Goal: Use online tool/utility: Utilize a website feature to perform a specific function

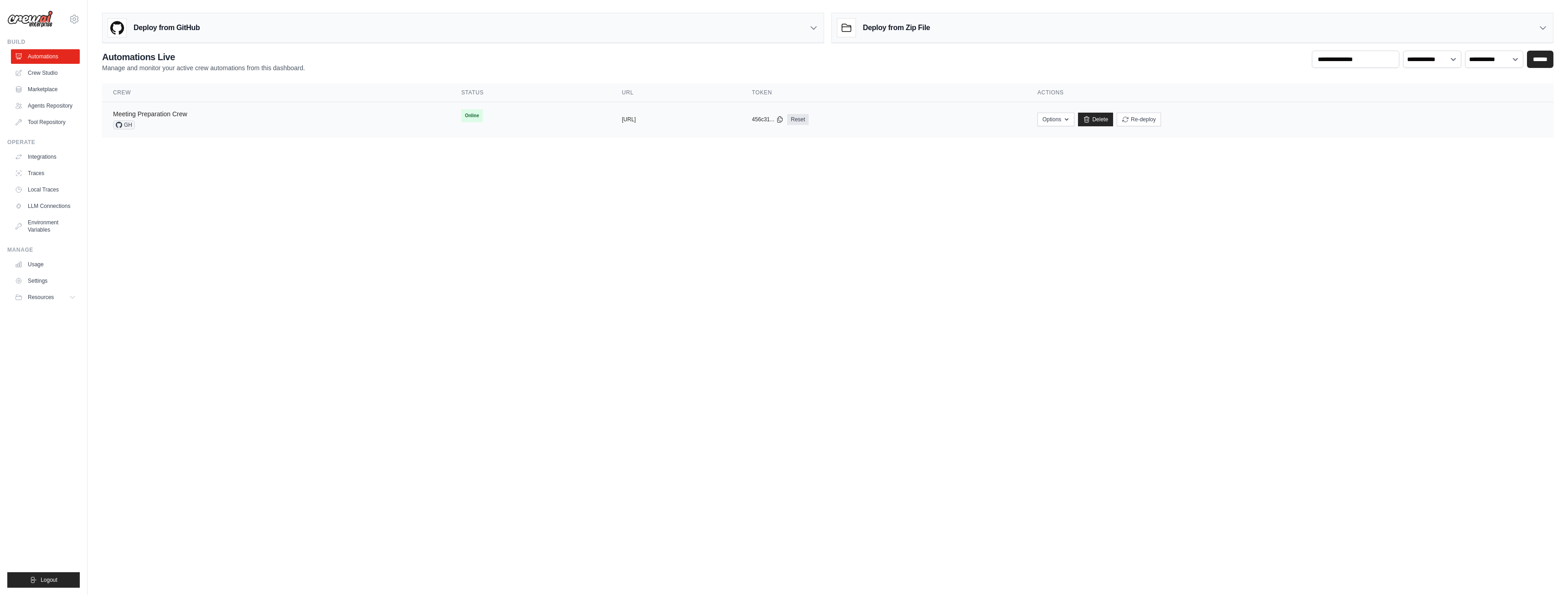
click at [175, 116] on link "Meeting Preparation Crew" at bounding box center [150, 114] width 74 height 7
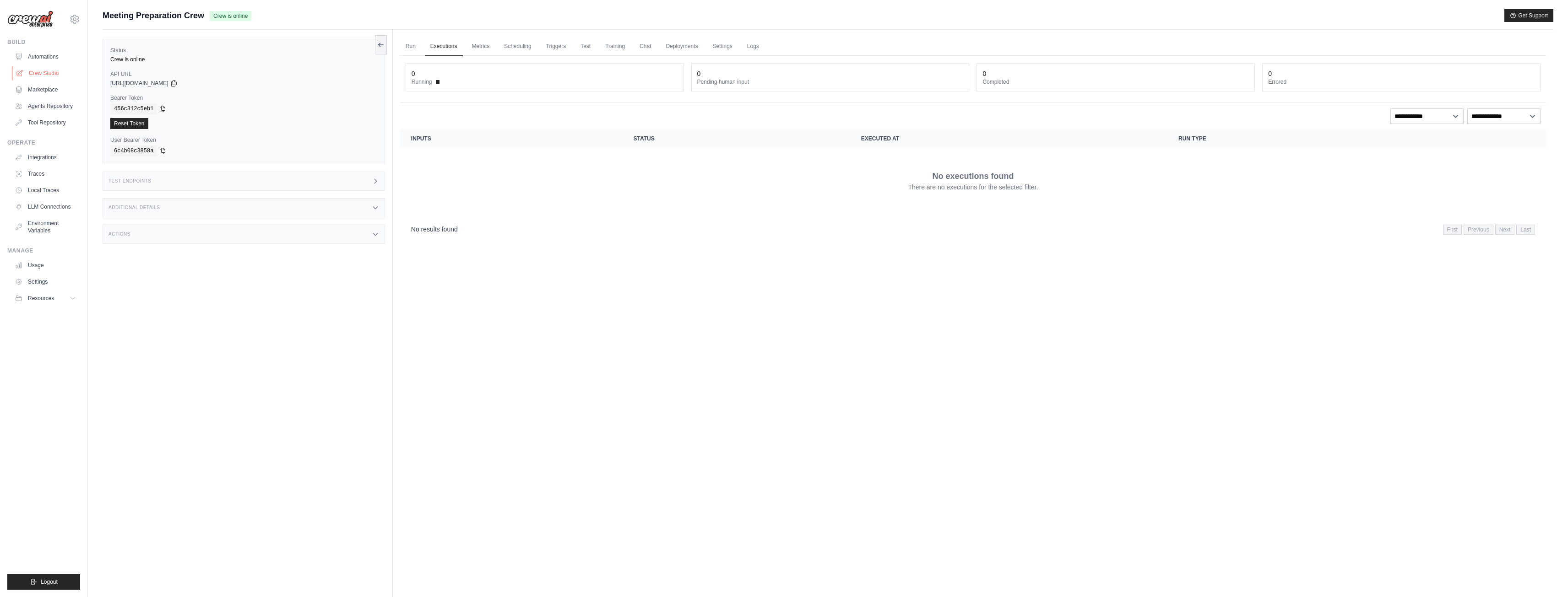
click at [59, 70] on link "Crew Studio" at bounding box center [46, 73] width 69 height 15
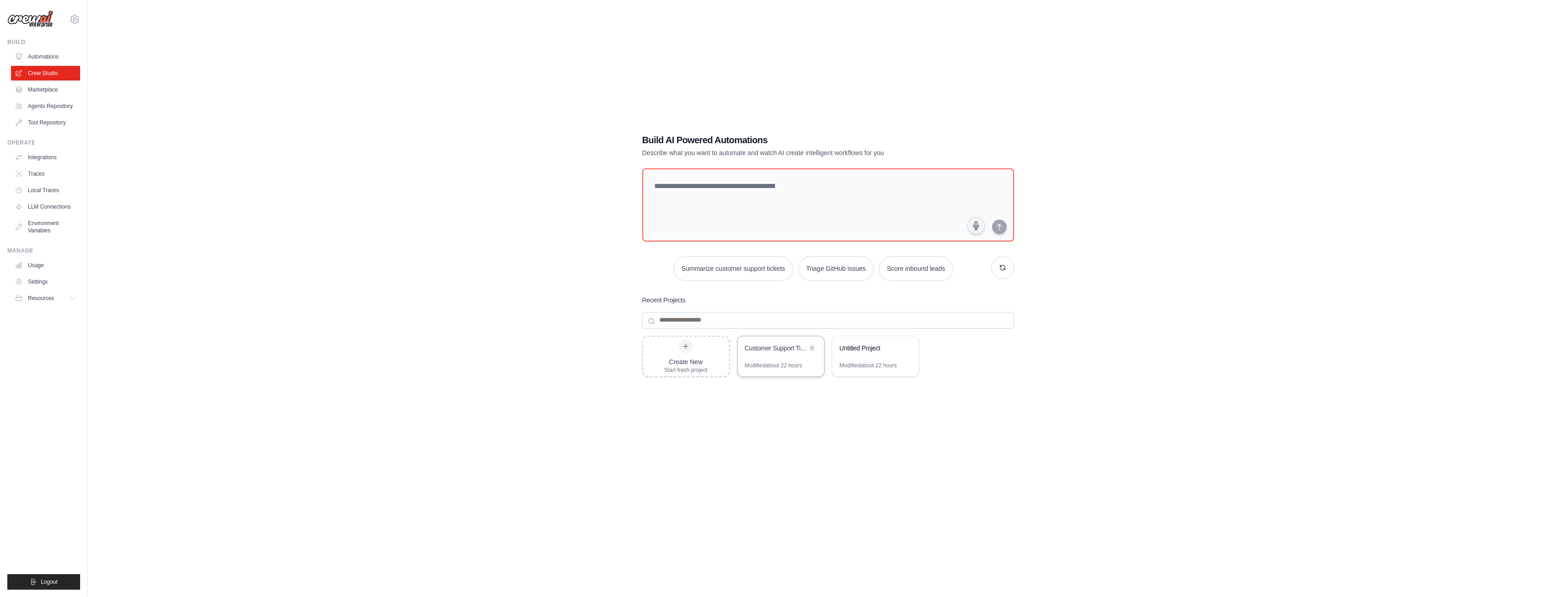
click at [773, 352] on div "Customer Support Ticket Automation" at bounding box center [776, 348] width 63 height 9
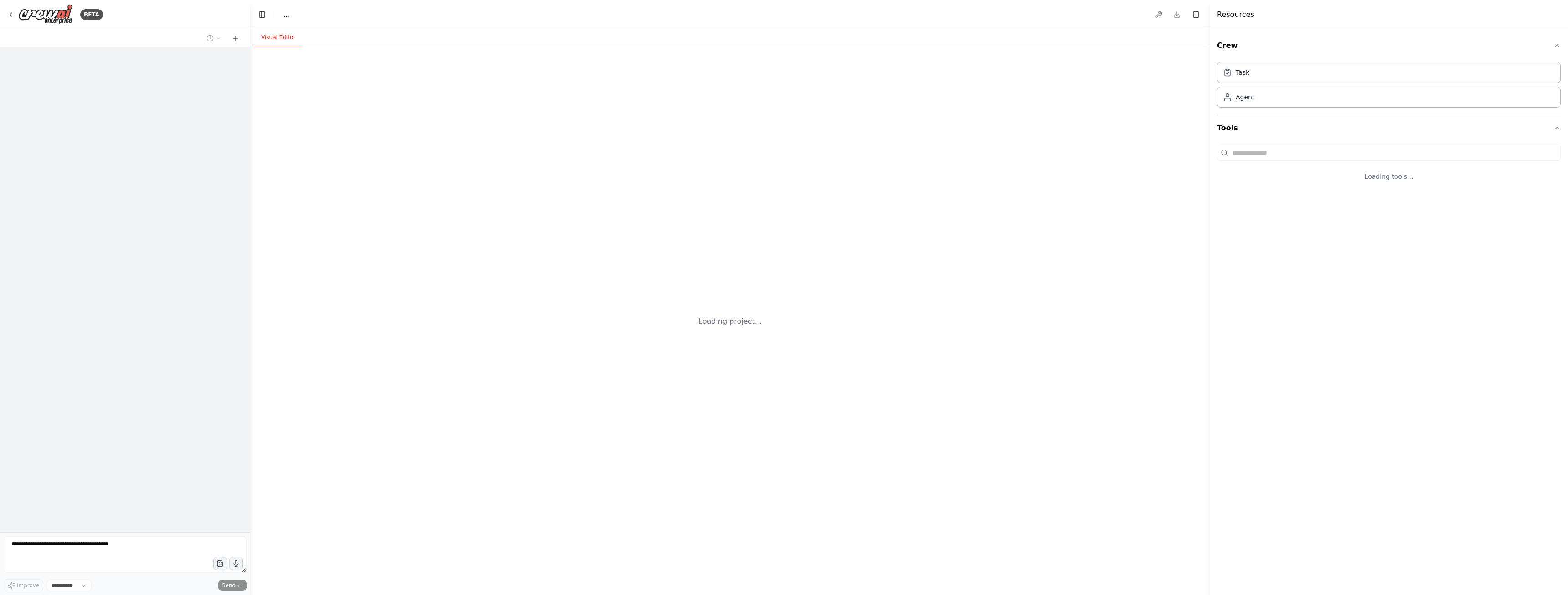
select select "****"
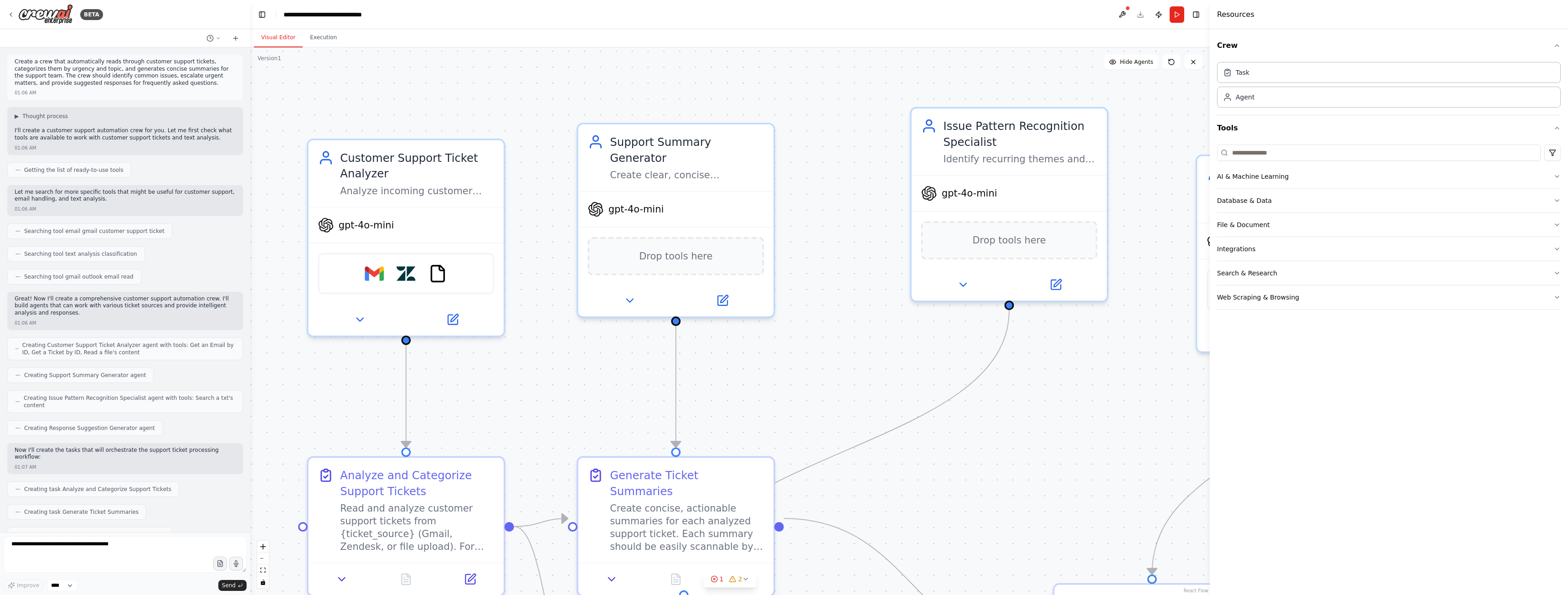
drag, startPoint x: 508, startPoint y: 250, endPoint x: 673, endPoint y: 452, distance: 260.8
click at [674, 452] on div ".deletable-edge-delete-btn { width: 20px; height: 20px; border: 0px solid #ffff…" at bounding box center [730, 321] width 959 height 547
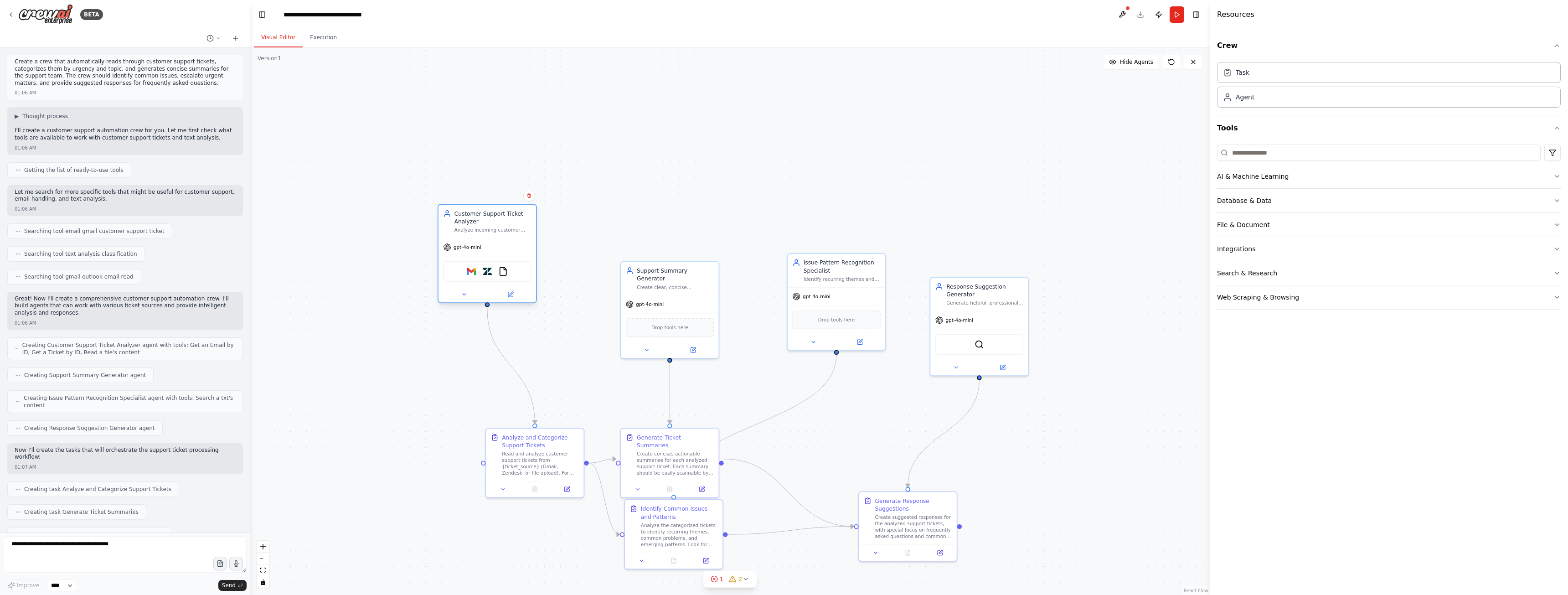
drag, startPoint x: 522, startPoint y: 303, endPoint x: 463, endPoint y: 234, distance: 90.8
click at [463, 239] on div "gpt-4o-mini" at bounding box center [487, 247] width 97 height 17
drag, startPoint x: 665, startPoint y: 279, endPoint x: 654, endPoint y: 228, distance: 52.2
click at [654, 209] on div "Create clear, concise summaries of customer support tickets that highlight the …" at bounding box center [675, 206] width 77 height 6
drag, startPoint x: 835, startPoint y: 278, endPoint x: 846, endPoint y: 230, distance: 49.2
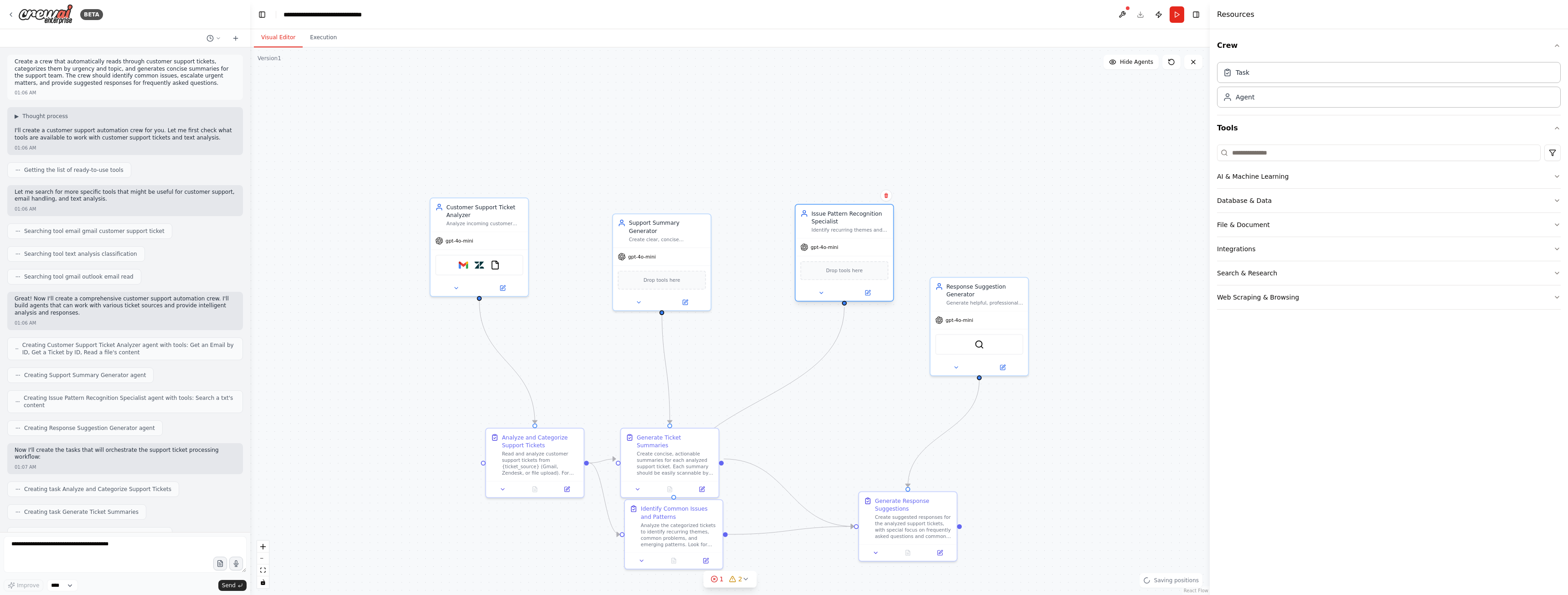
click at [841, 225] on div "Issue Pattern Recognition Specialist Identify recurring themes and common issue…" at bounding box center [850, 221] width 77 height 24
drag, startPoint x: 995, startPoint y: 319, endPoint x: 1006, endPoint y: 248, distance: 71.8
click at [1006, 256] on div "QdrantVectorSearchTool" at bounding box center [987, 271] width 97 height 30
click at [468, 224] on div "Analyze incoming customer support tickets from various sources (email, Zendesk)…" at bounding box center [485, 222] width 77 height 6
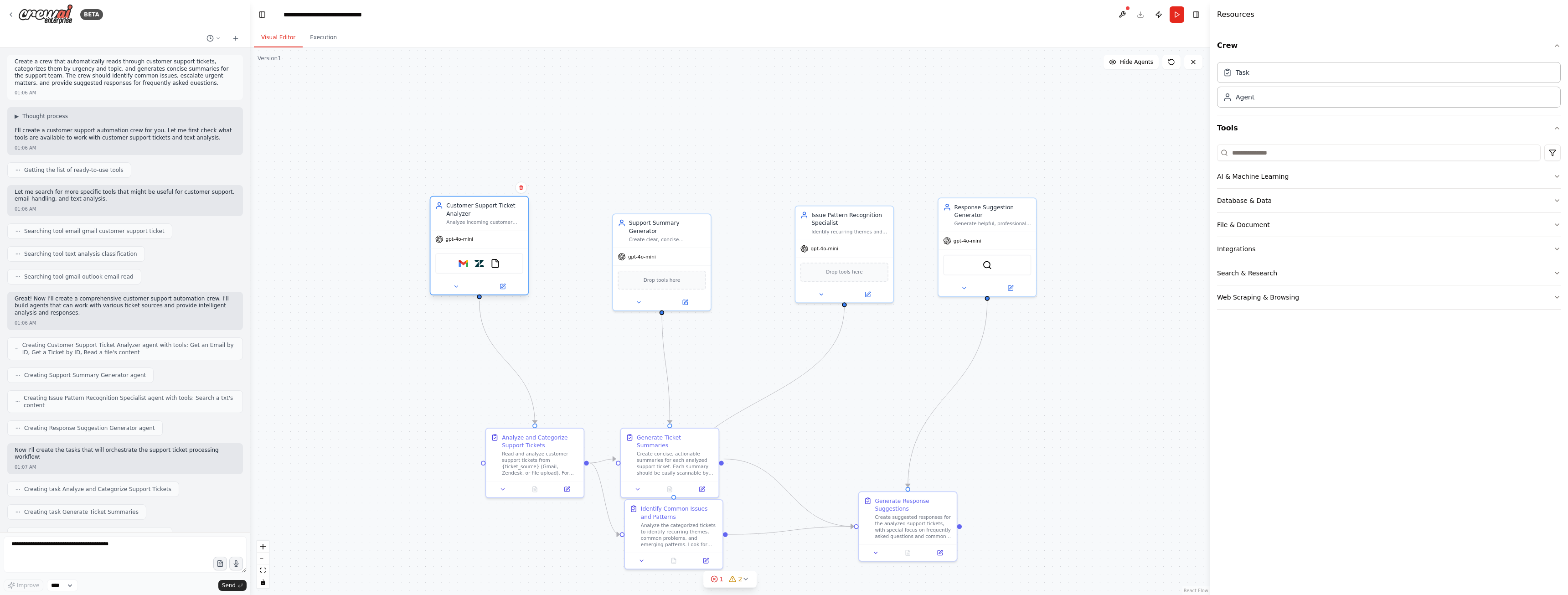
click at [487, 231] on div "gpt-4o-mini" at bounding box center [479, 239] width 97 height 17
click at [504, 287] on icon at bounding box center [502, 286] width 4 height 4
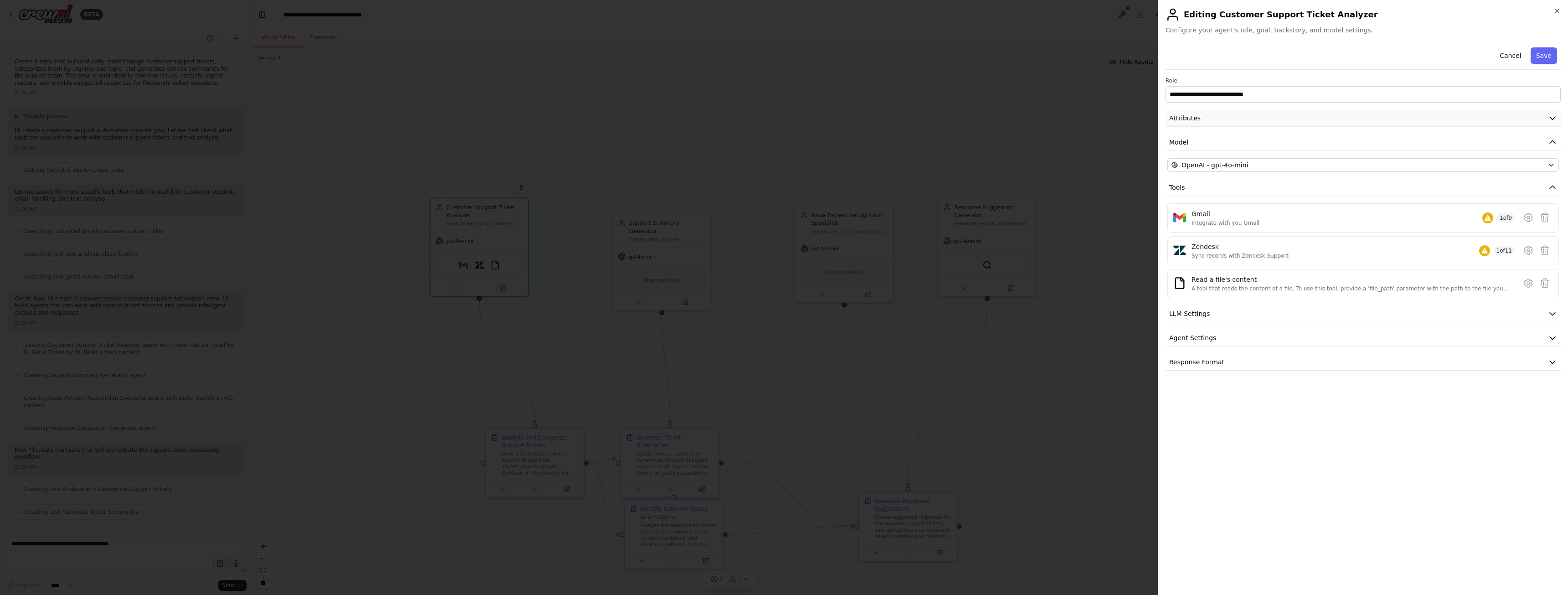
click at [1248, 124] on button "Attributes" at bounding box center [1363, 118] width 395 height 17
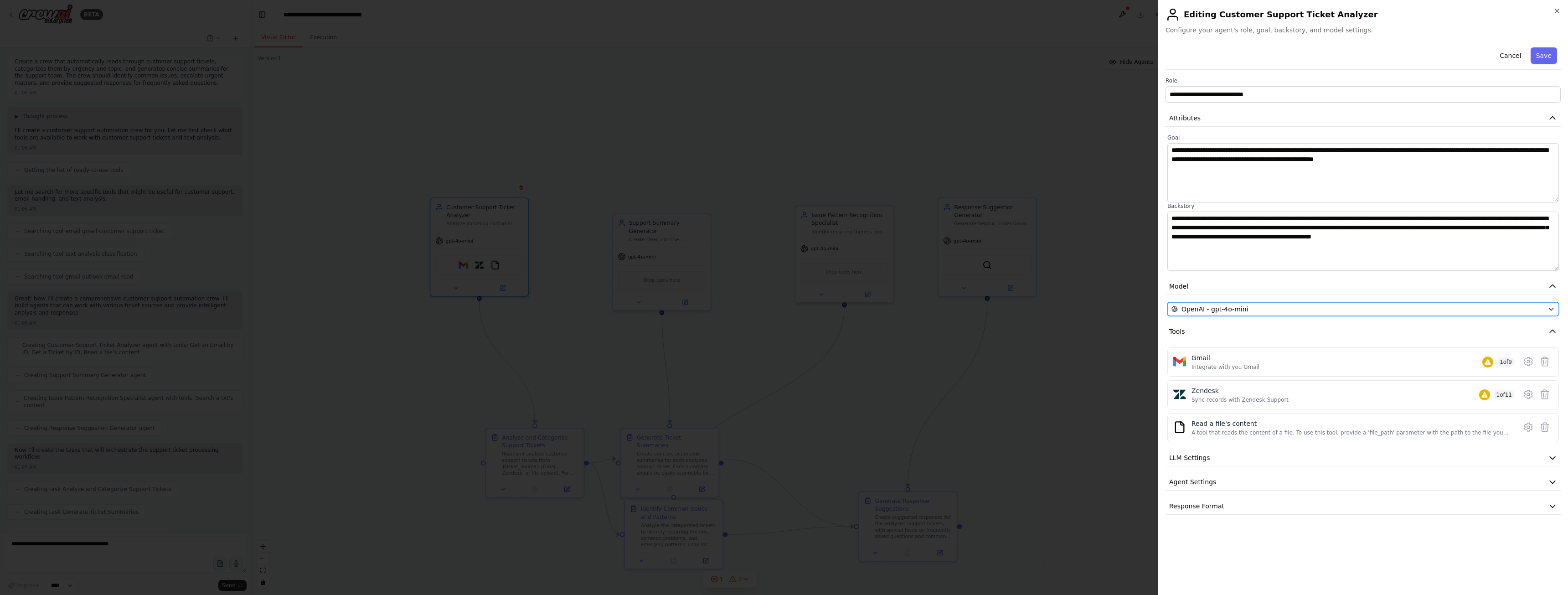
click at [1247, 312] on div "OpenAI - gpt-4o-mini" at bounding box center [1358, 309] width 373 height 9
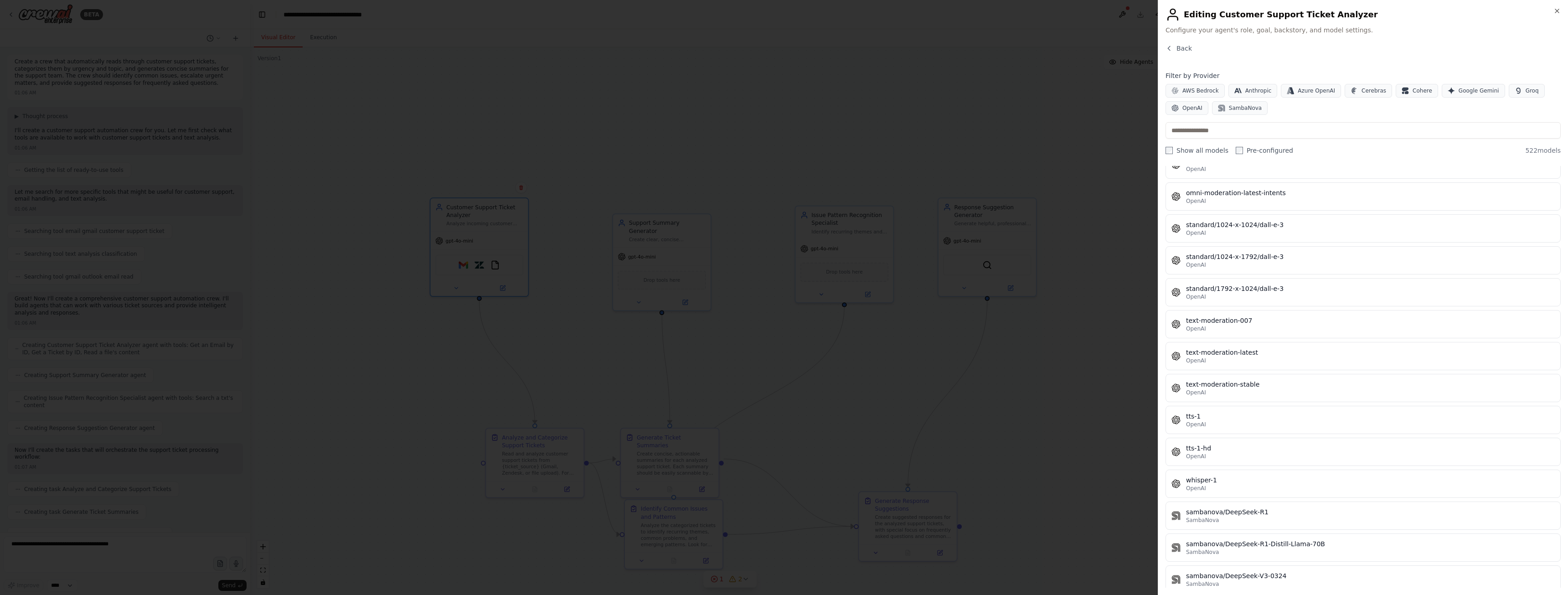
scroll to position [16241, 0]
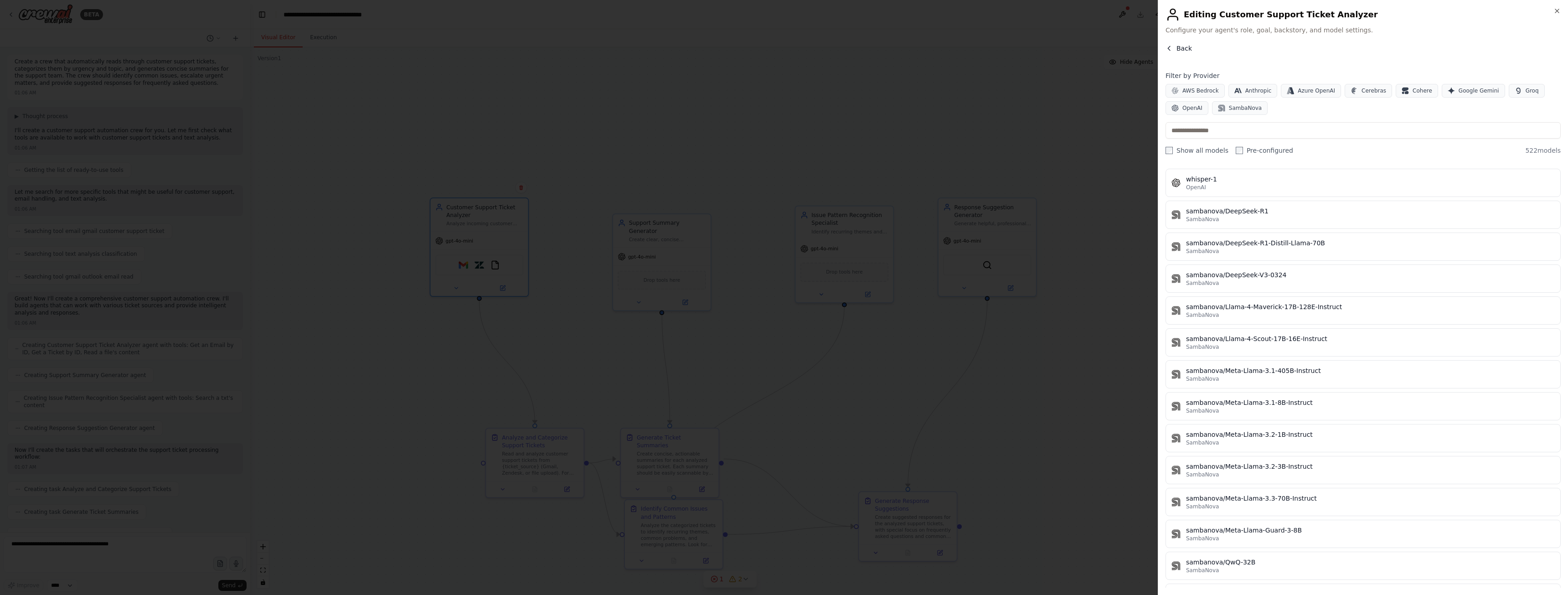
click at [1182, 45] on span "Back" at bounding box center [1184, 48] width 15 height 9
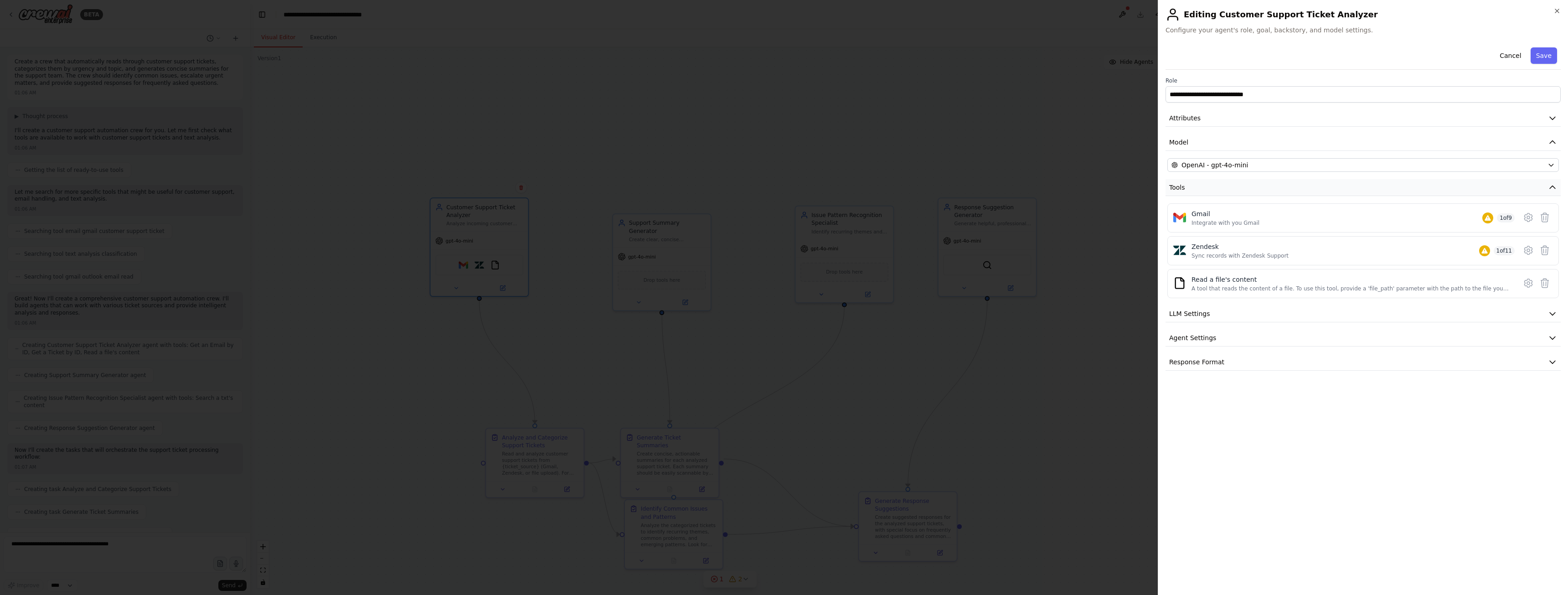
click at [1475, 190] on button "Tools" at bounding box center [1363, 188] width 395 height 17
click at [1271, 309] on button "LLM Settings" at bounding box center [1363, 314] width 395 height 17
click at [1257, 406] on button "Agent Settings" at bounding box center [1363, 403] width 395 height 17
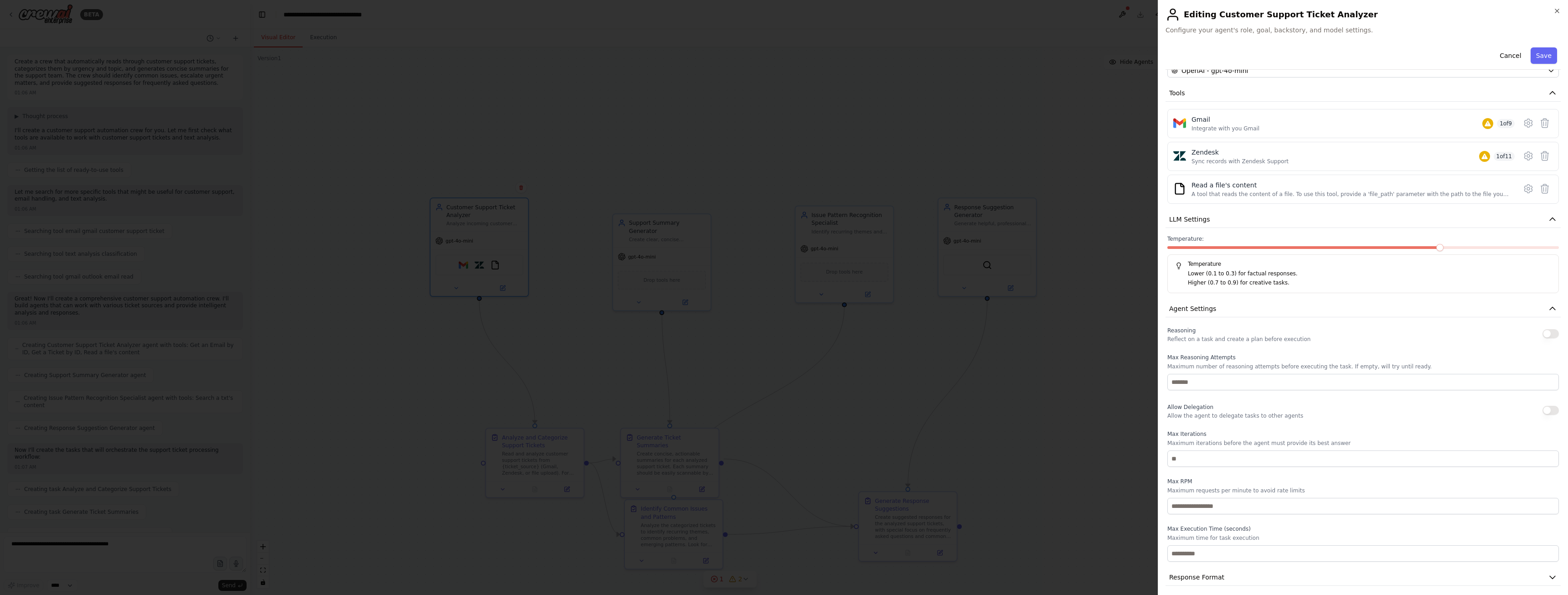
scroll to position [100, 0]
click at [1274, 569] on button "Response Format" at bounding box center [1363, 572] width 395 height 17
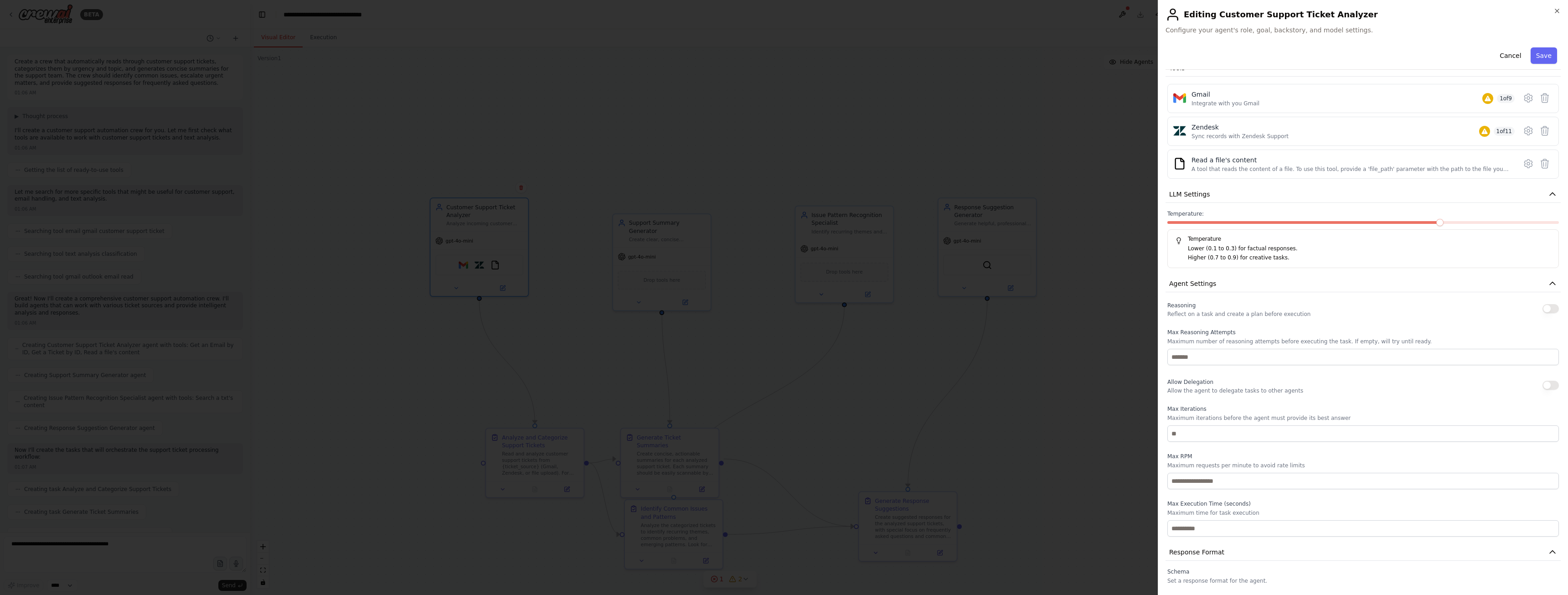
scroll to position [143, 0]
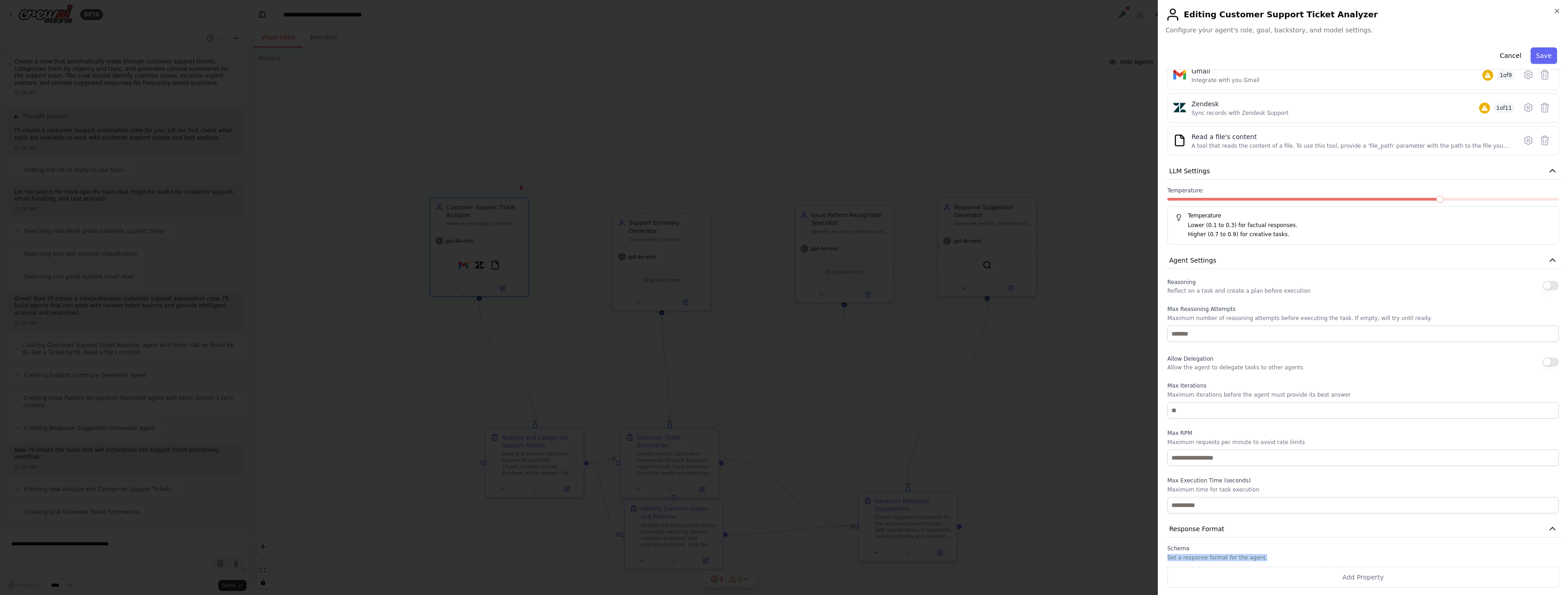
drag, startPoint x: 1166, startPoint y: 560, endPoint x: 1269, endPoint y: 557, distance: 103.0
click at [1269, 557] on div "Schema Set a response format for the agent. Add Property" at bounding box center [1363, 566] width 395 height 43
click at [1275, 555] on p "Set a response format for the agent." at bounding box center [1363, 558] width 391 height 7
click at [1558, 10] on icon "button" at bounding box center [1557, 11] width 7 height 7
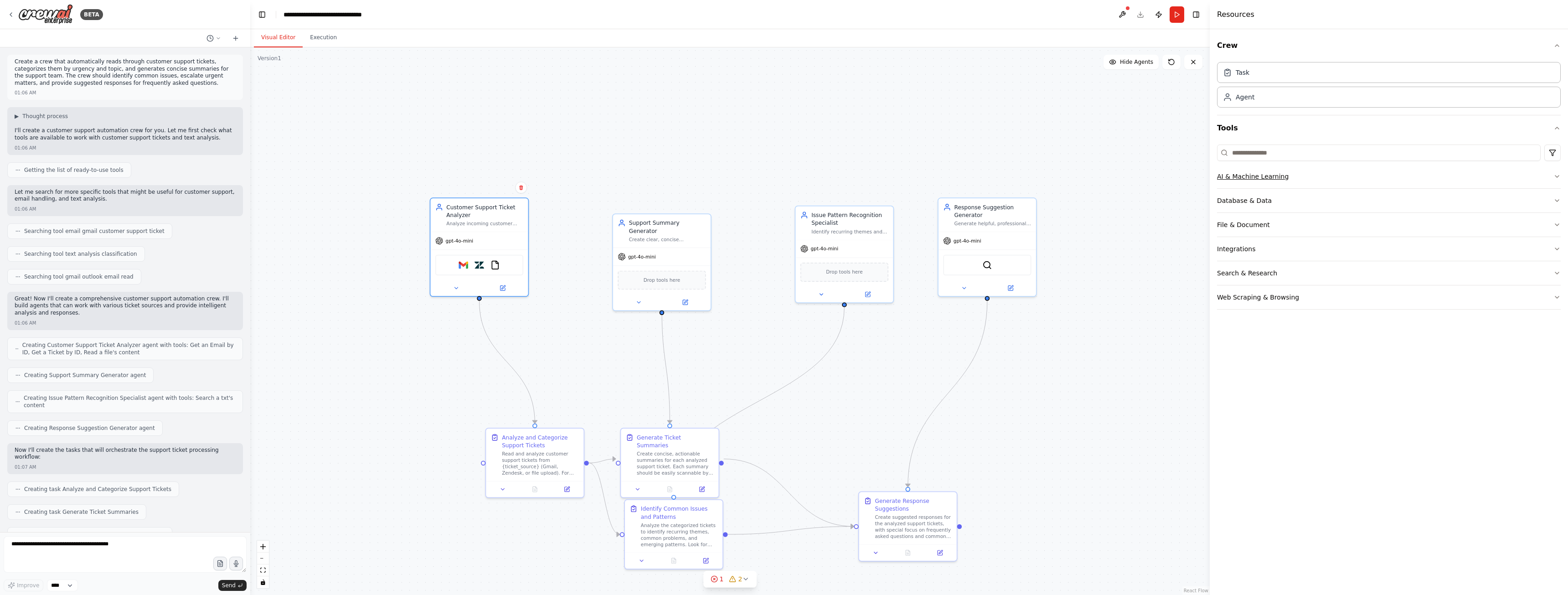
click at [1295, 174] on button "AI & Machine Learning" at bounding box center [1388, 176] width 344 height 24
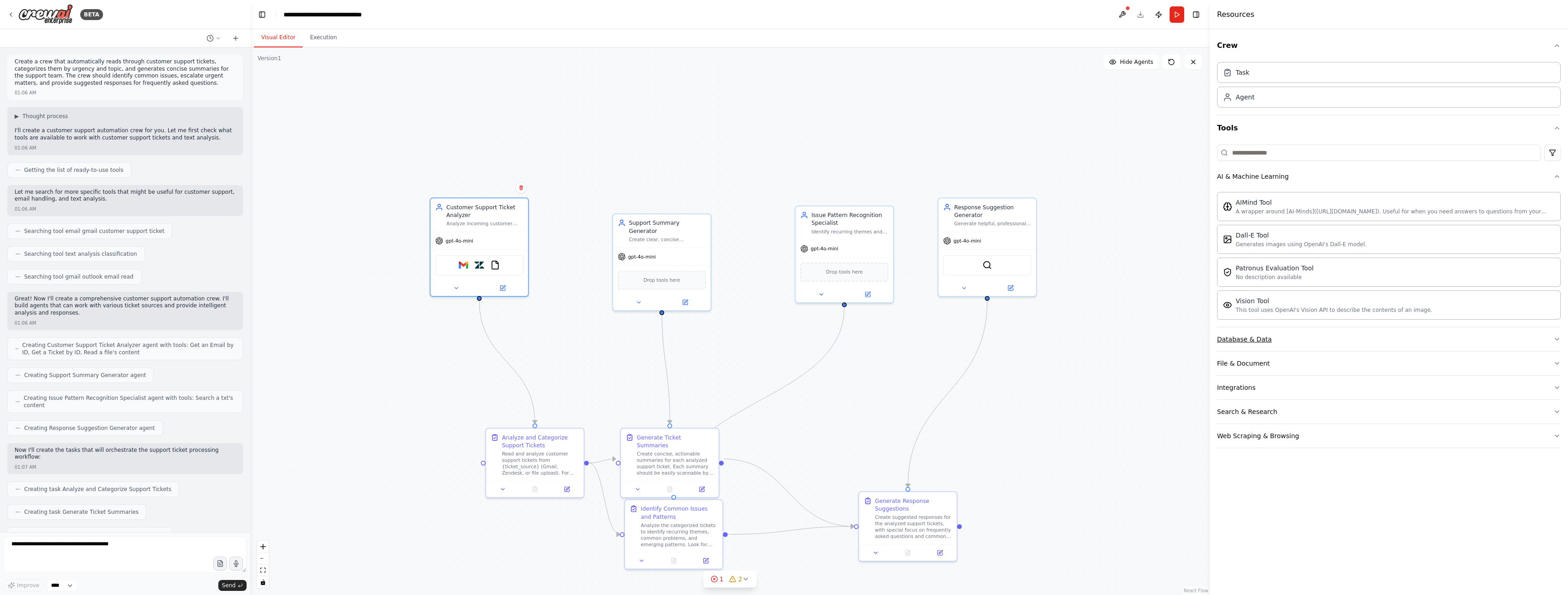
click at [1298, 339] on button "Database & Data" at bounding box center [1388, 339] width 344 height 24
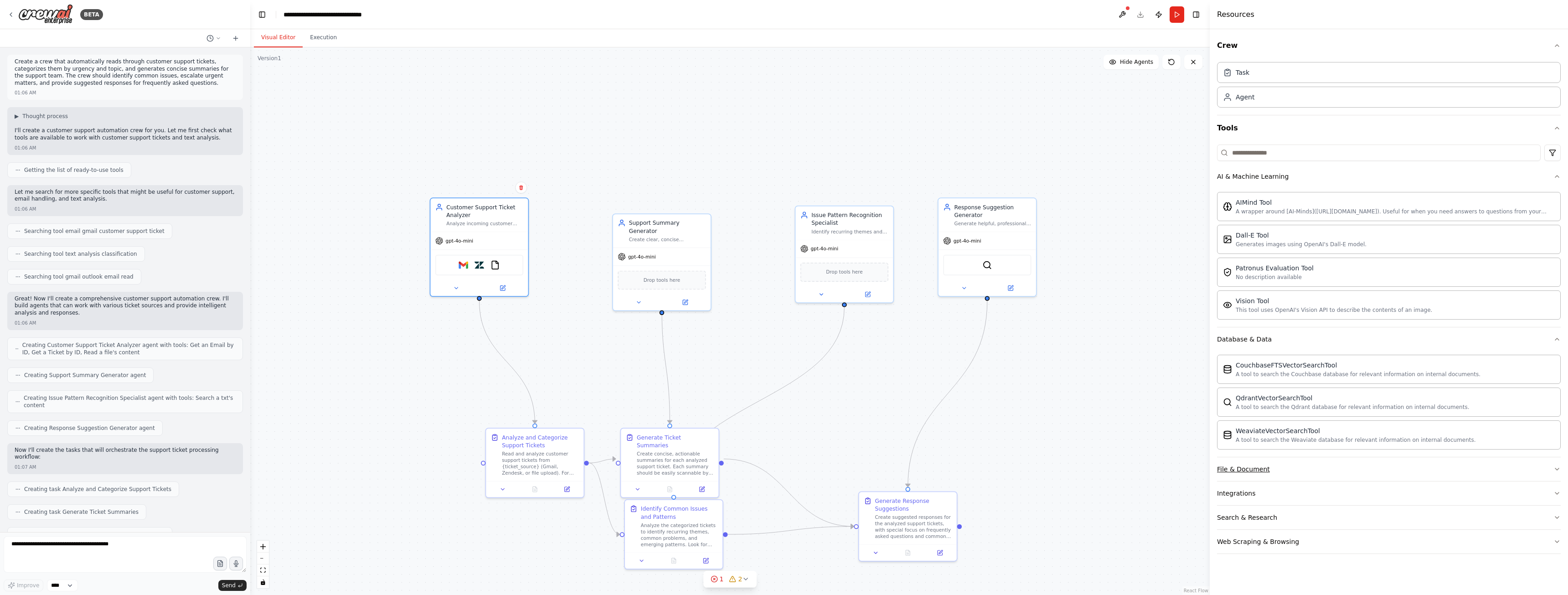
click at [1331, 465] on button "File & Document" at bounding box center [1388, 469] width 344 height 24
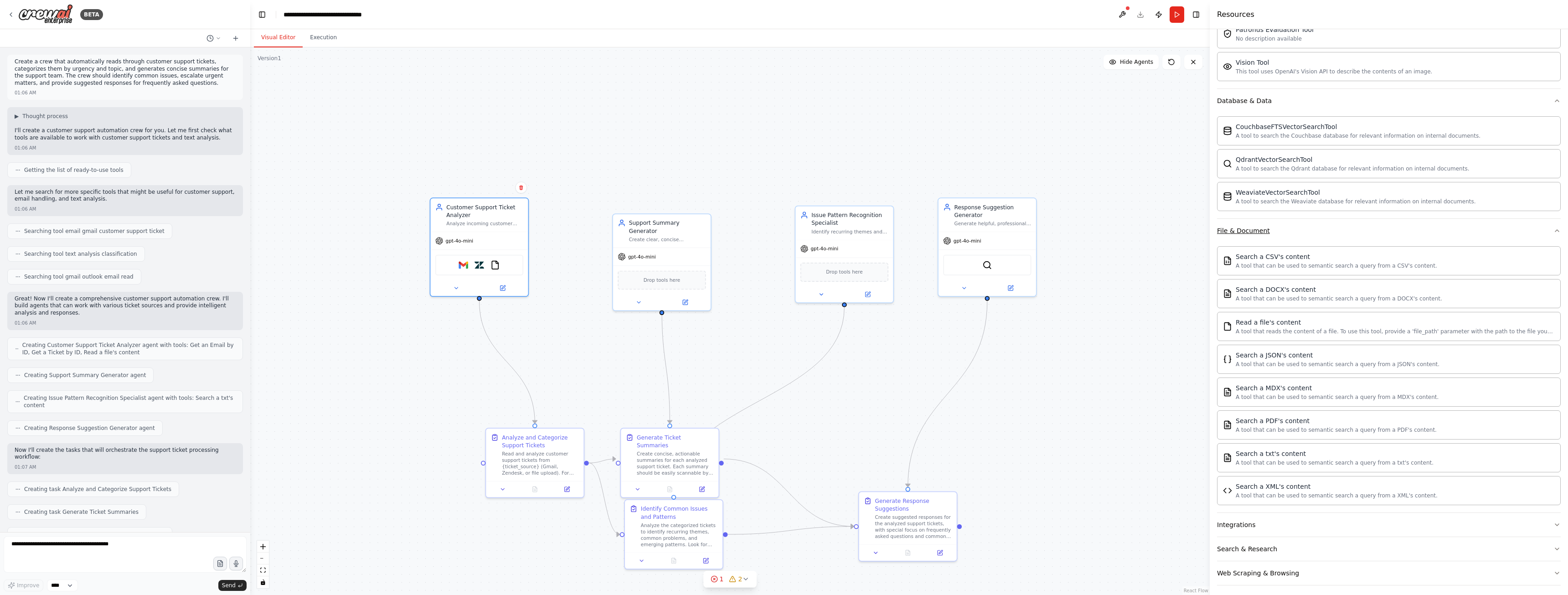
scroll to position [244, 0]
click at [1331, 529] on button "Integrations" at bounding box center [1388, 519] width 344 height 24
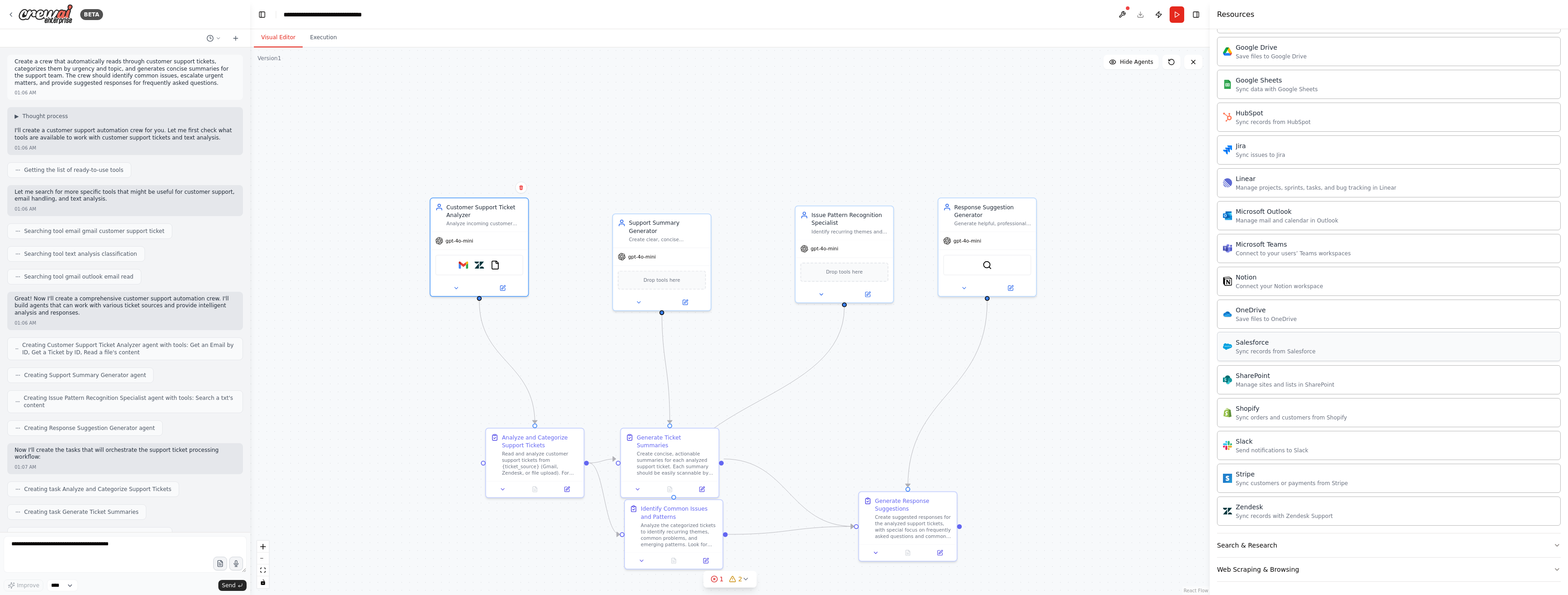
scroll to position [973, 0]
click at [501, 286] on icon at bounding box center [502, 286] width 4 height 4
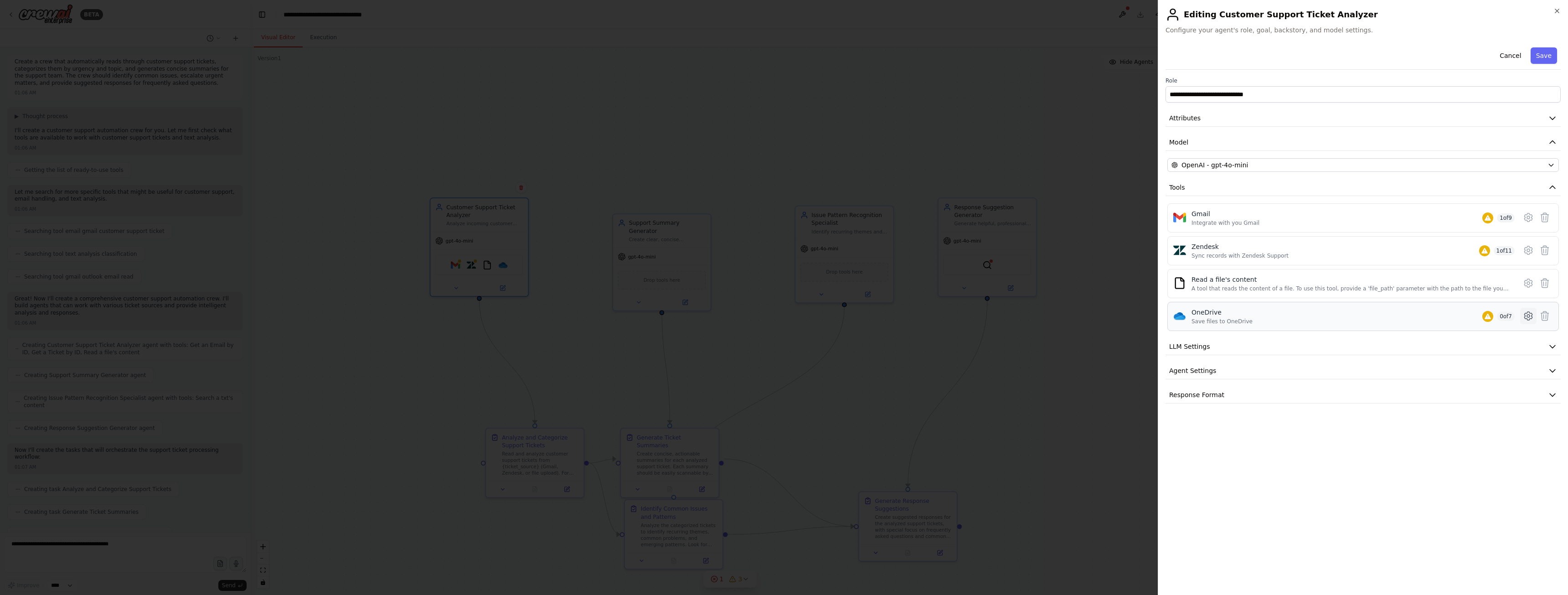
click at [1528, 315] on icon at bounding box center [1528, 316] width 11 height 11
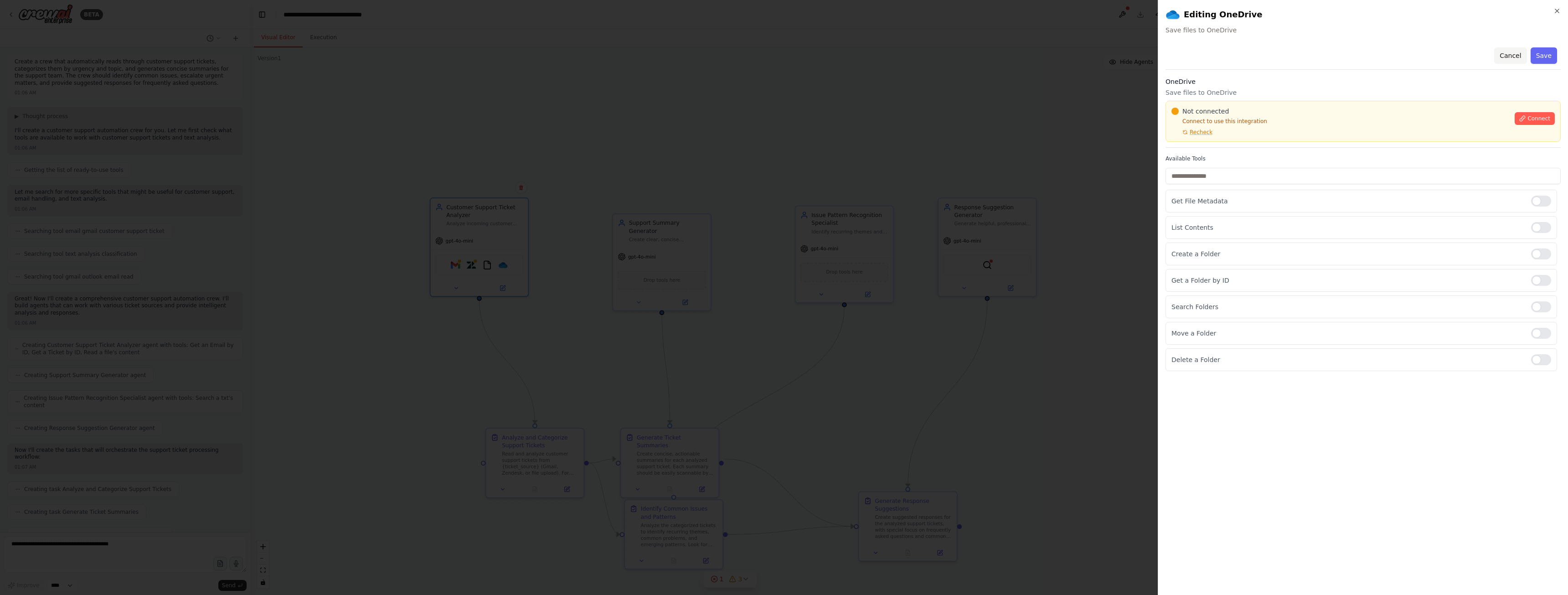
click at [1523, 50] on button "Cancel" at bounding box center [1510, 55] width 32 height 16
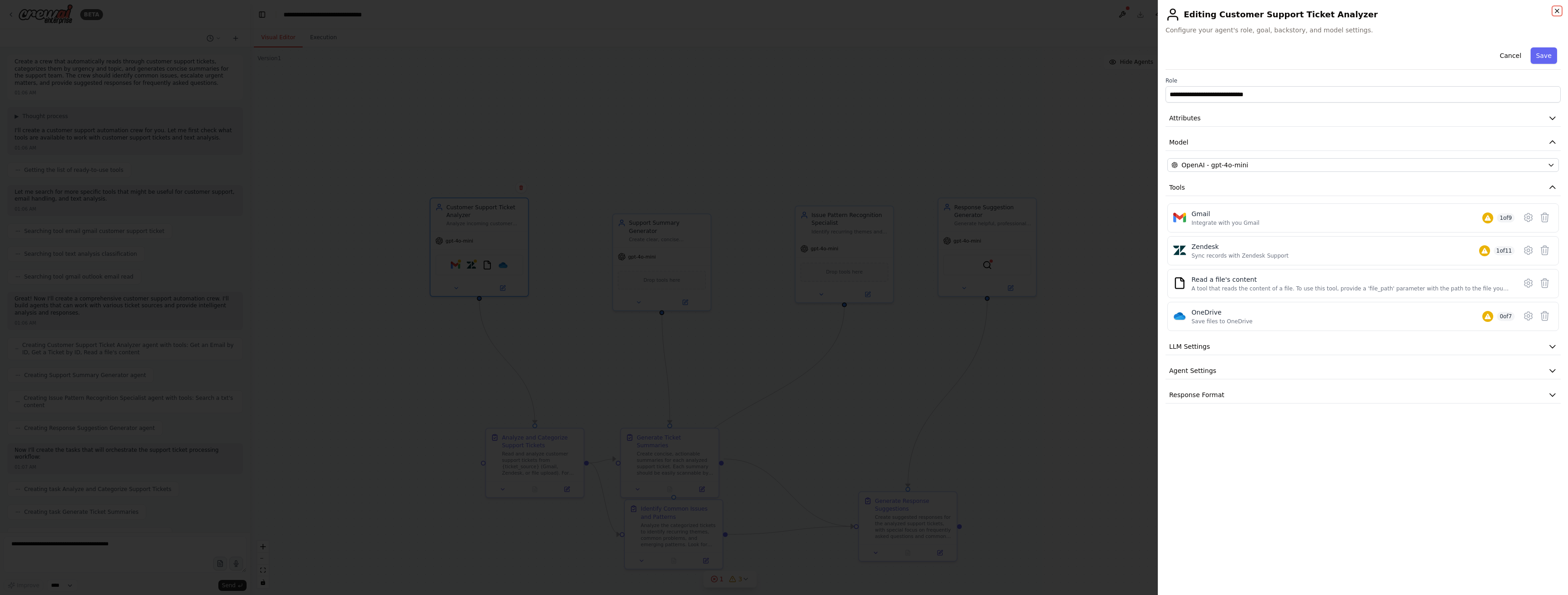
click at [1555, 10] on icon "button" at bounding box center [1557, 11] width 7 height 7
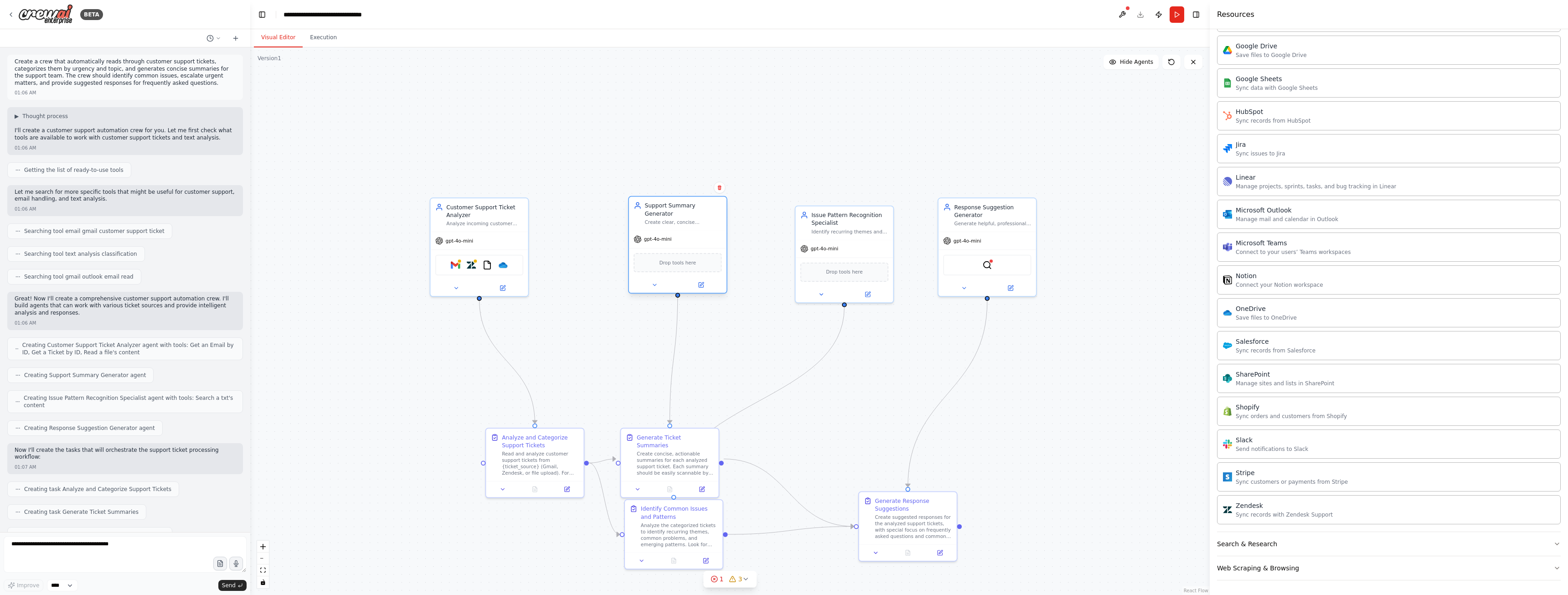
drag, startPoint x: 662, startPoint y: 222, endPoint x: 658, endPoint y: 178, distance: 44.2
click at [658, 231] on div "gpt-4o-mini" at bounding box center [677, 239] width 97 height 17
drag, startPoint x: 542, startPoint y: 453, endPoint x: 460, endPoint y: 445, distance: 82.4
click at [470, 449] on div "Read and analyze customer support tickets from {ticket_source} (Gmail, Zendesk,…" at bounding box center [508, 462] width 77 height 26
click at [474, 449] on div "Read and analyze customer support tickets from {ticket_source} (Gmail, Zendesk,…" at bounding box center [461, 454] width 77 height 26
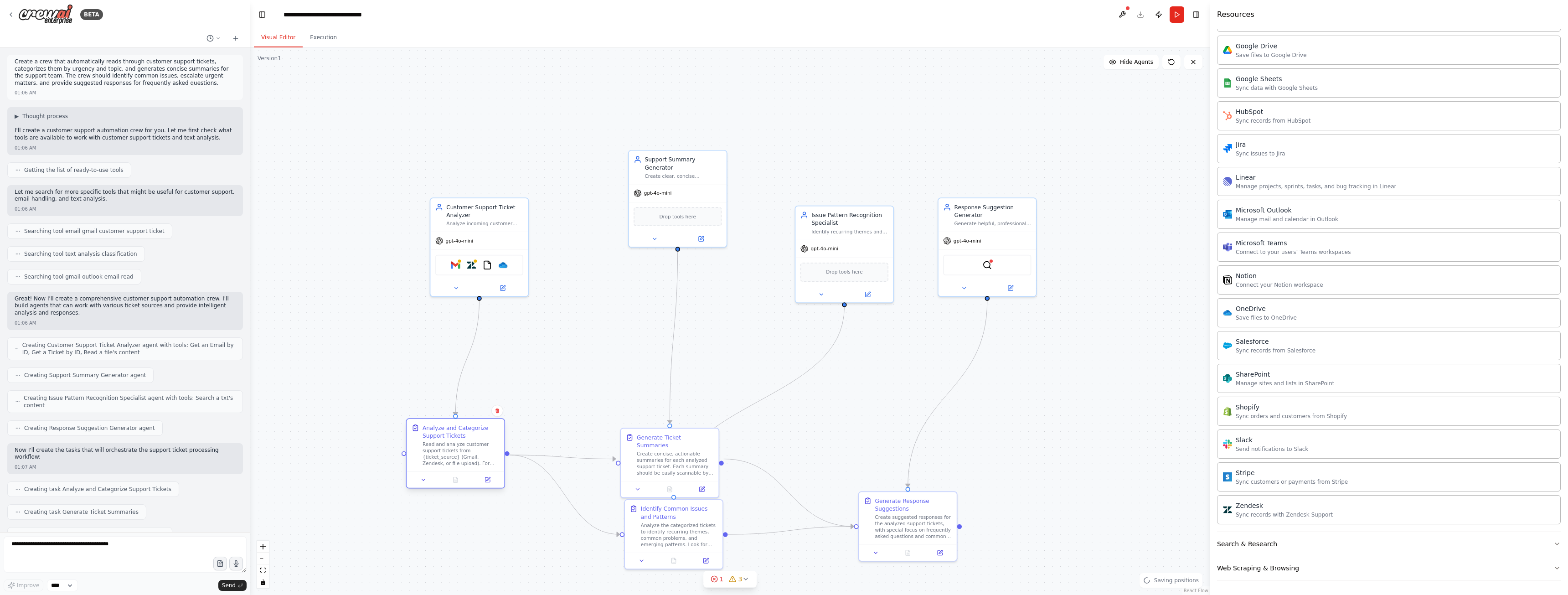
click at [474, 449] on div "Read and analyze customer support tickets from {ticket_source} (Gmail, Zendesk,…" at bounding box center [461, 454] width 77 height 26
click at [489, 481] on icon at bounding box center [487, 479] width 4 height 4
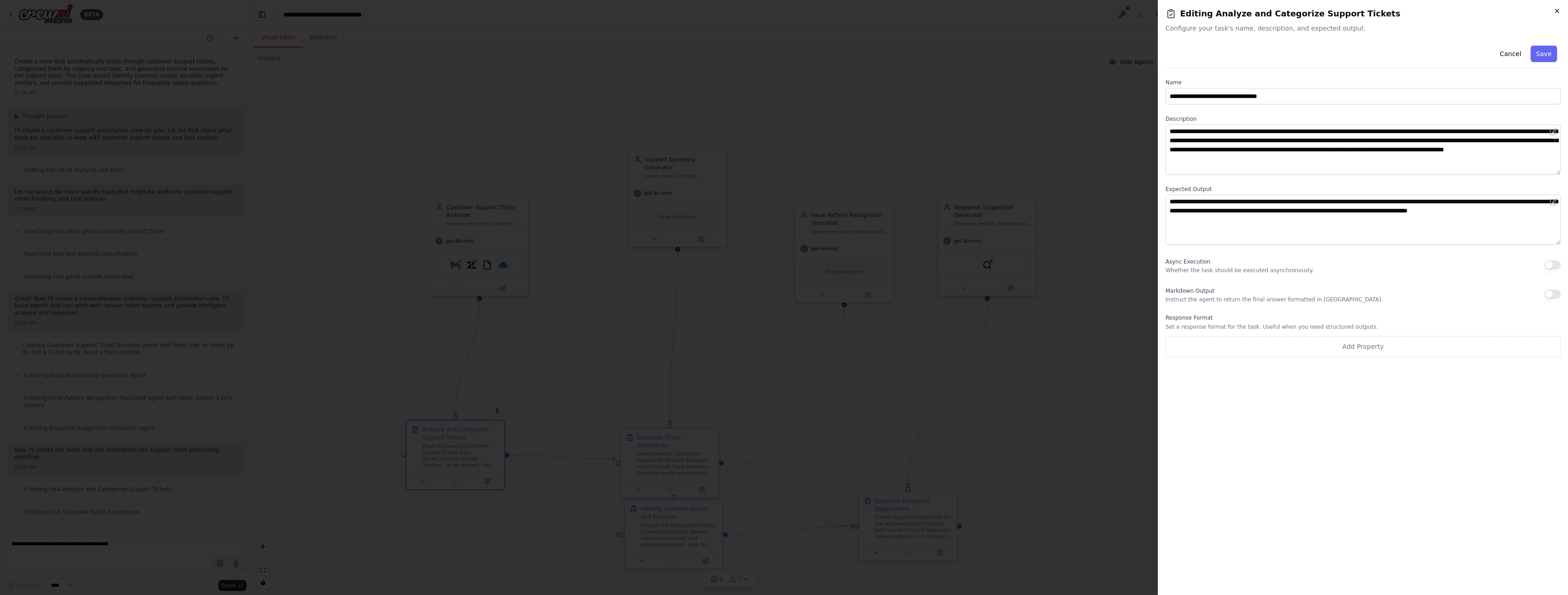
click at [1555, 10] on icon "button" at bounding box center [1557, 11] width 7 height 7
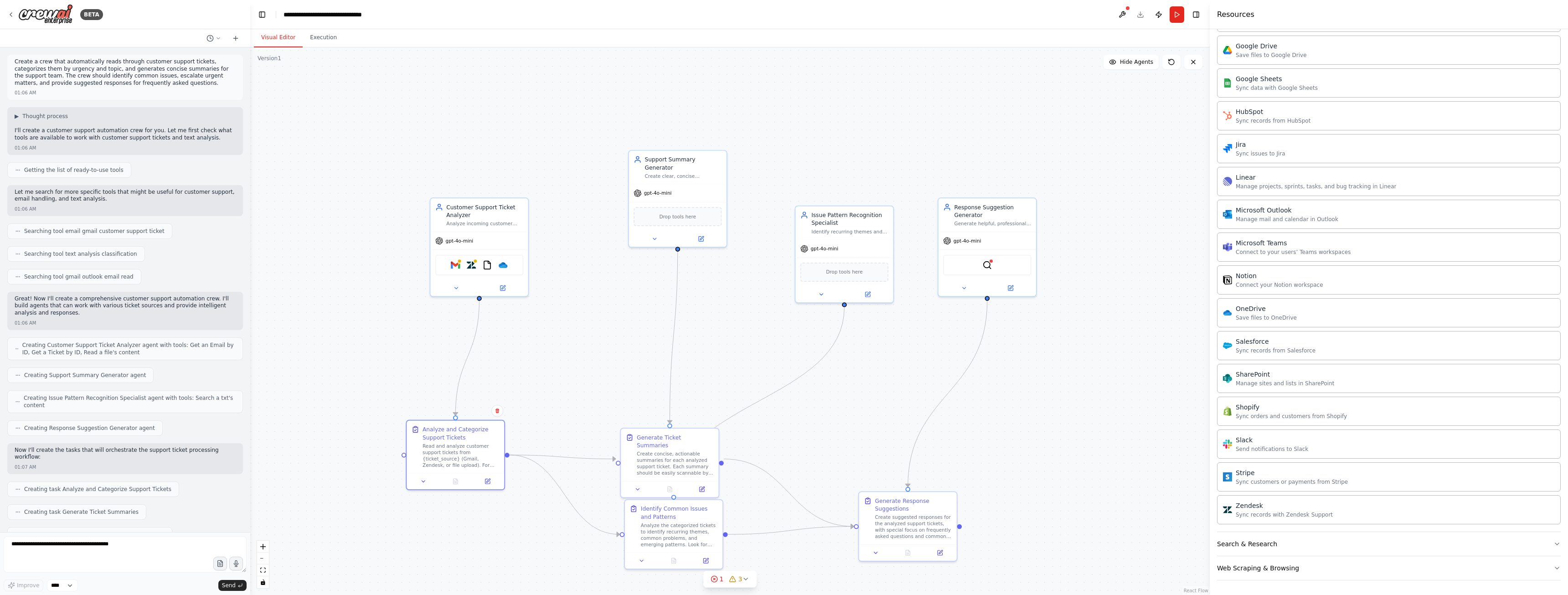
scroll to position [699, 0]
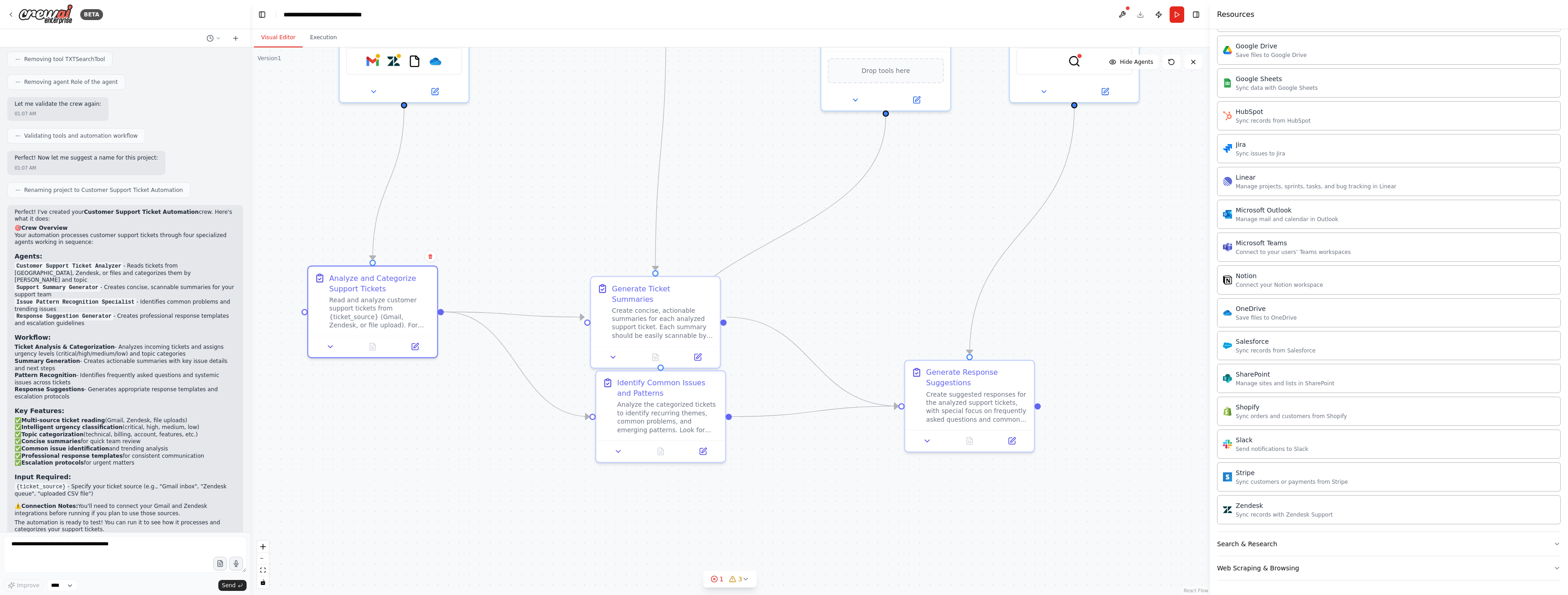
drag, startPoint x: 632, startPoint y: 335, endPoint x: 592, endPoint y: 127, distance: 211.8
click at [594, 130] on div ".deletable-edge-delete-btn { width: 20px; height: 20px; border: 0px solid #ffff…" at bounding box center [730, 321] width 959 height 547
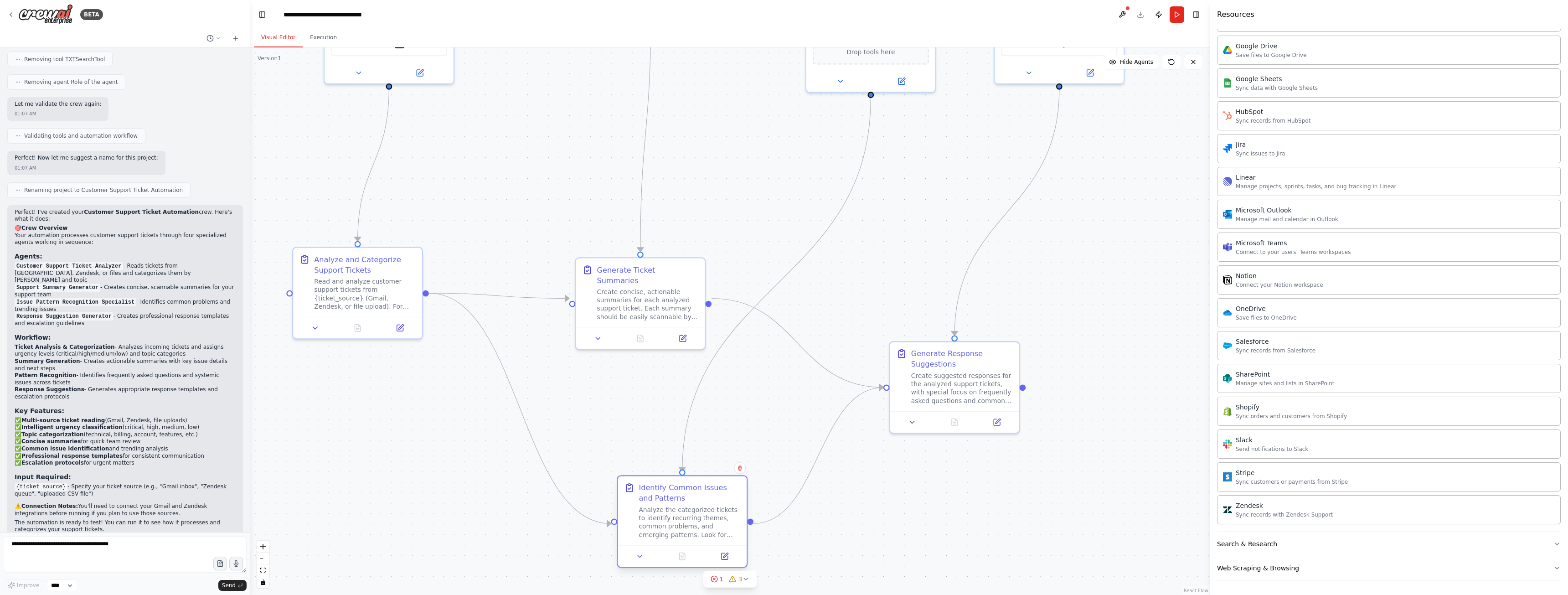
drag, startPoint x: 658, startPoint y: 388, endPoint x: 701, endPoint y: 510, distance: 129.4
click at [698, 512] on div "Analyze the categorized tickets to identify recurring themes, common problems, …" at bounding box center [689, 522] width 102 height 33
drag, startPoint x: 940, startPoint y: 381, endPoint x: 996, endPoint y: 412, distance: 64.0
click at [996, 412] on div "Create suggested responses for the analyzed support tickets, with special focus…" at bounding box center [1014, 417] width 102 height 33
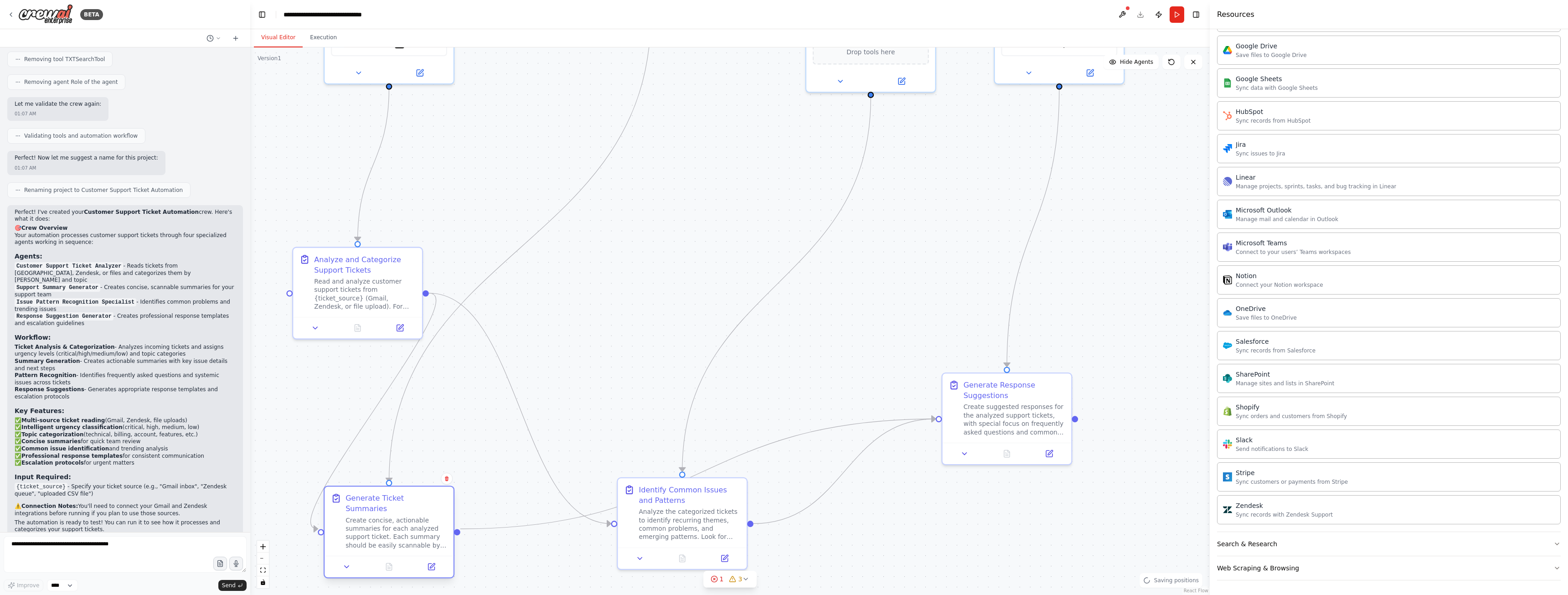
drag, startPoint x: 635, startPoint y: 294, endPoint x: 388, endPoint y: 521, distance: 335.5
click at [388, 521] on div "Create concise, actionable summaries for each analyzed support ticket. Each sum…" at bounding box center [396, 533] width 102 height 33
drag, startPoint x: 388, startPoint y: 521, endPoint x: 643, endPoint y: 248, distance: 373.6
click at [643, 264] on div "Create concise, actionable summaries for each analyzed support ticket. Each sum…" at bounding box center [668, 281] width 102 height 33
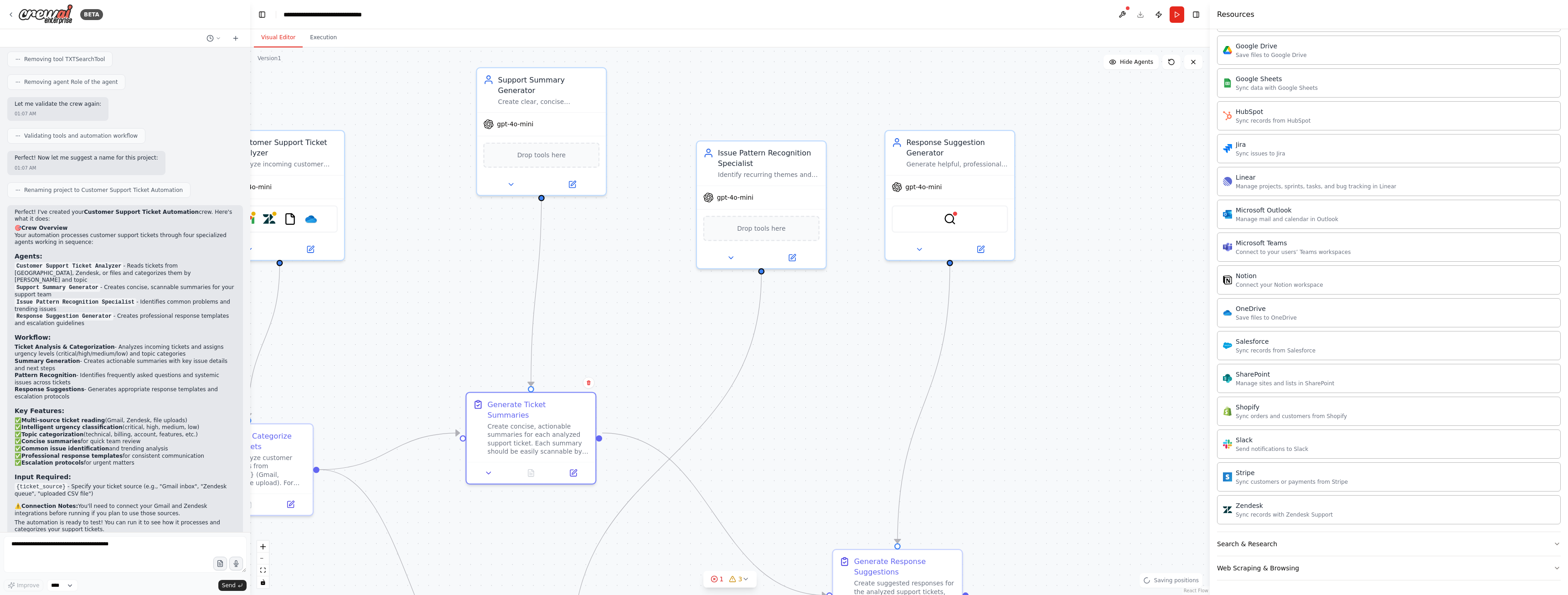
drag, startPoint x: 929, startPoint y: 265, endPoint x: 802, endPoint y: 462, distance: 234.4
click at [802, 462] on div ".deletable-edge-delete-btn { width: 20px; height: 20px; border: 0px solid #ffff…" at bounding box center [730, 321] width 959 height 547
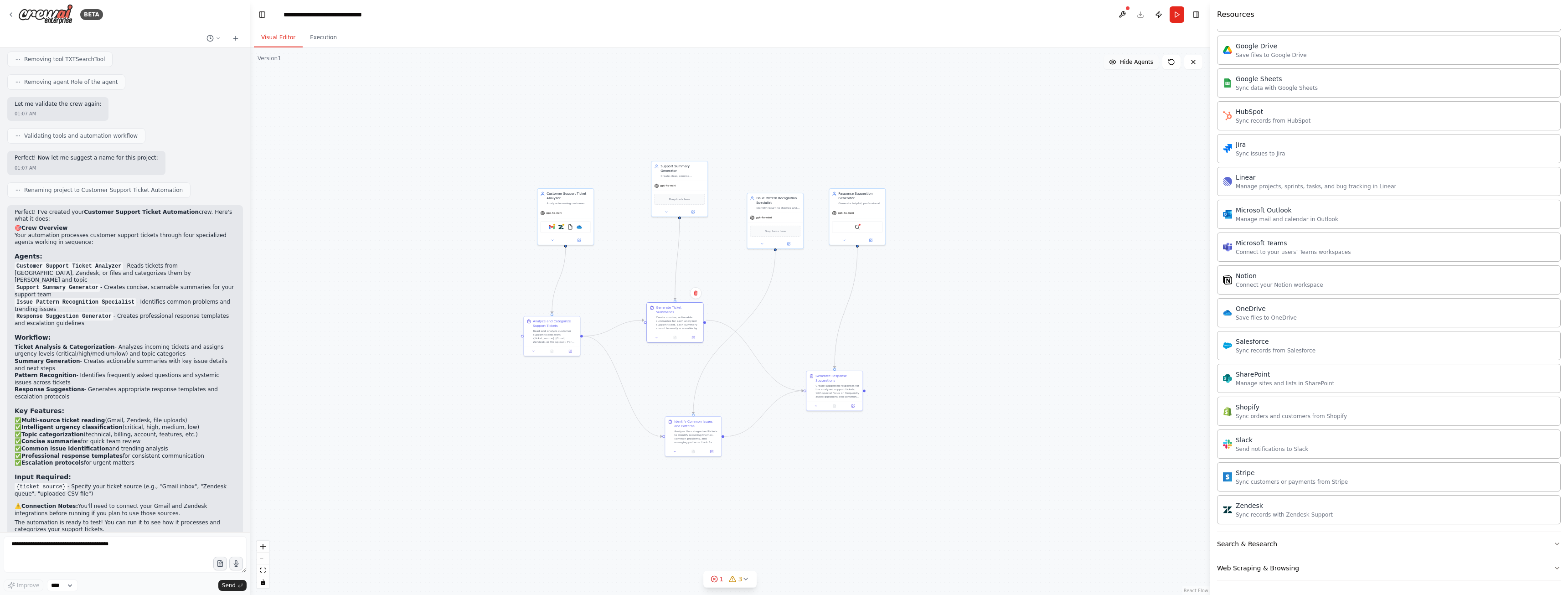
click at [1139, 61] on span "Hide Agents" at bounding box center [1136, 62] width 33 height 7
click at [1139, 61] on span "Show Agents" at bounding box center [1135, 62] width 35 height 7
click at [1139, 61] on span "Hide Agents" at bounding box center [1136, 62] width 33 height 7
click at [1127, 65] on span "Show Agents" at bounding box center [1135, 62] width 35 height 7
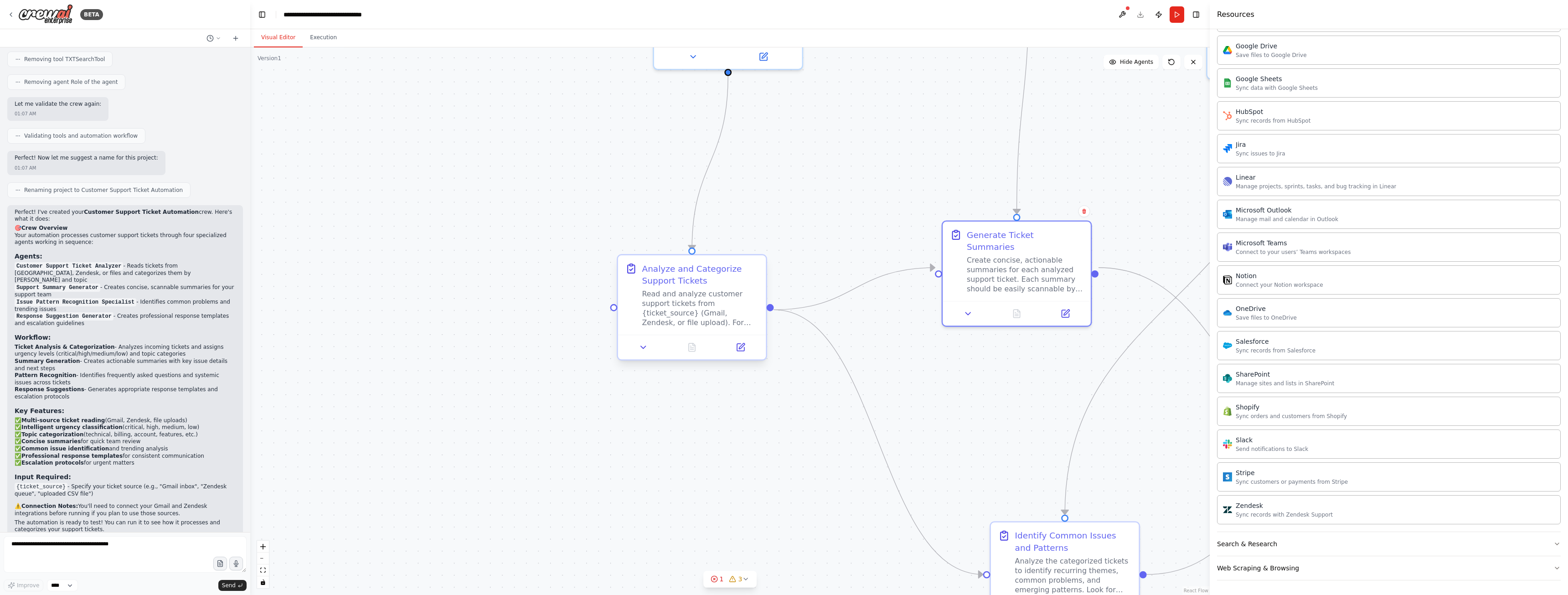
click at [686, 312] on div "Read and analyze customer support tickets from {ticket_source} (Gmail, Zendesk,…" at bounding box center [701, 308] width 117 height 38
click at [687, 312] on div "Read and analyze customer support tickets from {ticket_source} (Gmail, Zendesk,…" at bounding box center [701, 308] width 117 height 38
click at [743, 347] on icon at bounding box center [741, 347] width 10 height 10
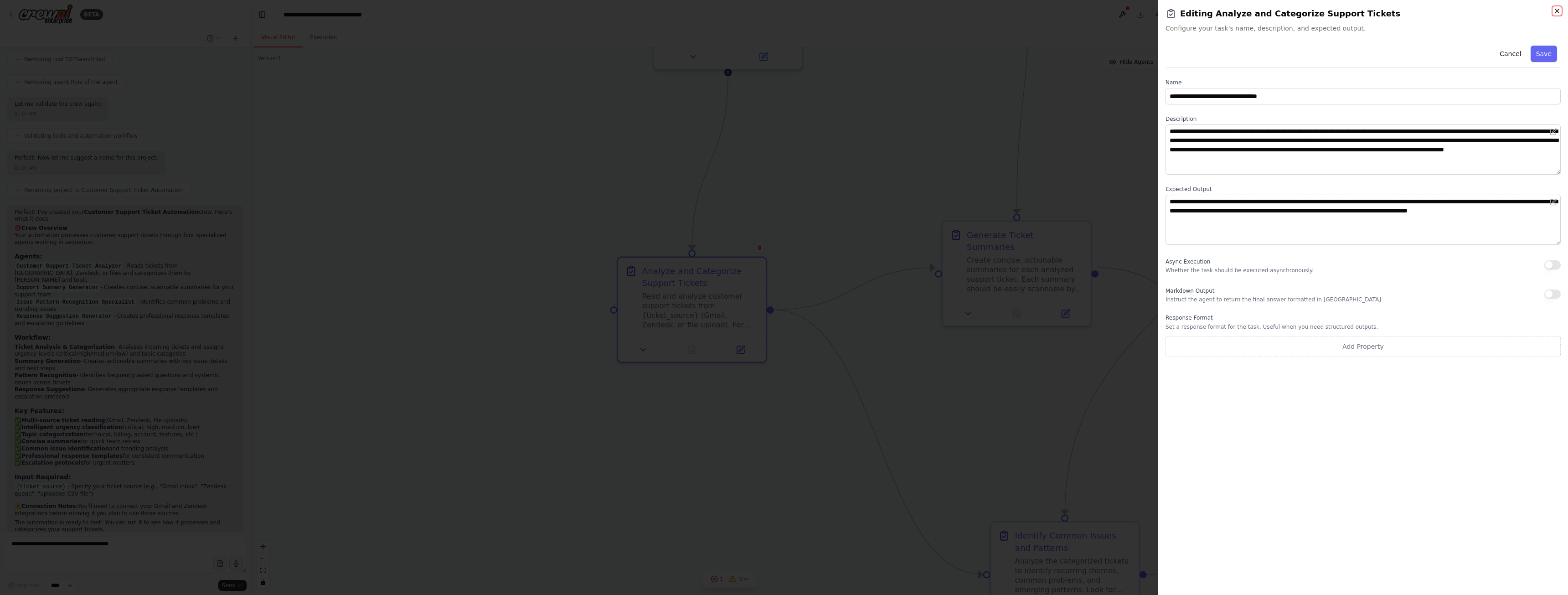
click at [1560, 8] on icon "button" at bounding box center [1557, 11] width 7 height 7
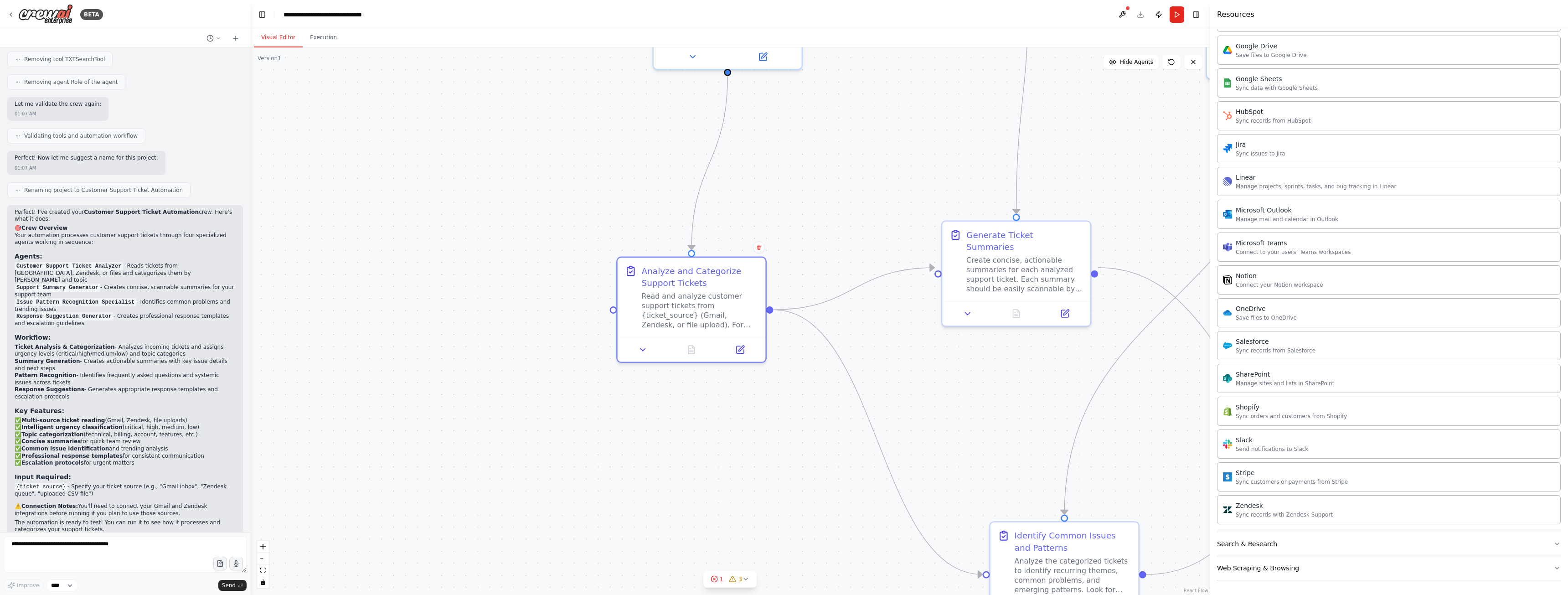
drag, startPoint x: 897, startPoint y: 181, endPoint x: 811, endPoint y: 300, distance: 146.8
click at [812, 300] on div ".deletable-edge-delete-btn { width: 20px; height: 20px; border: 0px solid #ffff…" at bounding box center [730, 321] width 959 height 547
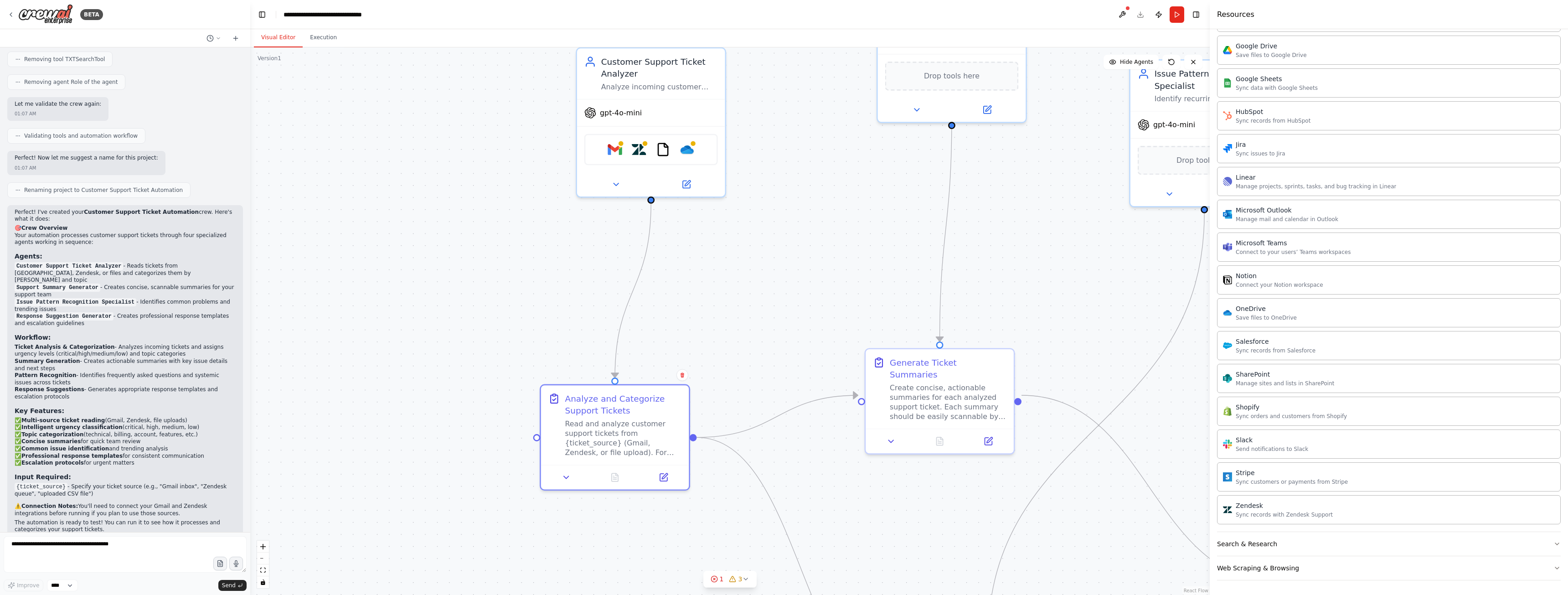
drag, startPoint x: 772, startPoint y: 311, endPoint x: 758, endPoint y: 362, distance: 52.9
click at [758, 362] on div ".deletable-edge-delete-btn { width: 20px; height: 20px; border: 0px solid #ffff…" at bounding box center [730, 321] width 959 height 547
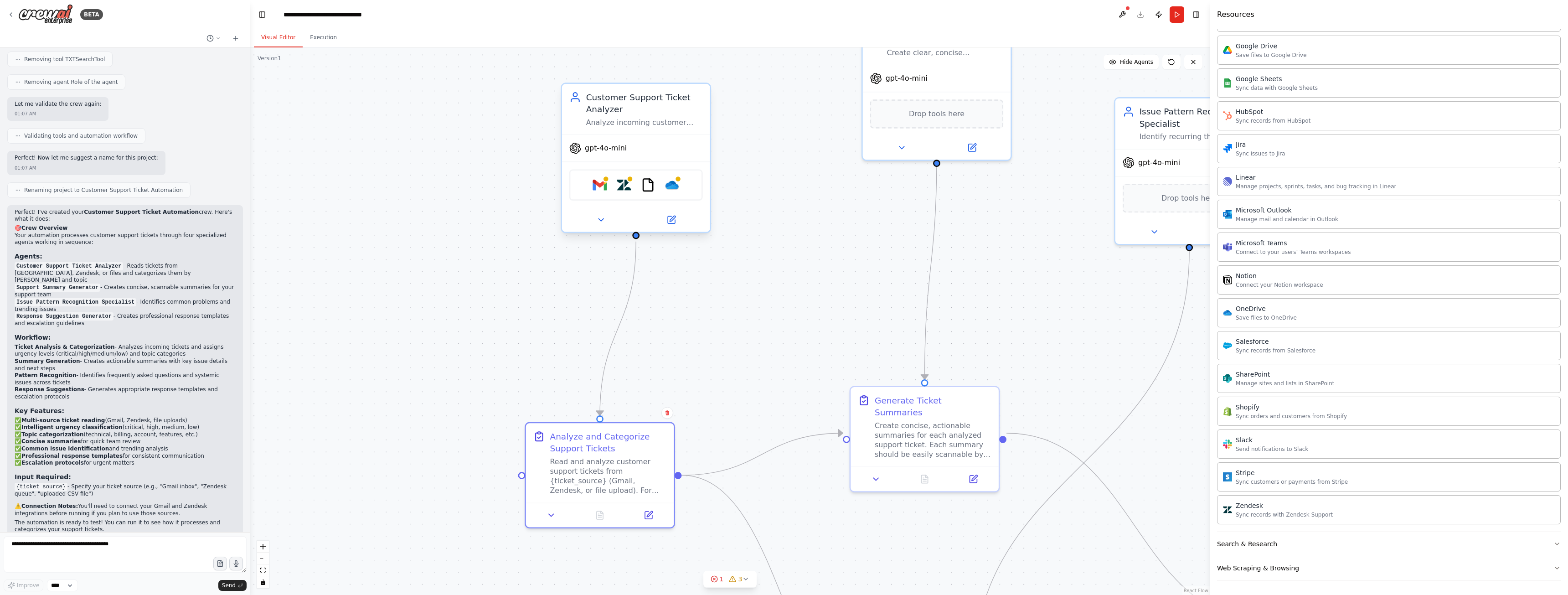
click at [656, 130] on div "Customer Support Ticket Analyzer Analyze incoming customer support tickets from…" at bounding box center [635, 109] width 148 height 51
drag, startPoint x: 614, startPoint y: 460, endPoint x: 625, endPoint y: 464, distance: 11.7
click at [625, 464] on div "Analyze and Categorize Support Tickets Read and analyze customer support ticket…" at bounding box center [620, 460] width 117 height 65
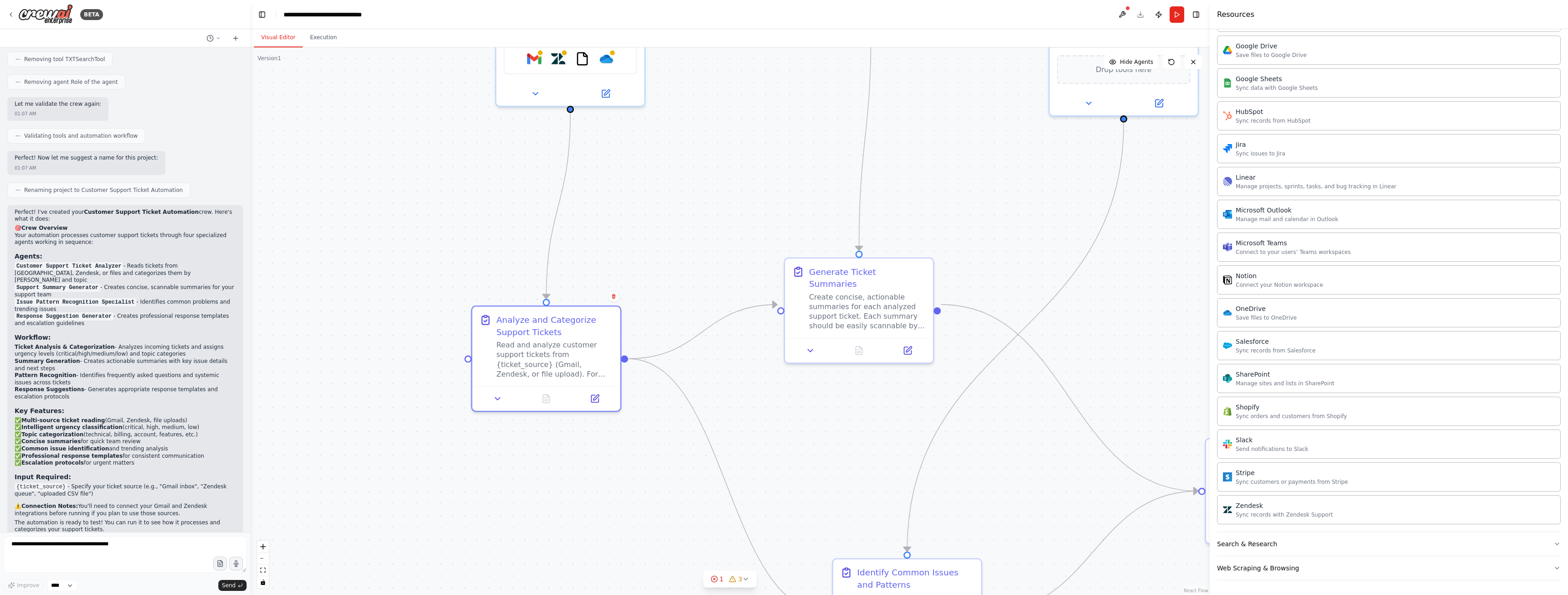
drag, startPoint x: 788, startPoint y: 368, endPoint x: 715, endPoint y: 228, distance: 157.9
click at [715, 228] on div ".deletable-edge-delete-btn { width: 20px; height: 20px; border: 0px solid #ffff…" at bounding box center [730, 321] width 959 height 547
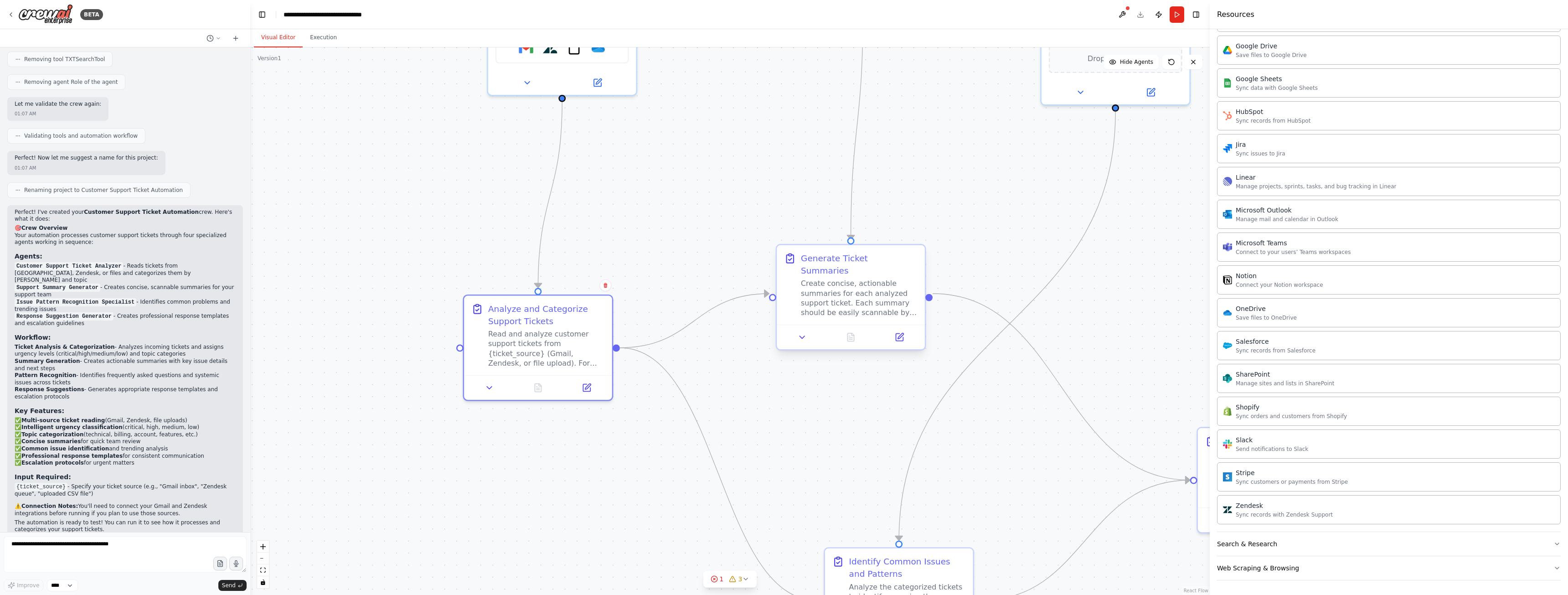
click at [825, 292] on div "Create concise, actionable summaries for each analyzed support ticket. Each sum…" at bounding box center [859, 298] width 117 height 38
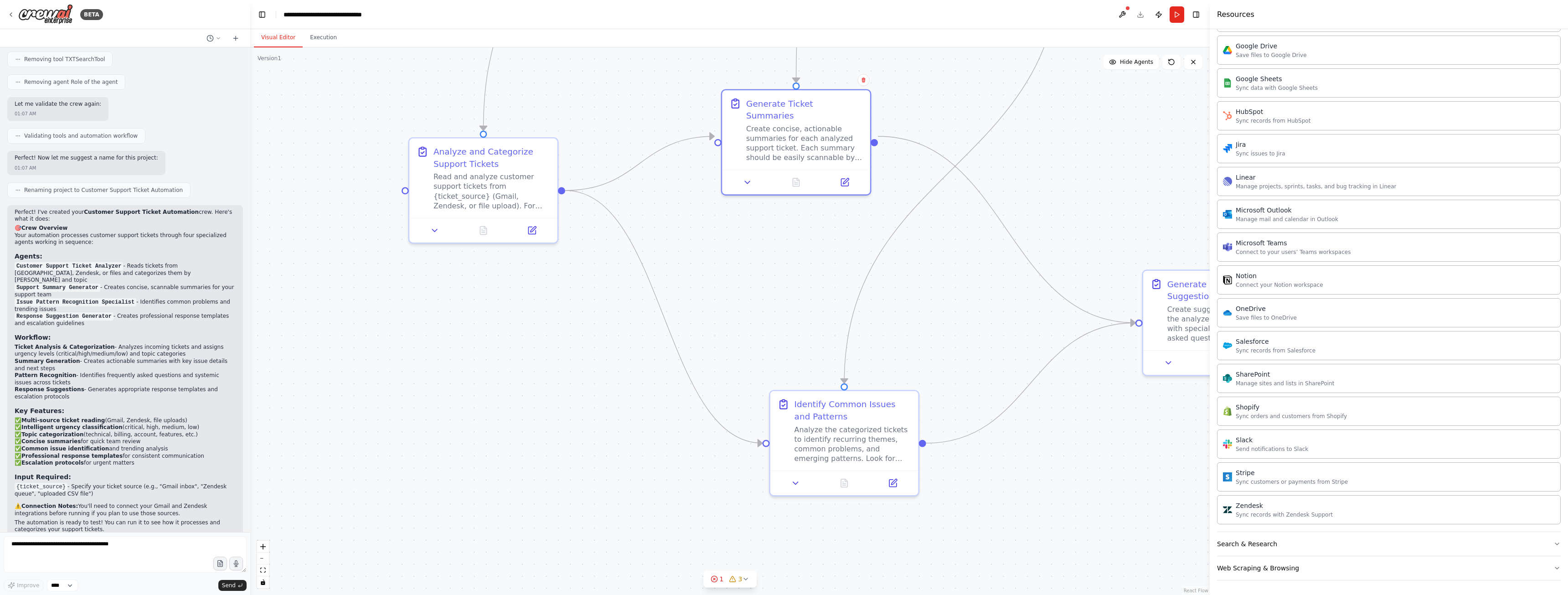
drag, startPoint x: 803, startPoint y: 440, endPoint x: 749, endPoint y: 282, distance: 167.0
click at [749, 282] on div ".deletable-edge-delete-btn { width: 20px; height: 20px; border: 0px solid #ffff…" at bounding box center [730, 321] width 959 height 547
drag, startPoint x: 835, startPoint y: 448, endPoint x: 760, endPoint y: 484, distance: 83.2
click at [760, 484] on div "Analyze the categorized tickets to identify recurring themes, common problems, …" at bounding box center [780, 477] width 117 height 38
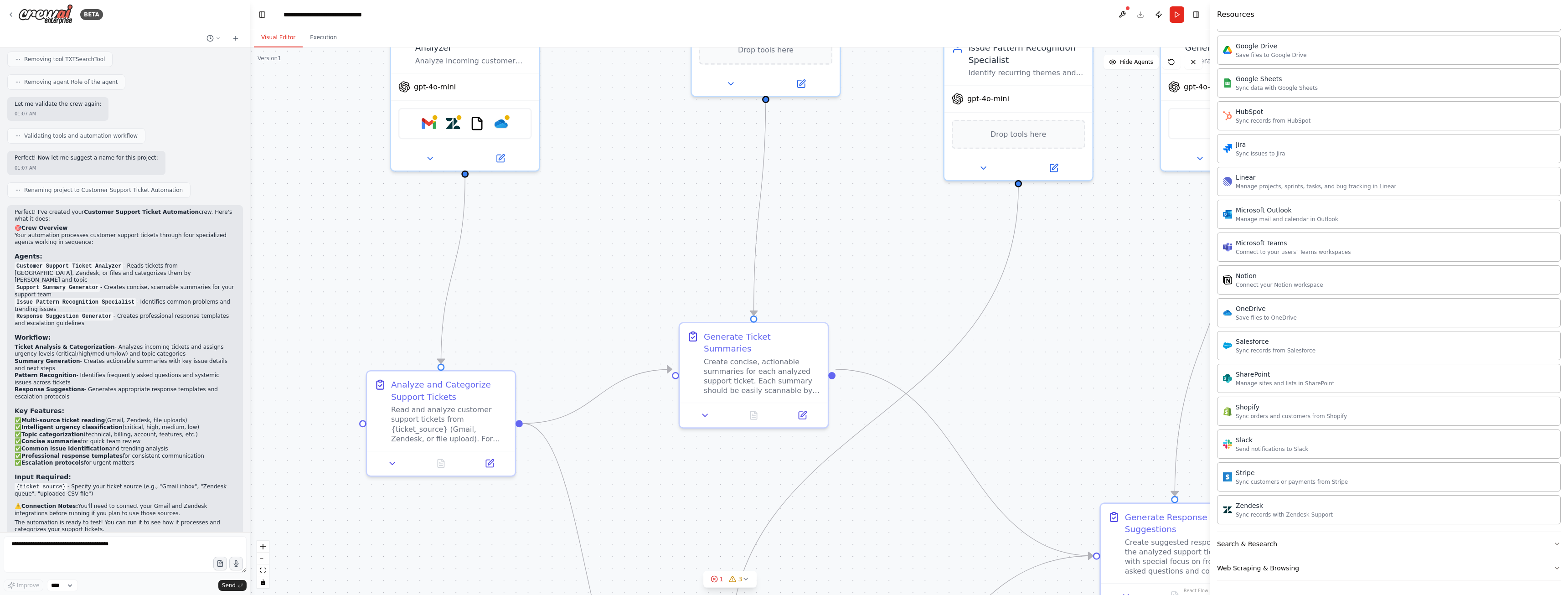
drag, startPoint x: 743, startPoint y: 273, endPoint x: 700, endPoint y: 510, distance: 240.9
click at [700, 512] on div ".deletable-edge-delete-btn { width: 20px; height: 20px; border: 0px solid #ffff…" at bounding box center [730, 321] width 959 height 547
drag, startPoint x: 690, startPoint y: 268, endPoint x: 693, endPoint y: 323, distance: 55.1
click at [693, 322] on div ".deletable-edge-delete-btn { width: 20px; height: 20px; border: 0px solid #ffff…" at bounding box center [730, 321] width 959 height 547
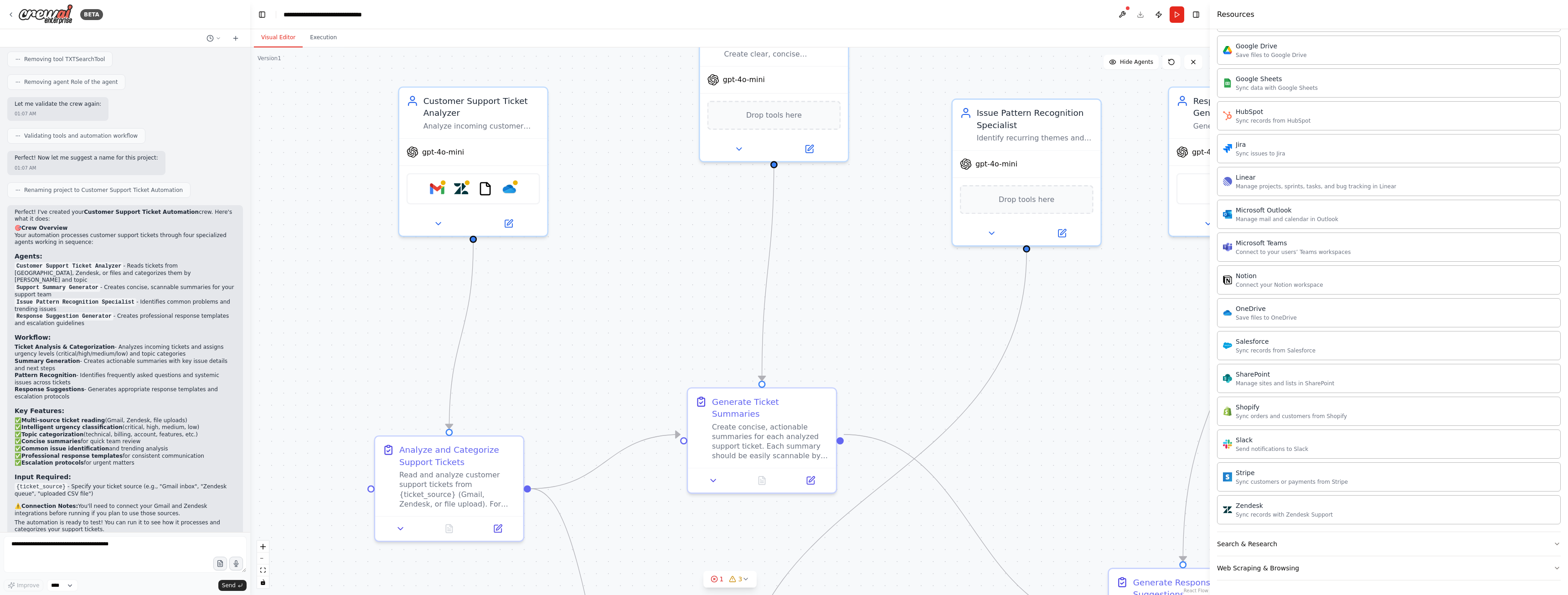
drag, startPoint x: 865, startPoint y: 267, endPoint x: 829, endPoint y: 153, distance: 119.5
click at [836, 167] on div ".deletable-edge-delete-btn { width: 20px; height: 20px; border: 0px solid #ffff…" at bounding box center [730, 321] width 959 height 547
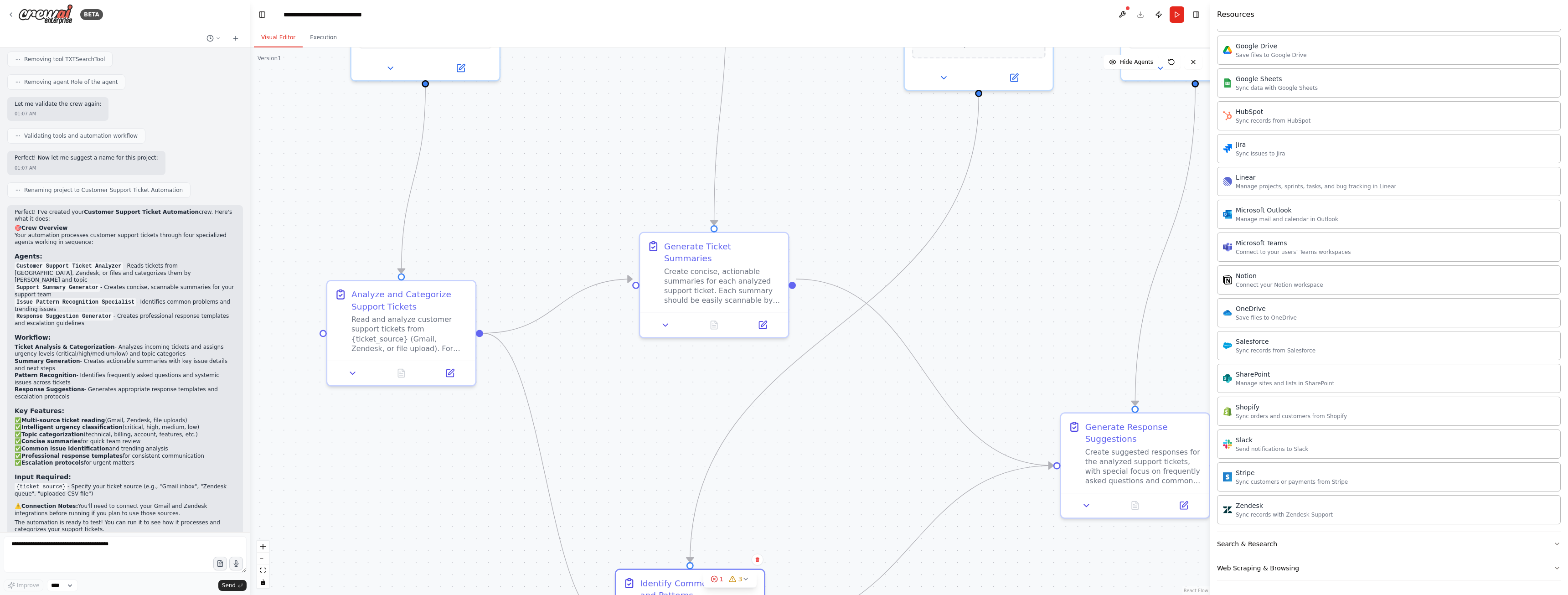
drag, startPoint x: 836, startPoint y: 222, endPoint x: 766, endPoint y: 125, distance: 119.6
click at [735, 91] on div ".deletable-edge-delete-btn { width: 20px; height: 20px; border: 0px solid #ffff…" at bounding box center [730, 321] width 959 height 547
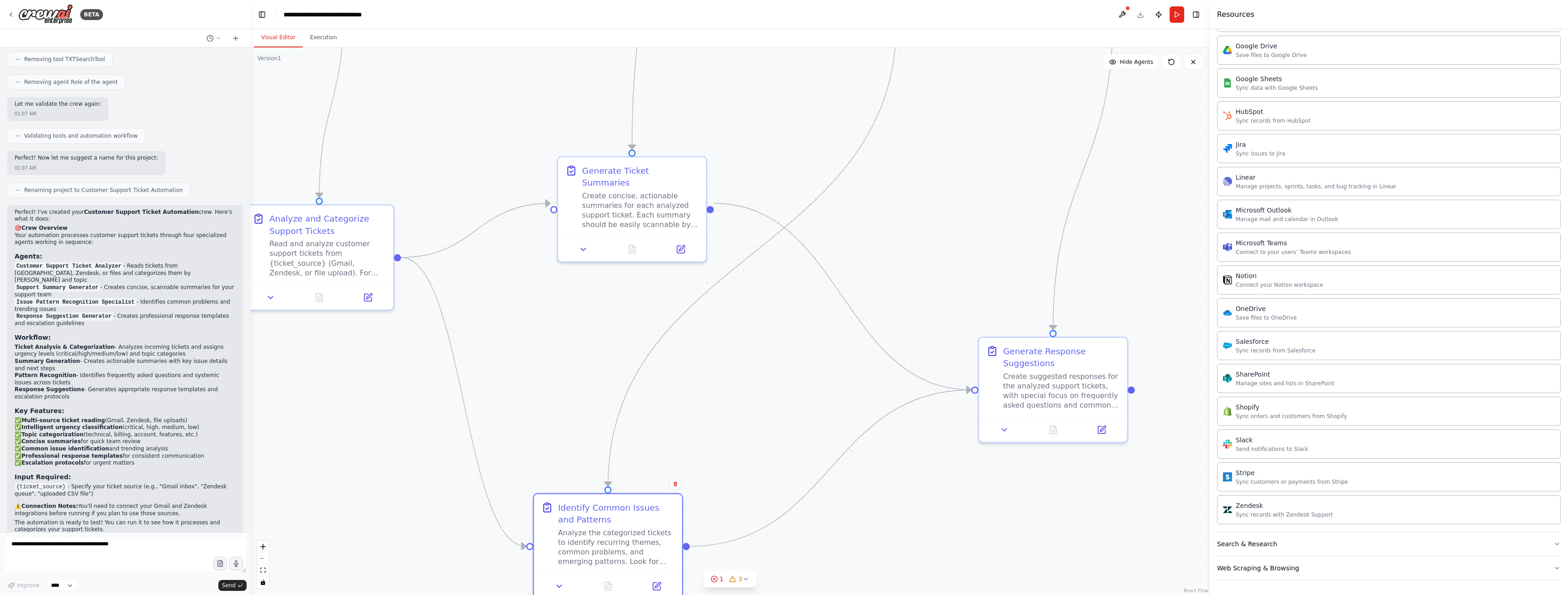
drag, startPoint x: 755, startPoint y: 400, endPoint x: 761, endPoint y: 316, distance: 84.2
click at [761, 316] on div ".deletable-edge-delete-btn { width: 20px; height: 20px; border: 0px solid #ffff…" at bounding box center [730, 321] width 959 height 547
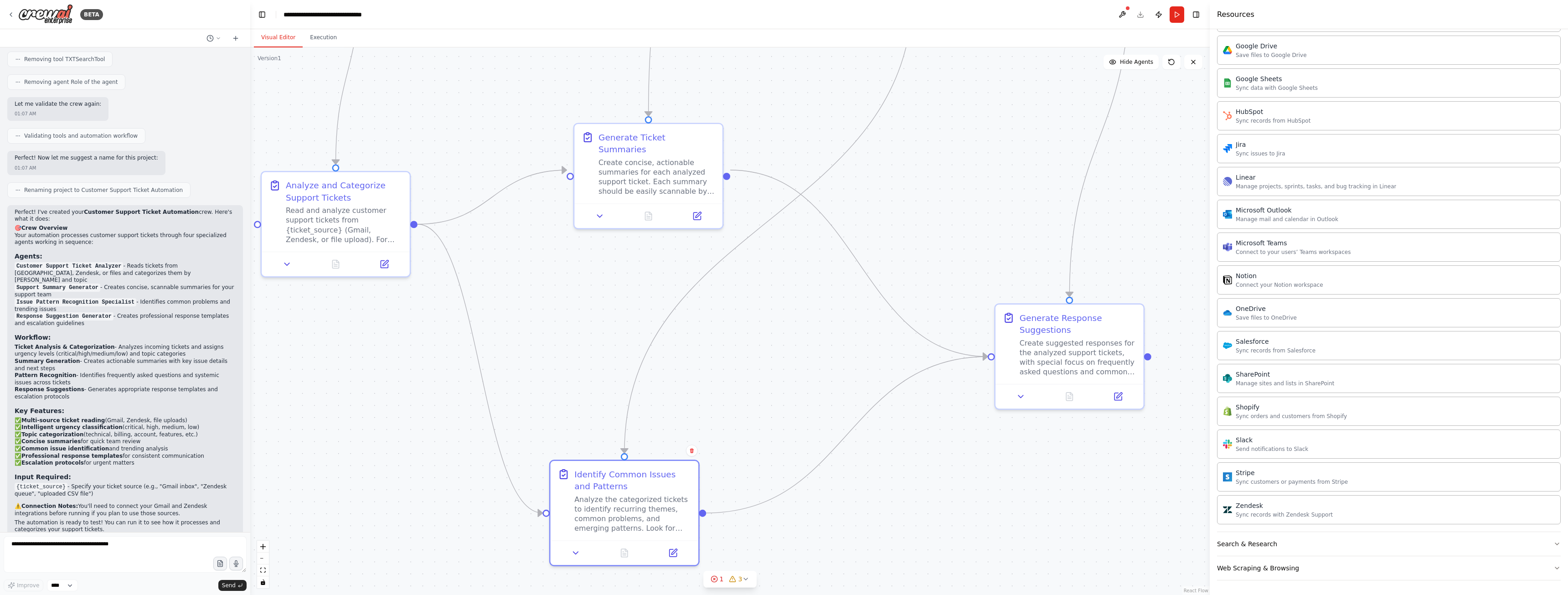
drag, startPoint x: 771, startPoint y: 325, endPoint x: 799, endPoint y: 430, distance: 108.7
click at [799, 430] on div ".deletable-edge-delete-btn { width: 20px; height: 20px; border: 0px solid #ffff…" at bounding box center [730, 321] width 959 height 547
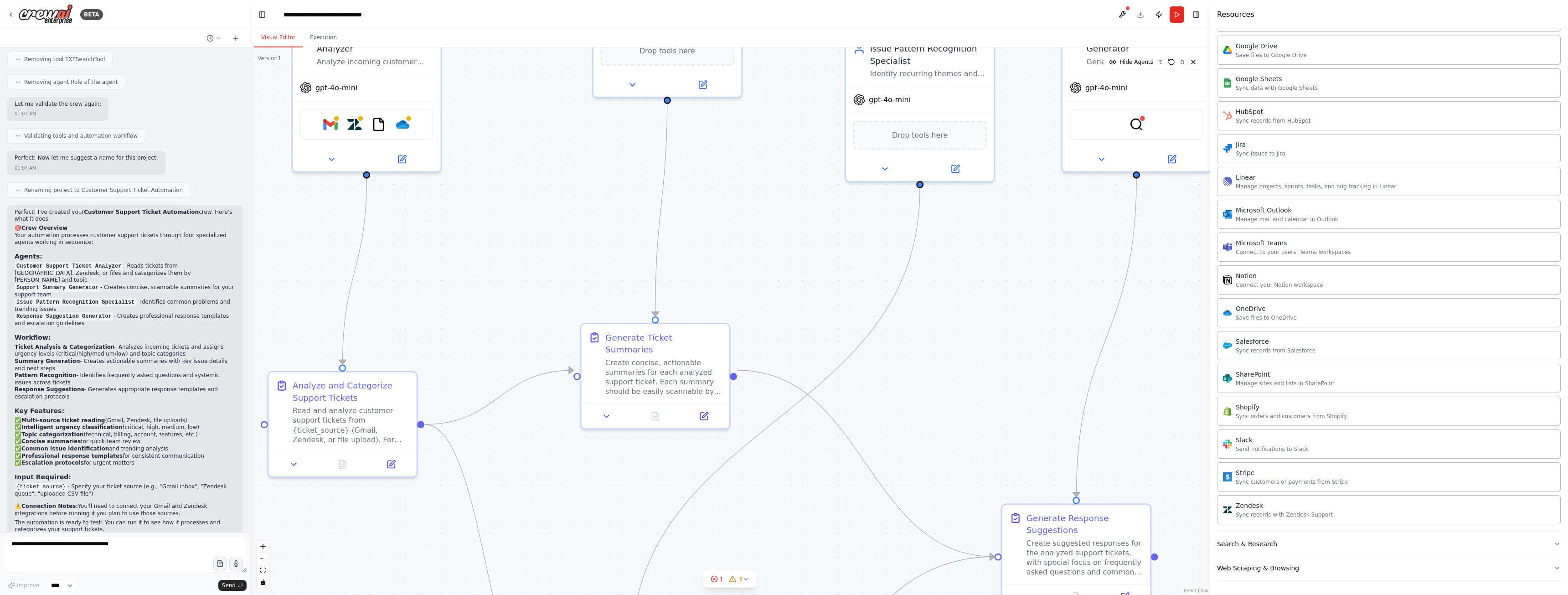
drag, startPoint x: 1027, startPoint y: 225, endPoint x: 999, endPoint y: 317, distance: 96.2
click at [996, 335] on div ".deletable-edge-delete-btn { width: 20px; height: 20px; border: 0px solid #ffff…" at bounding box center [730, 321] width 959 height 547
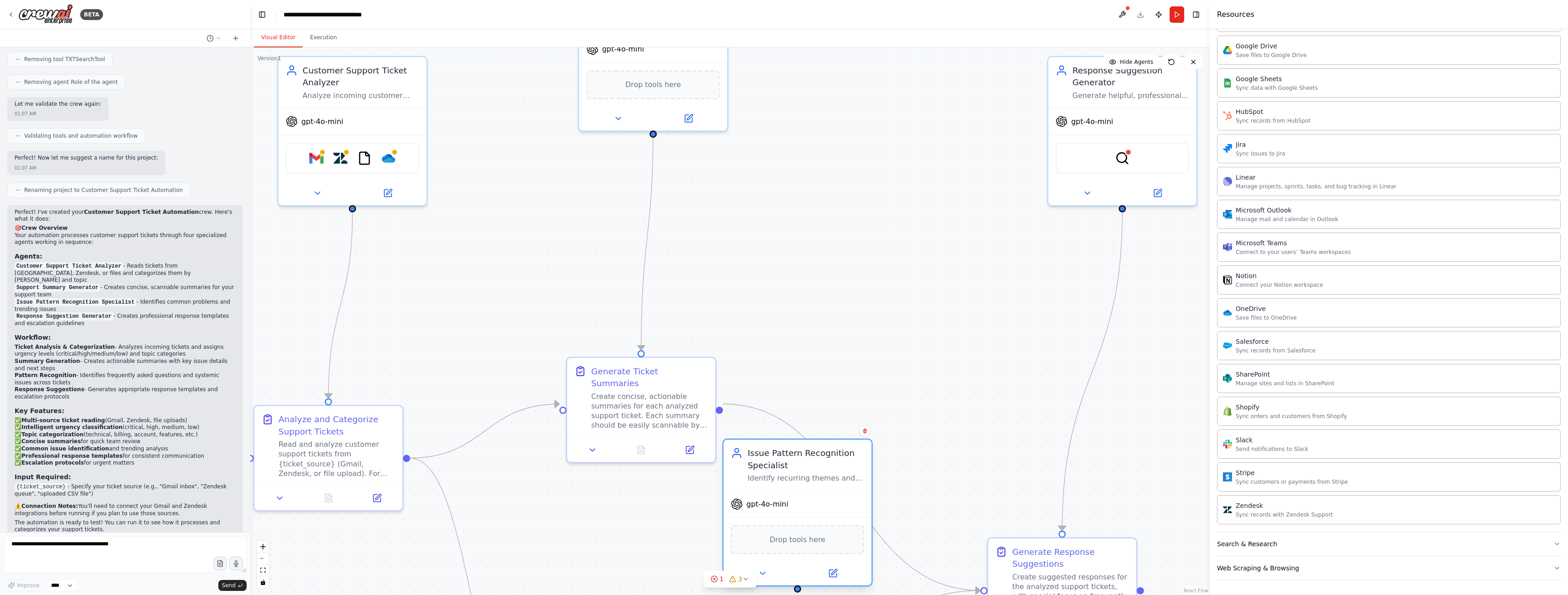
drag, startPoint x: 917, startPoint y: 125, endPoint x: 813, endPoint y: 478, distance: 368.0
click at [813, 491] on div "gpt-4o-mini" at bounding box center [797, 504] width 148 height 26
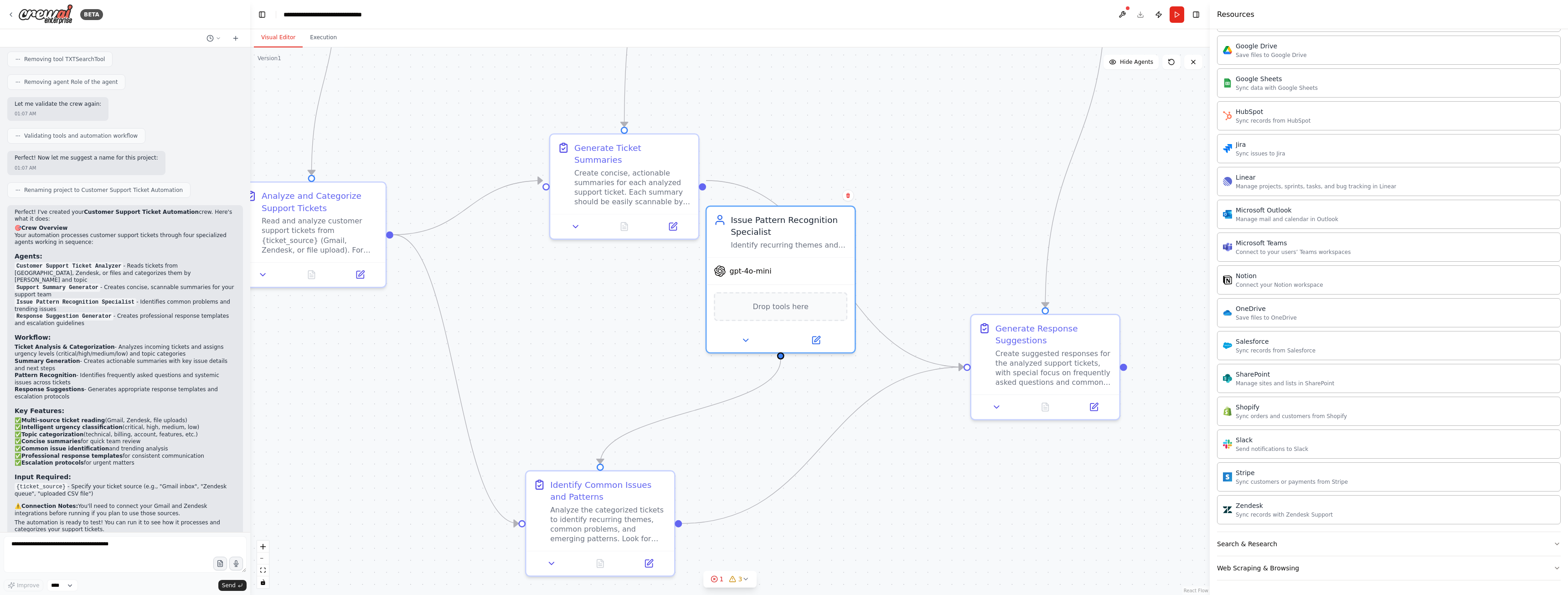
drag, startPoint x: 909, startPoint y: 139, endPoint x: 896, endPoint y: 46, distance: 93.9
click at [896, 49] on div ".deletable-edge-delete-btn { width: 20px; height: 20px; border: 0px solid #ffff…" at bounding box center [730, 321] width 959 height 547
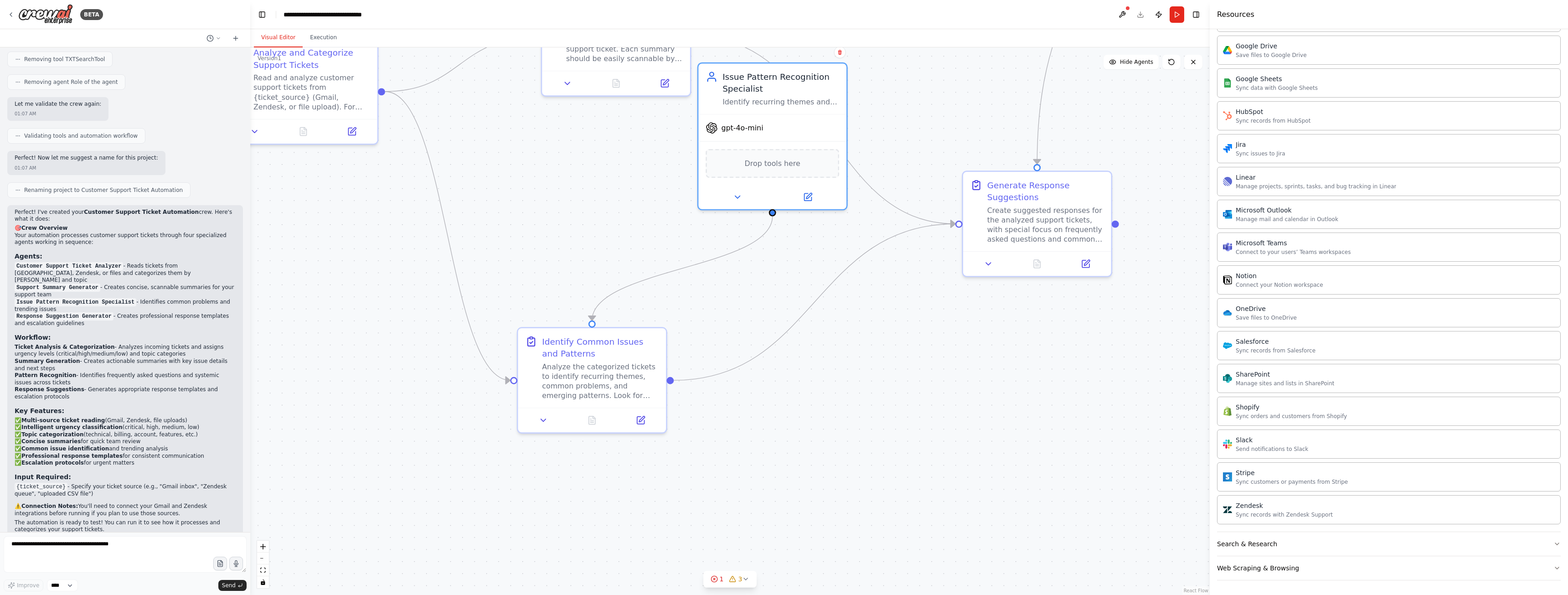
drag, startPoint x: 967, startPoint y: 157, endPoint x: 952, endPoint y: 86, distance: 72.6
click at [957, 81] on div ".deletable-edge-delete-btn { width: 20px; height: 20px; border: 0px solid #ffff…" at bounding box center [730, 321] width 959 height 547
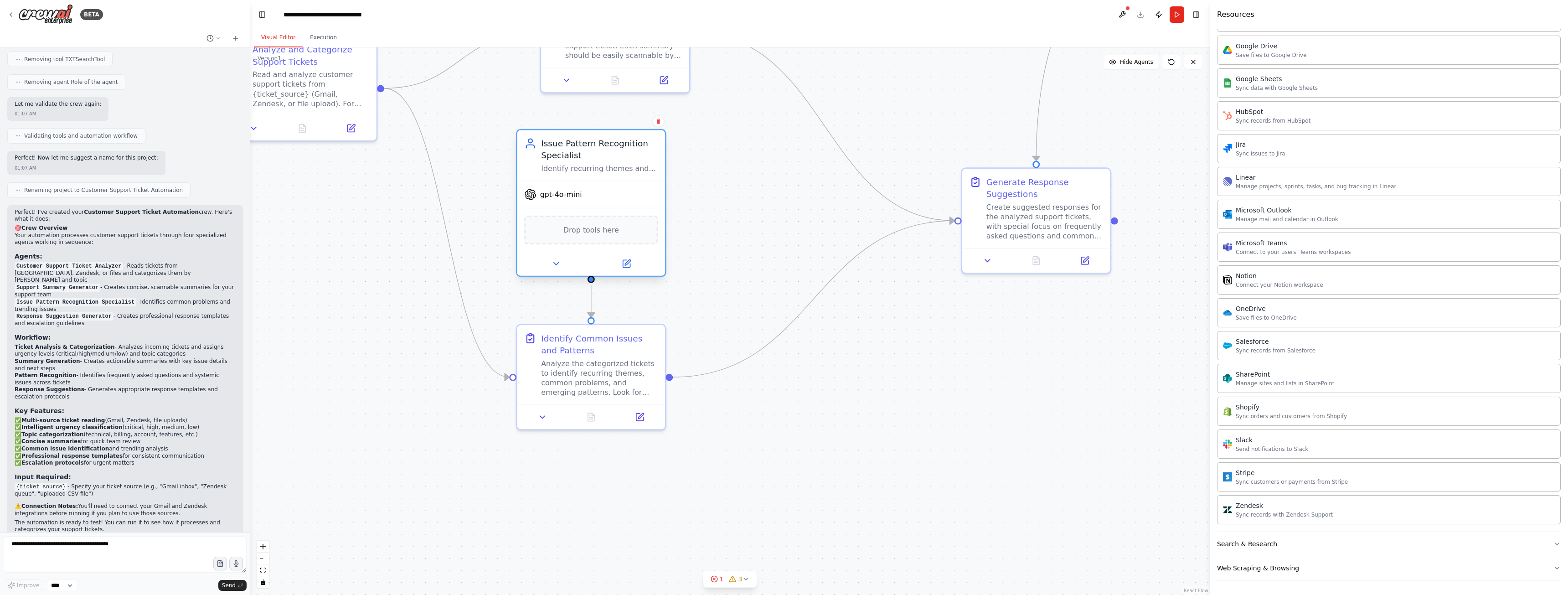
drag, startPoint x: 809, startPoint y: 115, endPoint x: 621, endPoint y: 180, distance: 198.9
click at [621, 180] on div "Issue Pattern Recognition Specialist Identify recurring themes and common issue…" at bounding box center [591, 155] width 148 height 51
click at [1019, 205] on div "Create suggested responses for the analyzed support tickets, with special focus…" at bounding box center [1045, 219] width 117 height 38
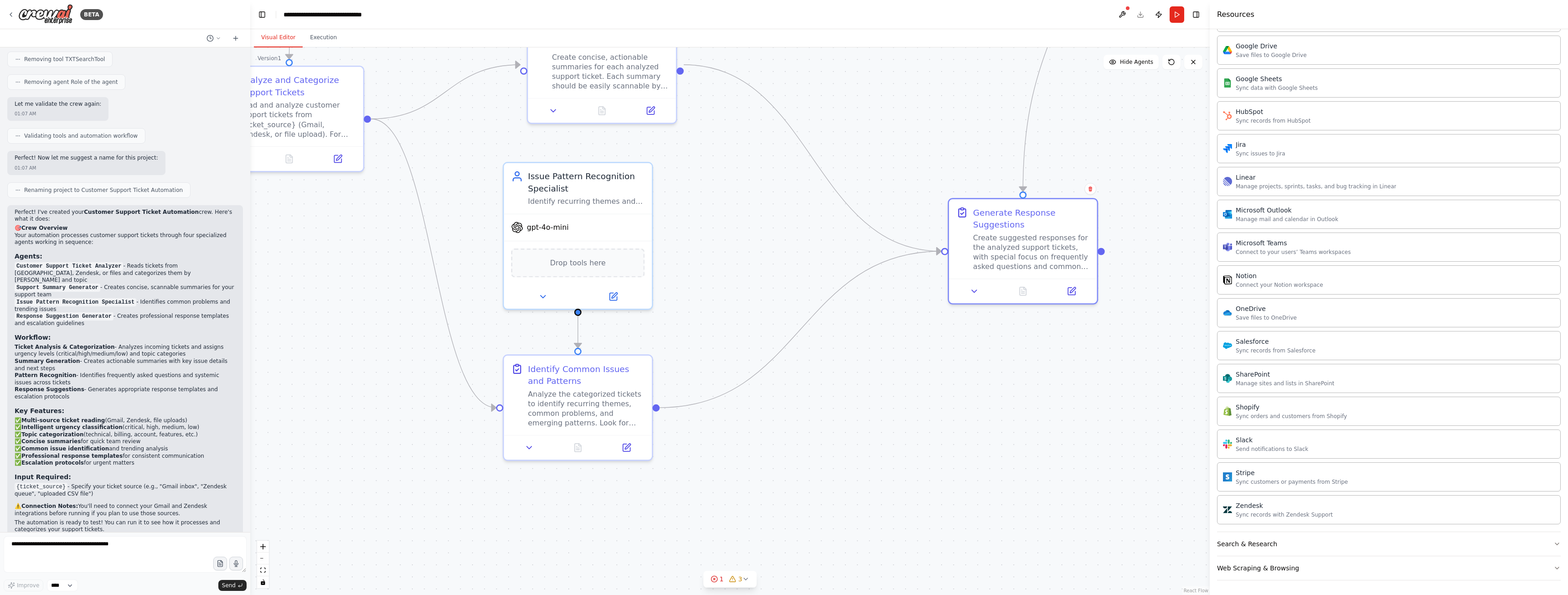
drag, startPoint x: 919, startPoint y: 96, endPoint x: 740, endPoint y: 404, distance: 356.2
click at [740, 404] on div ".deletable-edge-delete-btn { width: 20px; height: 20px; border: 0px solid #ffff…" at bounding box center [730, 321] width 959 height 547
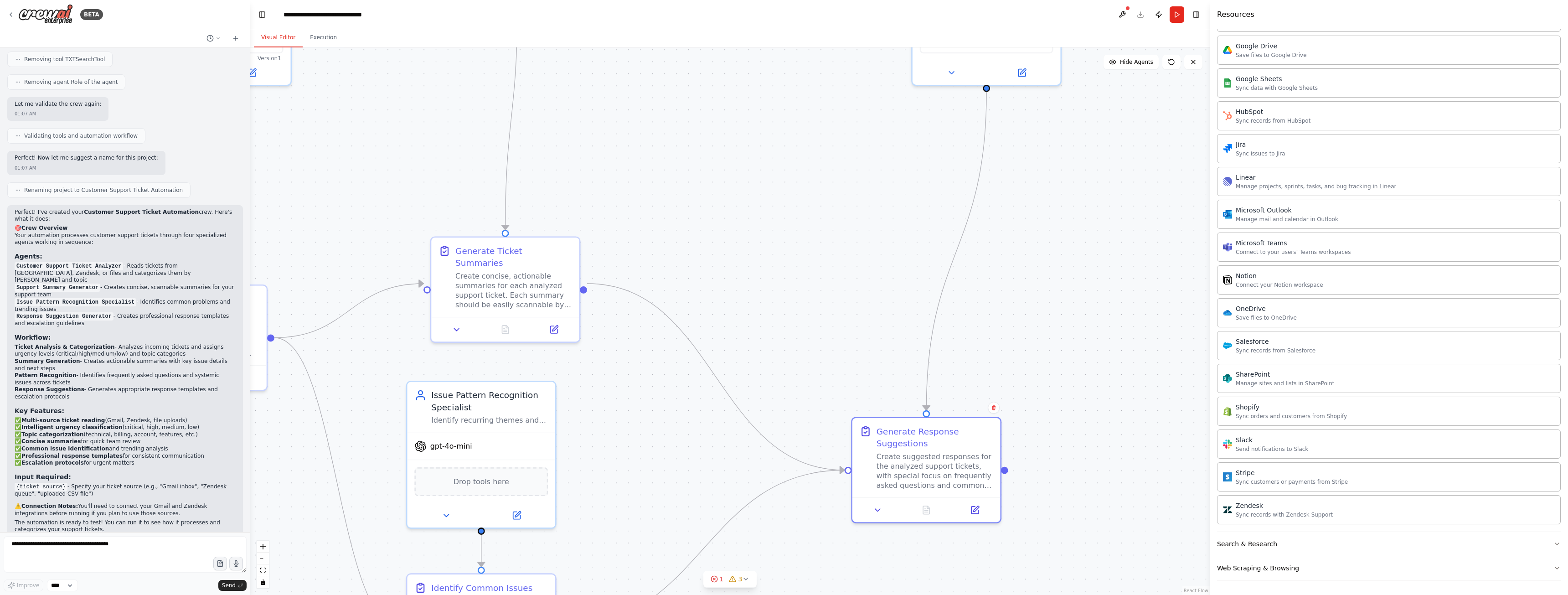
drag, startPoint x: 752, startPoint y: 378, endPoint x: 892, endPoint y: 302, distance: 159.3
click at [886, 305] on div ".deletable-edge-delete-btn { width: 20px; height: 20px; border: 0px solid #ffff…" at bounding box center [730, 321] width 959 height 547
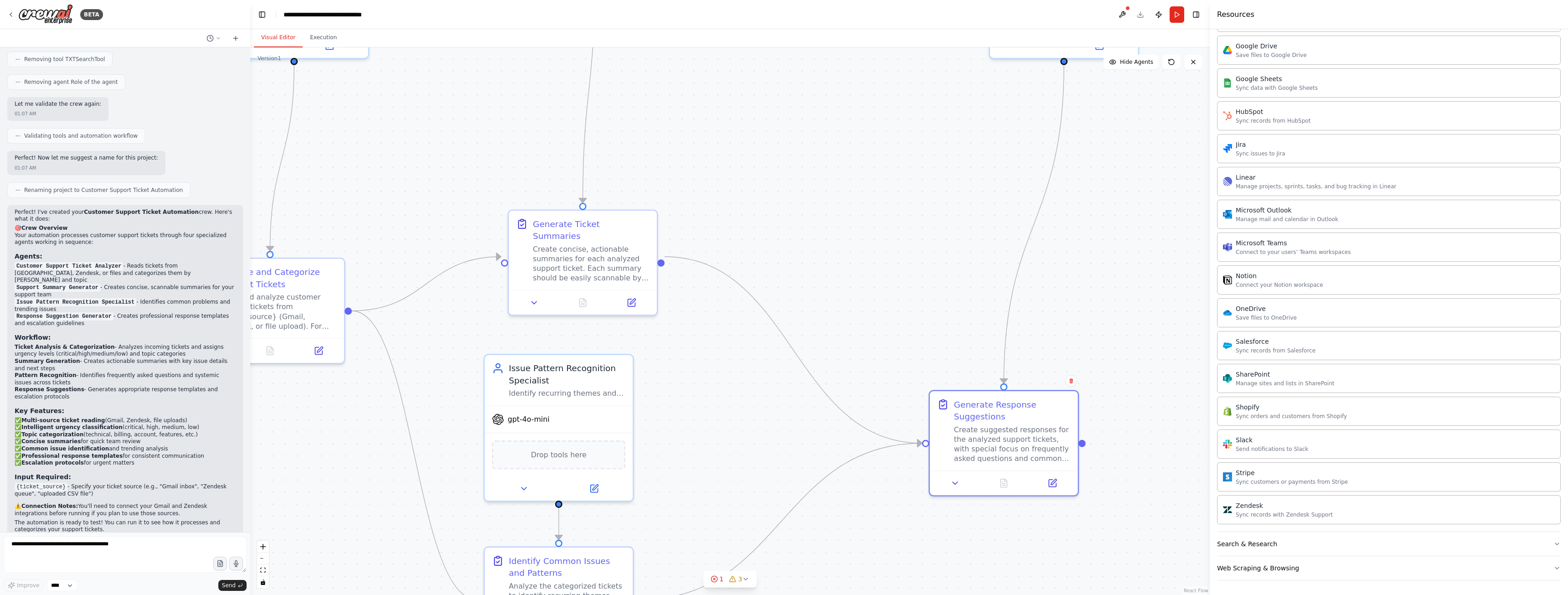
drag, startPoint x: 825, startPoint y: 280, endPoint x: 852, endPoint y: 147, distance: 135.7
click at [852, 149] on div ".deletable-edge-delete-btn { width: 20px; height: 20px; border: 0px solid #ffff…" at bounding box center [730, 321] width 959 height 547
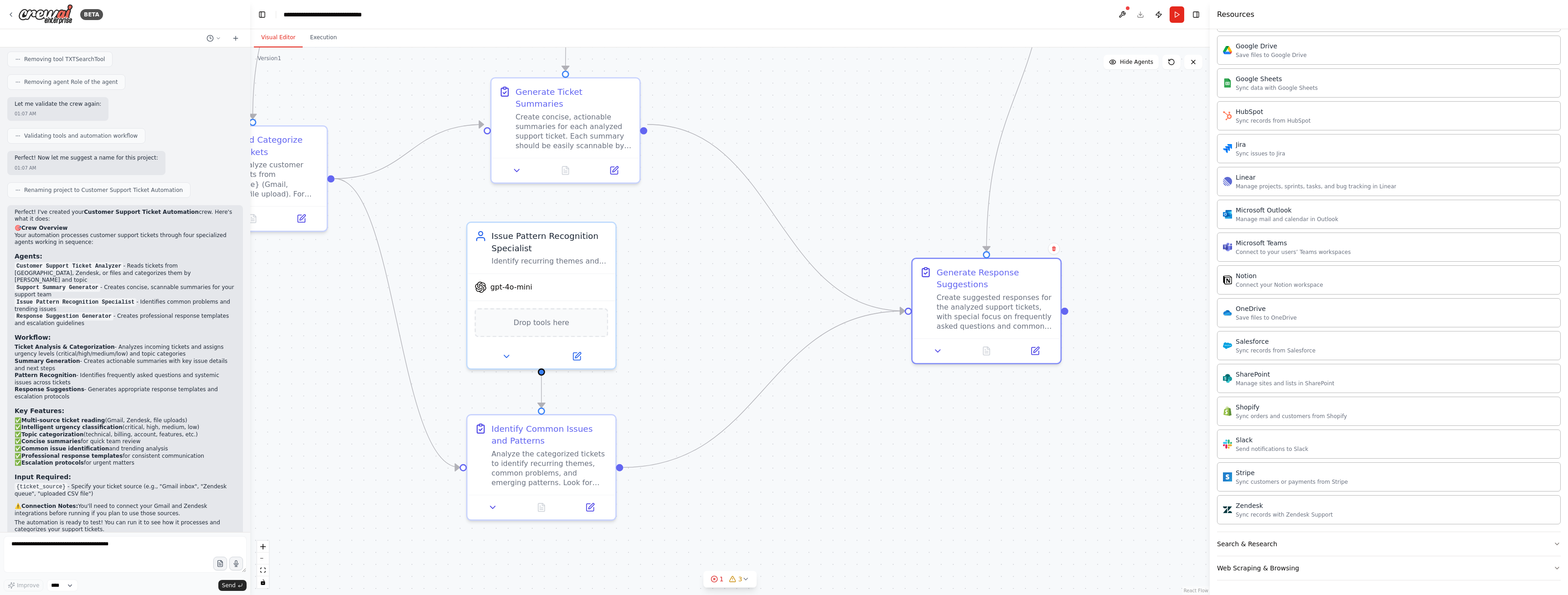
drag, startPoint x: 903, startPoint y: 192, endPoint x: 790, endPoint y: 164, distance: 116.4
click at [791, 164] on div ".deletable-edge-delete-btn { width: 20px; height: 20px; border: 0px solid #ffff…" at bounding box center [730, 321] width 959 height 547
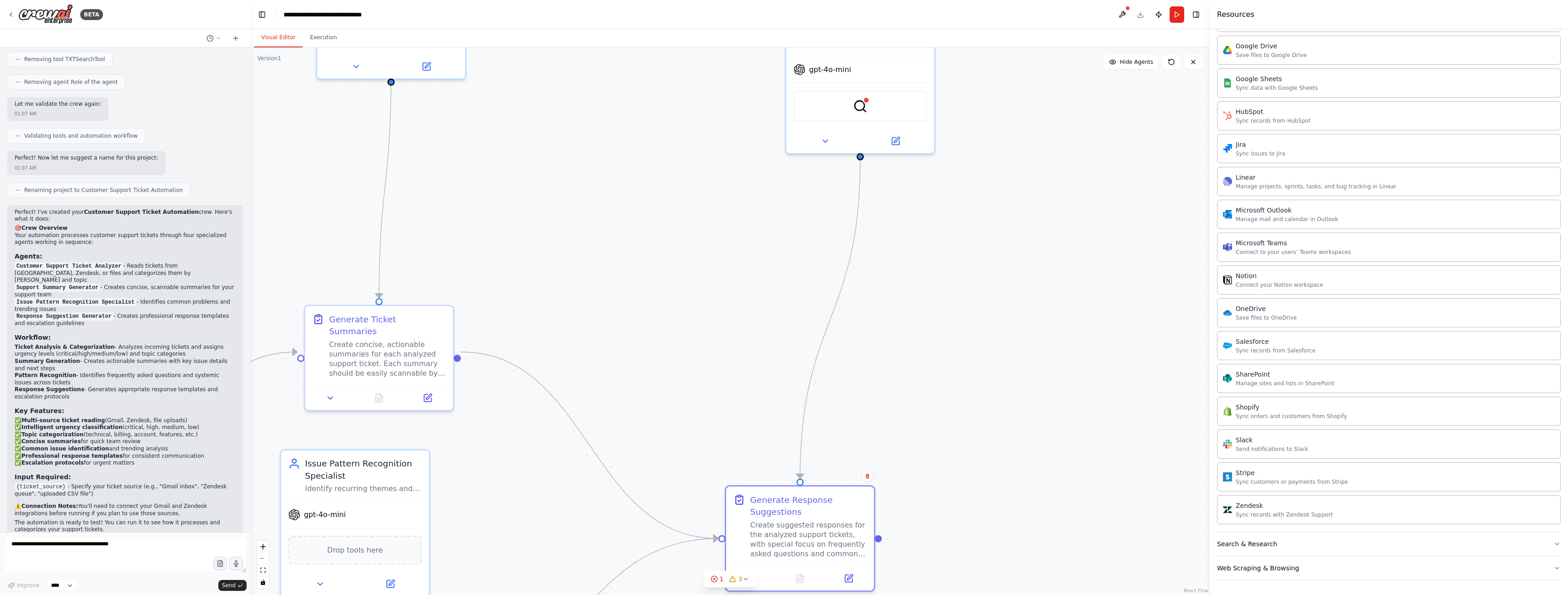
drag, startPoint x: 847, startPoint y: 144, endPoint x: 702, endPoint y: 319, distance: 227.3
click at [699, 457] on div ".deletable-edge-delete-btn { width: 20px; height: 20px; border: 0px solid #ffff…" at bounding box center [730, 321] width 959 height 547
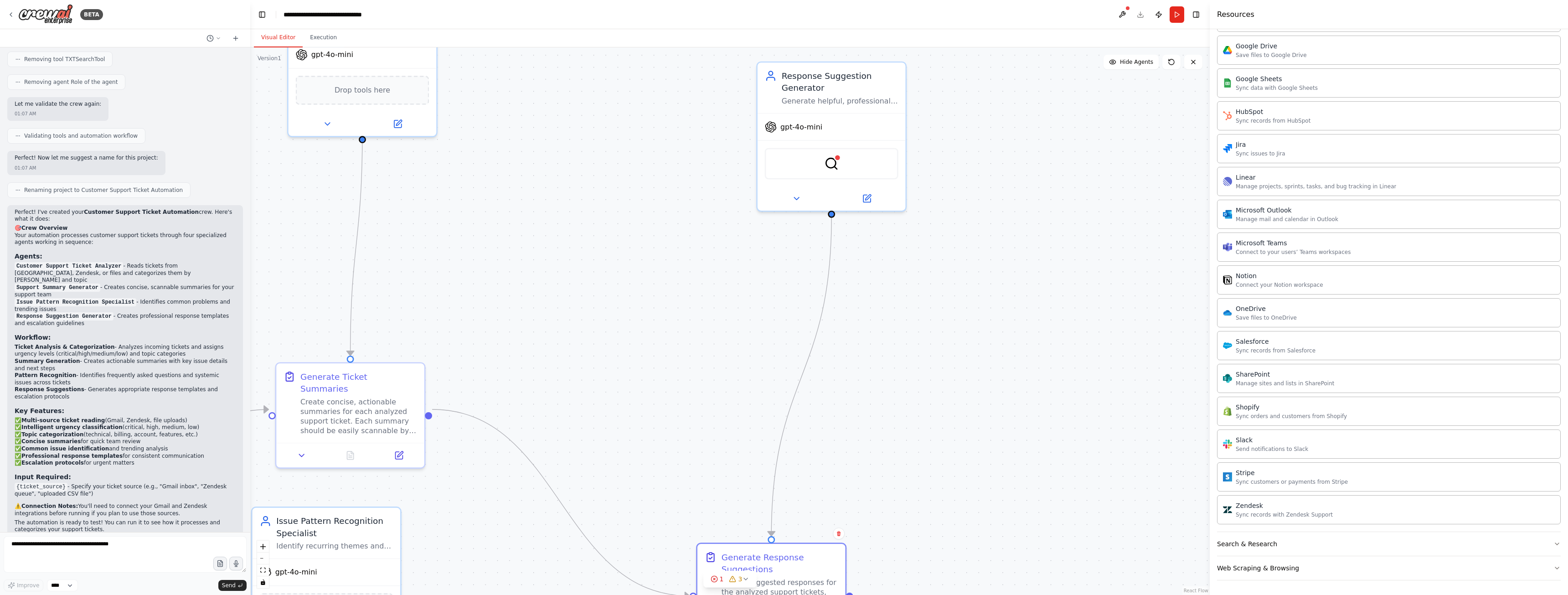
drag, startPoint x: 707, startPoint y: 313, endPoint x: 712, endPoint y: 303, distance: 11.2
click at [707, 319] on div ".deletable-edge-delete-btn { width: 20px; height: 20px; border: 0px solid #ffff…" at bounding box center [730, 321] width 959 height 547
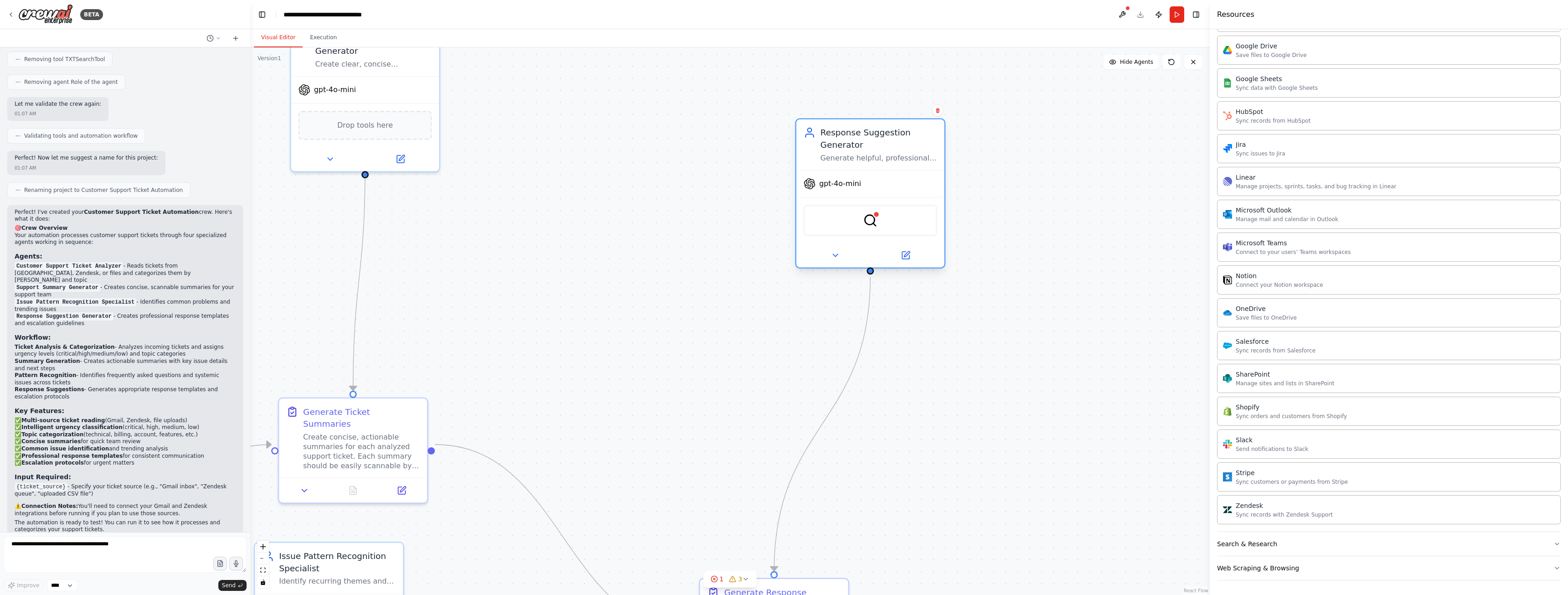
drag, startPoint x: 852, startPoint y: 137, endPoint x: 886, endPoint y: 158, distance: 40.0
click at [886, 158] on div "Generate helpful, professional response templates and suggestions for customer …" at bounding box center [879, 158] width 117 height 10
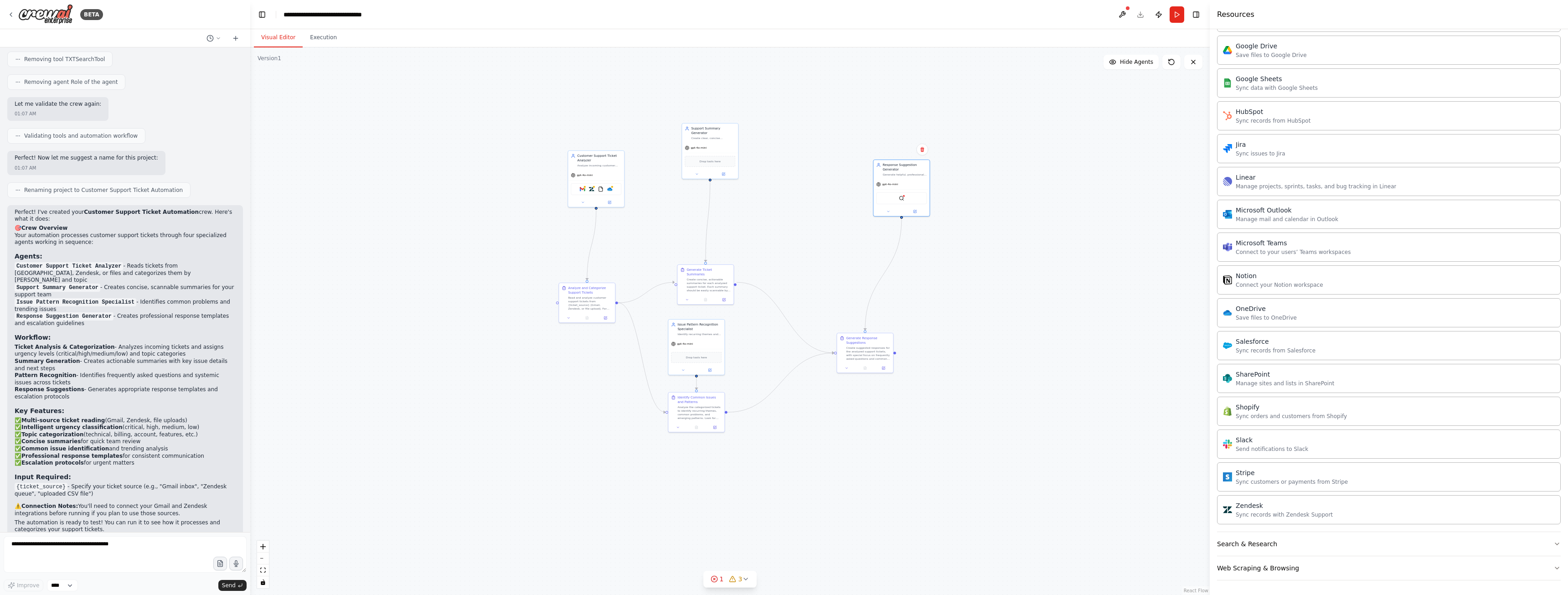
drag, startPoint x: 588, startPoint y: 264, endPoint x: 808, endPoint y: 197, distance: 230.0
click at [808, 197] on div ".deletable-edge-delete-btn { width: 20px; height: 20px; border: 0px solid #ffff…" at bounding box center [730, 321] width 959 height 547
drag, startPoint x: 712, startPoint y: 281, endPoint x: 702, endPoint y: 289, distance: 12.8
click at [702, 289] on div "Create concise, actionable summaries for each analyzed support ticket. Each sum…" at bounding box center [700, 294] width 44 height 15
click at [696, 340] on div "gpt-4o-mini" at bounding box center [697, 343] width 56 height 10
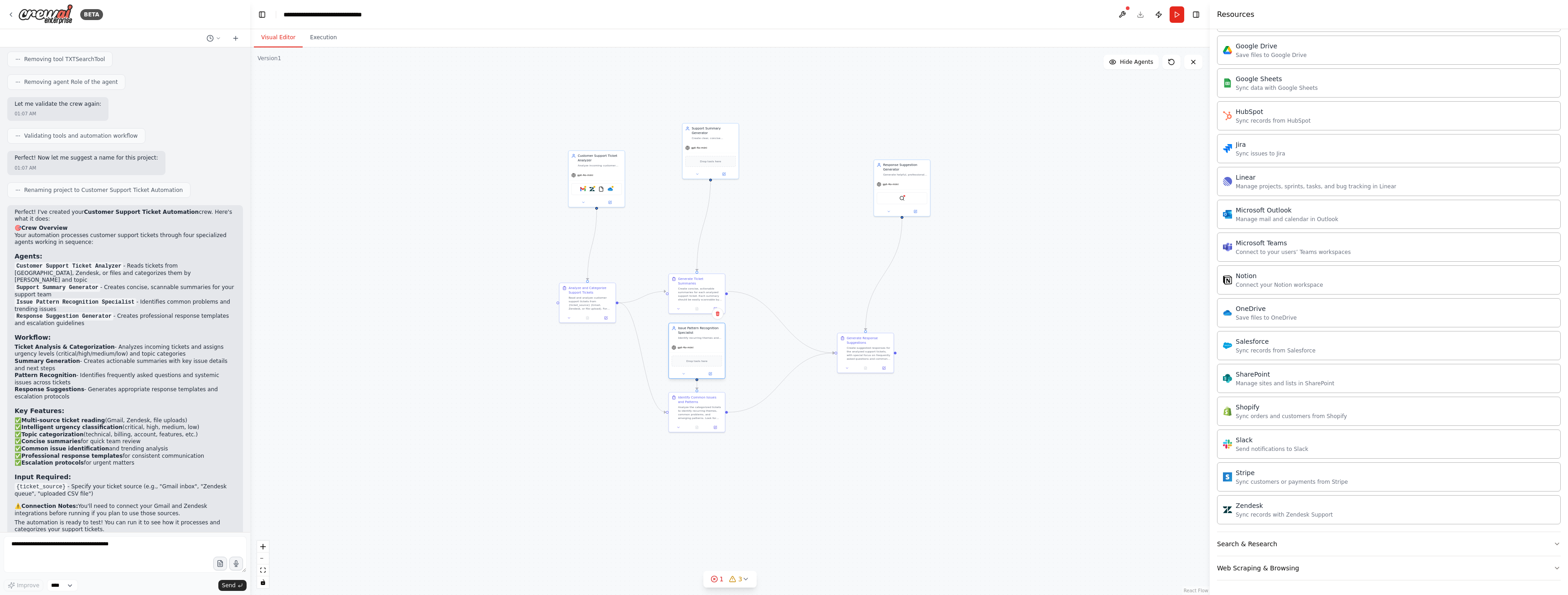
click at [699, 340] on div "Issue Pattern Recognition Specialist Identify recurring themes and common issue…" at bounding box center [697, 351] width 57 height 56
drag, startPoint x: 699, startPoint y: 290, endPoint x: 708, endPoint y: 246, distance: 44.9
click at [708, 246] on div "Create concise, actionable summaries for each analyzed support ticket. Each sum…" at bounding box center [709, 248] width 44 height 15
drag, startPoint x: 583, startPoint y: 304, endPoint x: 592, endPoint y: 270, distance: 35.2
click at [592, 270] on div "Read and analyze customer support tickets from {ticket_source} (Gmail, Zendesk,…" at bounding box center [600, 270] width 44 height 15
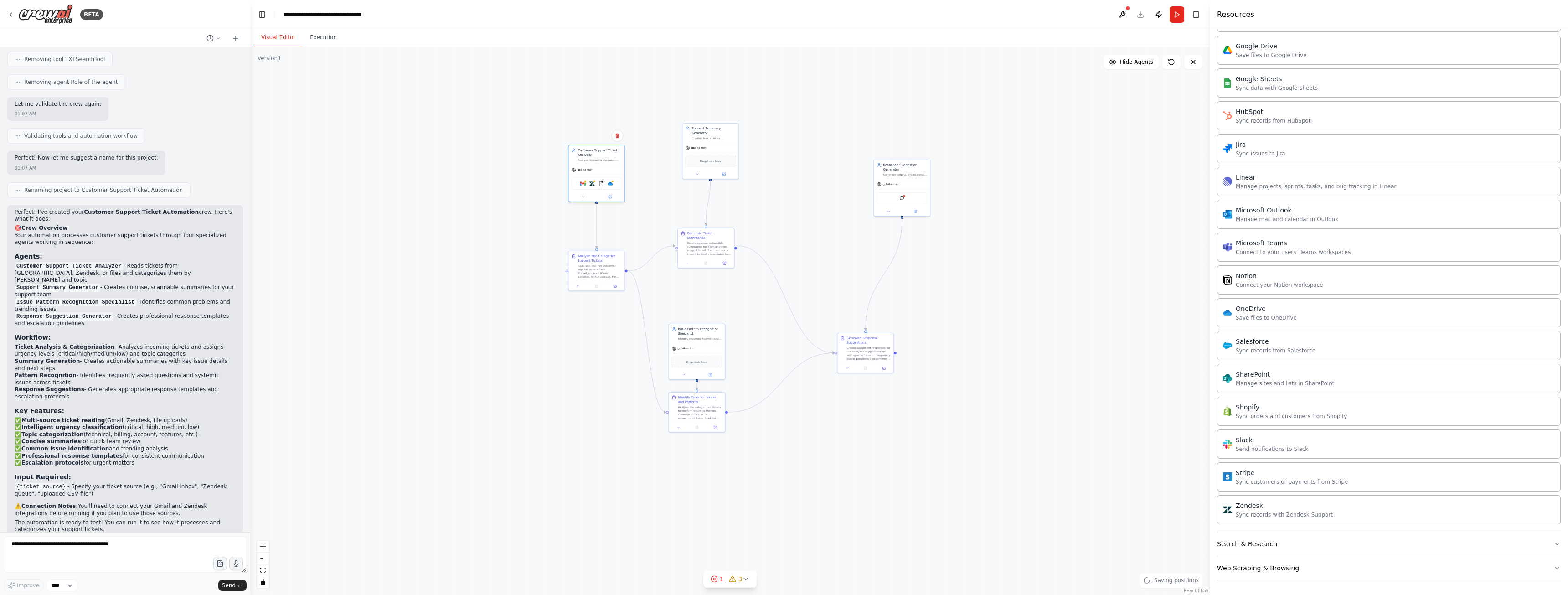
click at [594, 160] on div "Analyze incoming customer support tickets from various sources (email, Zendesk)…" at bounding box center [600, 160] width 44 height 4
click at [712, 136] on div "Support Summary Generator Create clear, concise summaries of customer support t…" at bounding box center [710, 132] width 56 height 19
click at [687, 351] on div "gpt-4o-mini" at bounding box center [697, 347] width 56 height 10
click at [596, 166] on div "gpt-4o-mini" at bounding box center [597, 169] width 56 height 10
click at [589, 273] on div "Read and analyze customer support tickets from {ticket_source} (Gmail, Zendesk,…" at bounding box center [600, 270] width 44 height 15
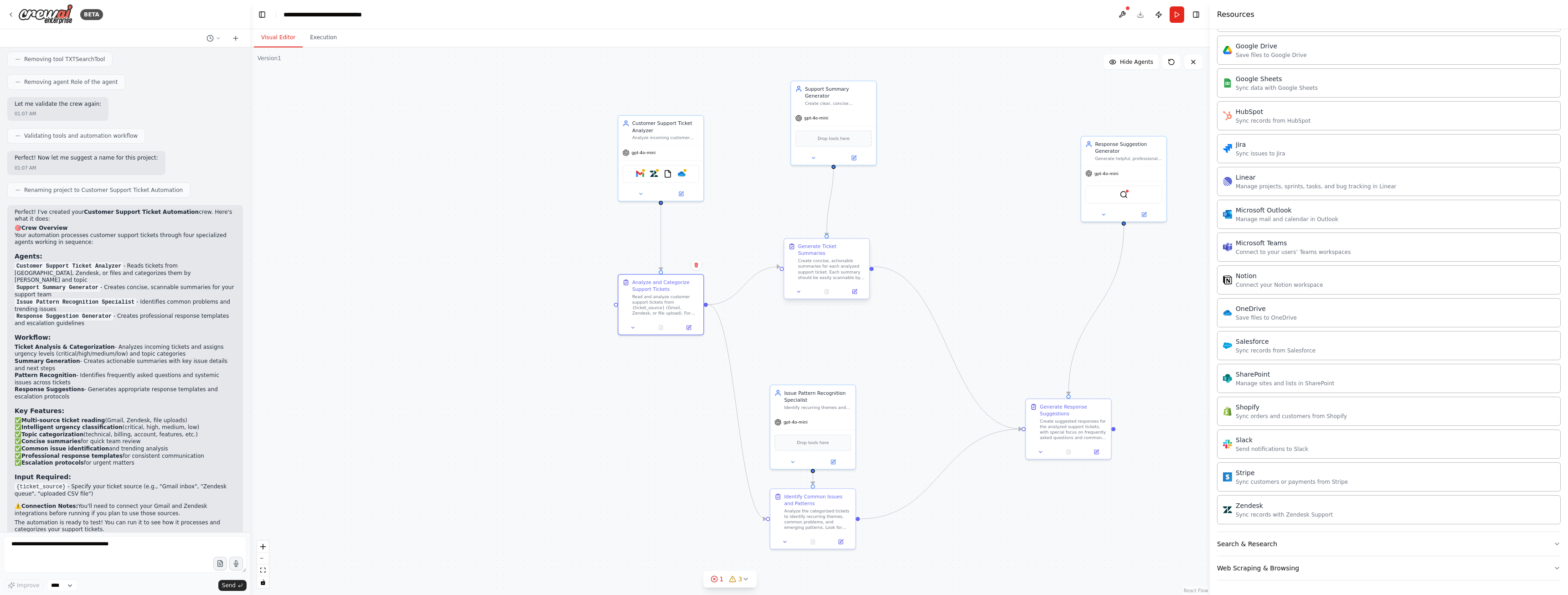
click at [828, 258] on div "Create concise, actionable summaries for each analyzed support ticket. Each sum…" at bounding box center [831, 269] width 67 height 23
click at [802, 512] on div "Analyze the categorized tickets to identify recurring themes, common problems, …" at bounding box center [817, 518] width 67 height 23
click at [825, 407] on div "Identify recurring themes and common issues across customer support tickets, tr…" at bounding box center [817, 406] width 67 height 5
click at [844, 110] on div "gpt-4o-mini" at bounding box center [833, 117] width 85 height 15
drag, startPoint x: 838, startPoint y: 102, endPoint x: 830, endPoint y: 116, distance: 16.1
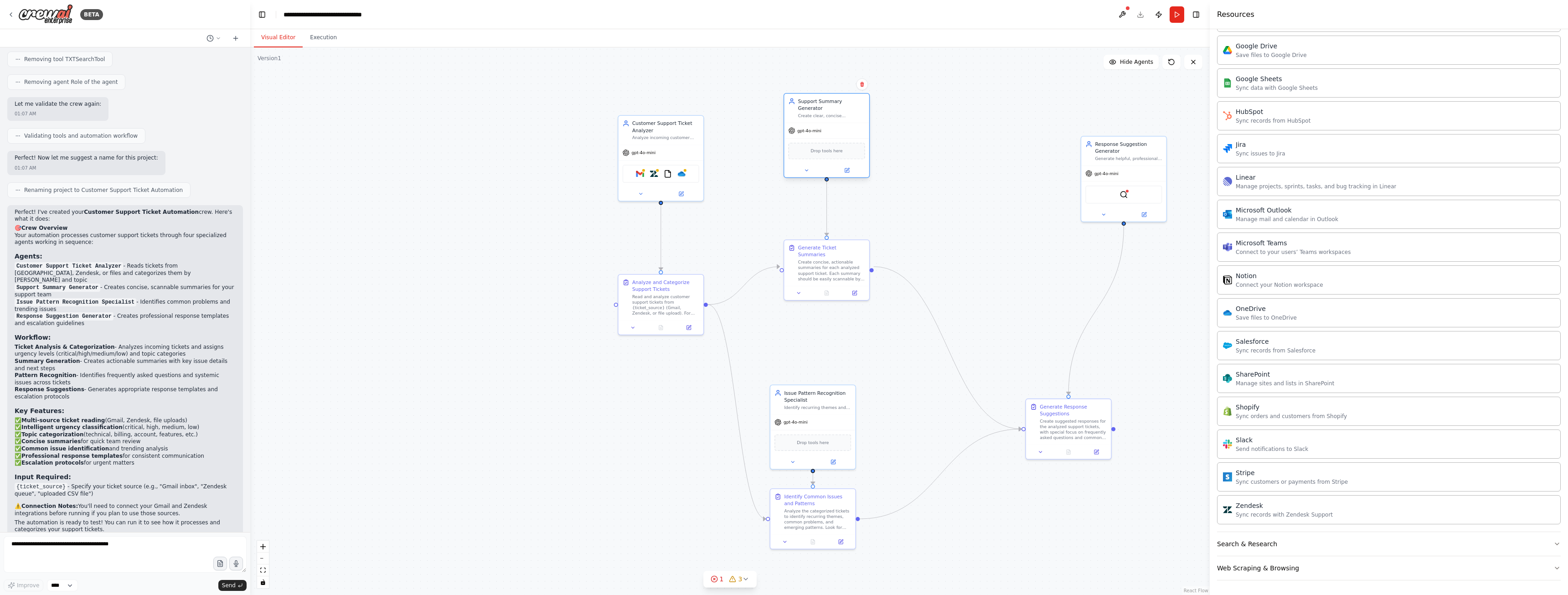
click at [830, 123] on div "gpt-4o-mini" at bounding box center [826, 130] width 85 height 15
click at [825, 410] on div "Issue Pattern Recognition Specialist Identify recurring themes and common issue…" at bounding box center [813, 399] width 85 height 29
click at [803, 515] on div "Analyze the categorized tickets to identify recurring themes, common problems, …" at bounding box center [817, 518] width 67 height 23
click at [1068, 413] on div "Generate Response Suggestions" at bounding box center [1073, 409] width 67 height 13
click at [1072, 422] on div "Create suggested responses for the analyzed support tickets, with special focus…" at bounding box center [1073, 428] width 67 height 23
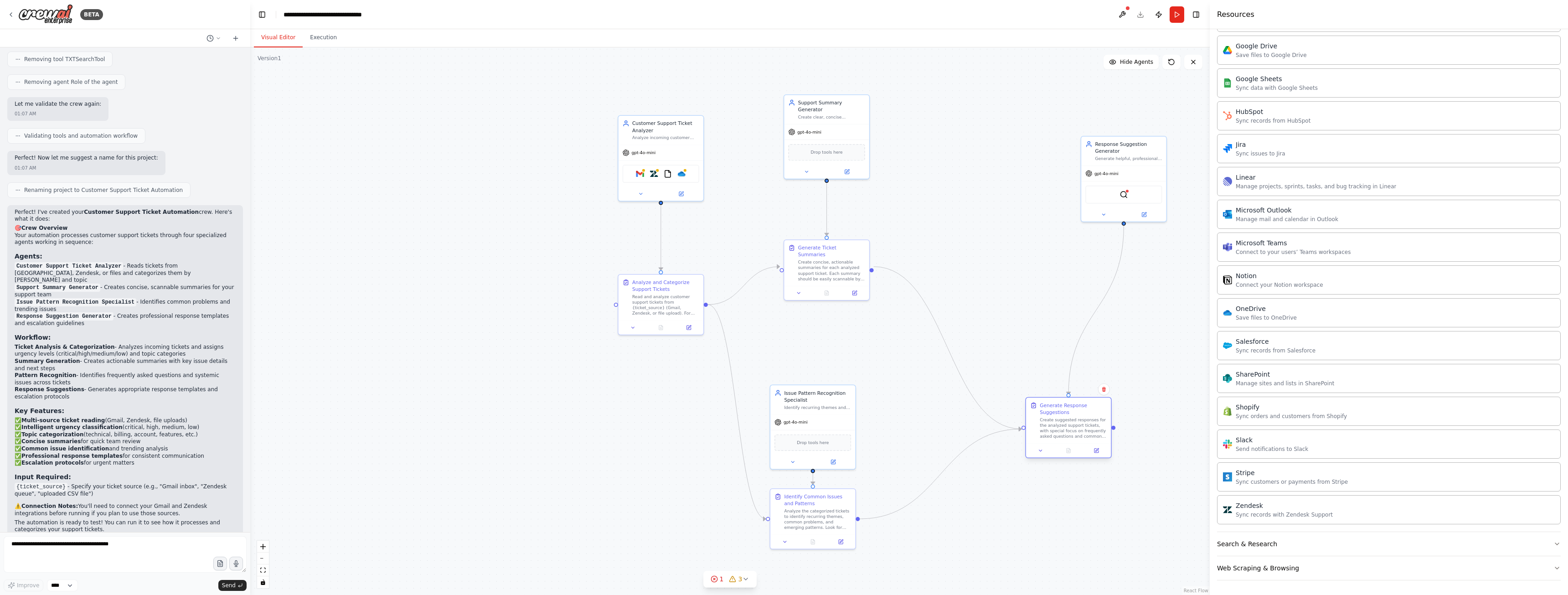
click at [1072, 422] on div "Create suggested responses for the analyzed support tickets, with special focus…" at bounding box center [1073, 428] width 67 height 23
drag, startPoint x: 1144, startPoint y: 148, endPoint x: 1088, endPoint y: 286, distance: 148.9
click at [1090, 277] on div "Response Suggestion Generator" at bounding box center [1073, 277] width 67 height 13
click at [1079, 292] on div "Response Suggestion Generator Generate helpful, professional response templates…" at bounding box center [1068, 281] width 85 height 29
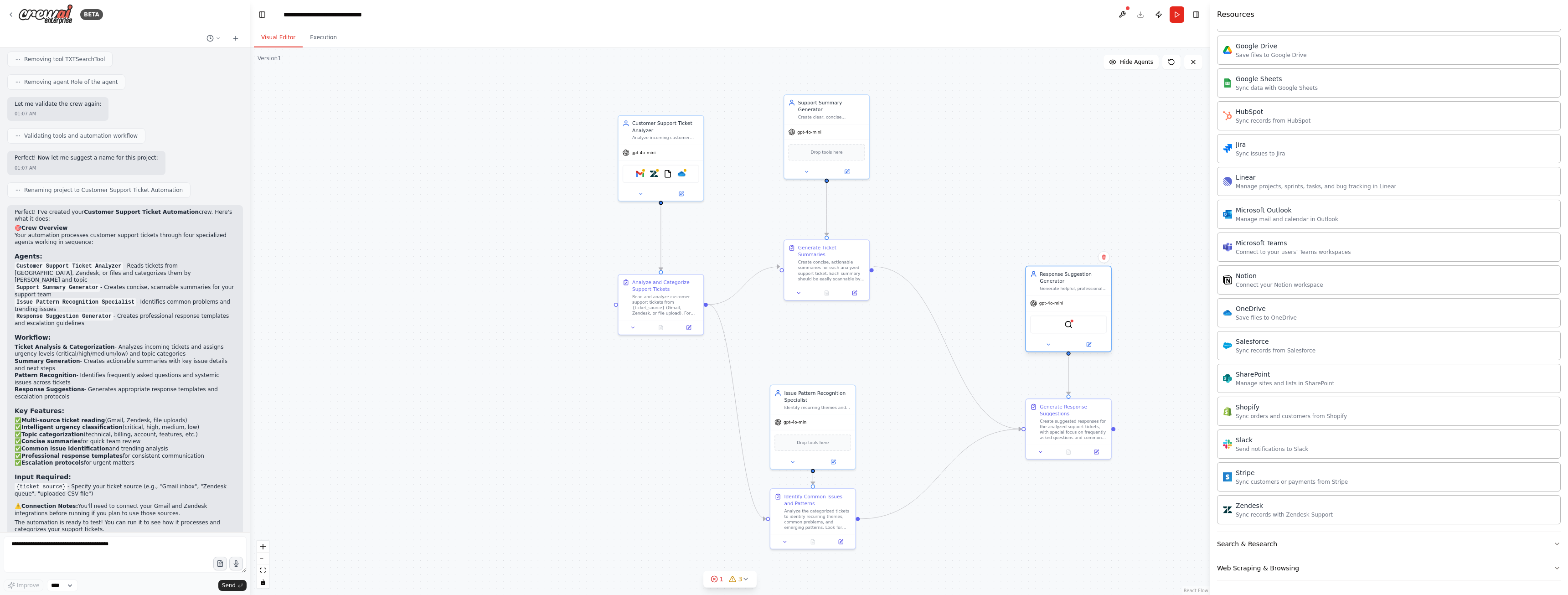
click at [1055, 297] on div "gpt-4o-mini" at bounding box center [1068, 303] width 85 height 15
click at [1090, 344] on icon at bounding box center [1089, 343] width 3 height 3
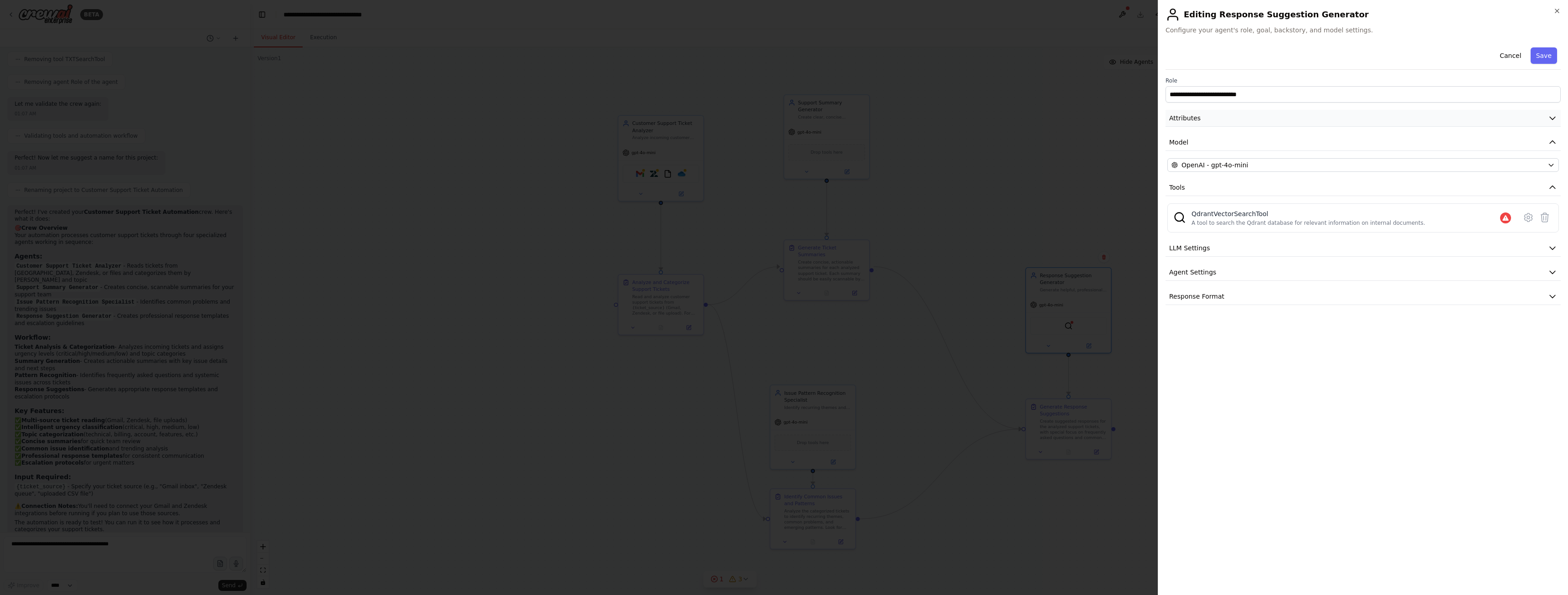
click at [1257, 116] on button "Attributes" at bounding box center [1363, 118] width 395 height 17
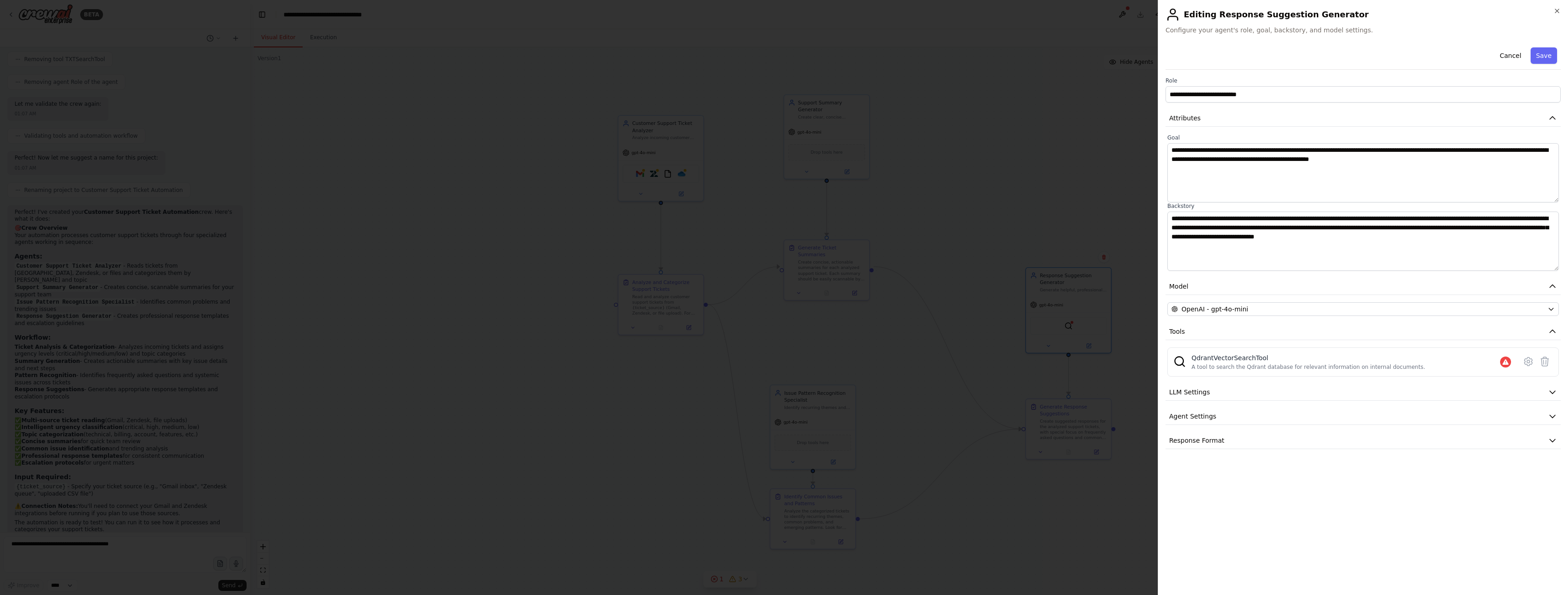
click at [1063, 135] on div at bounding box center [784, 297] width 1568 height 595
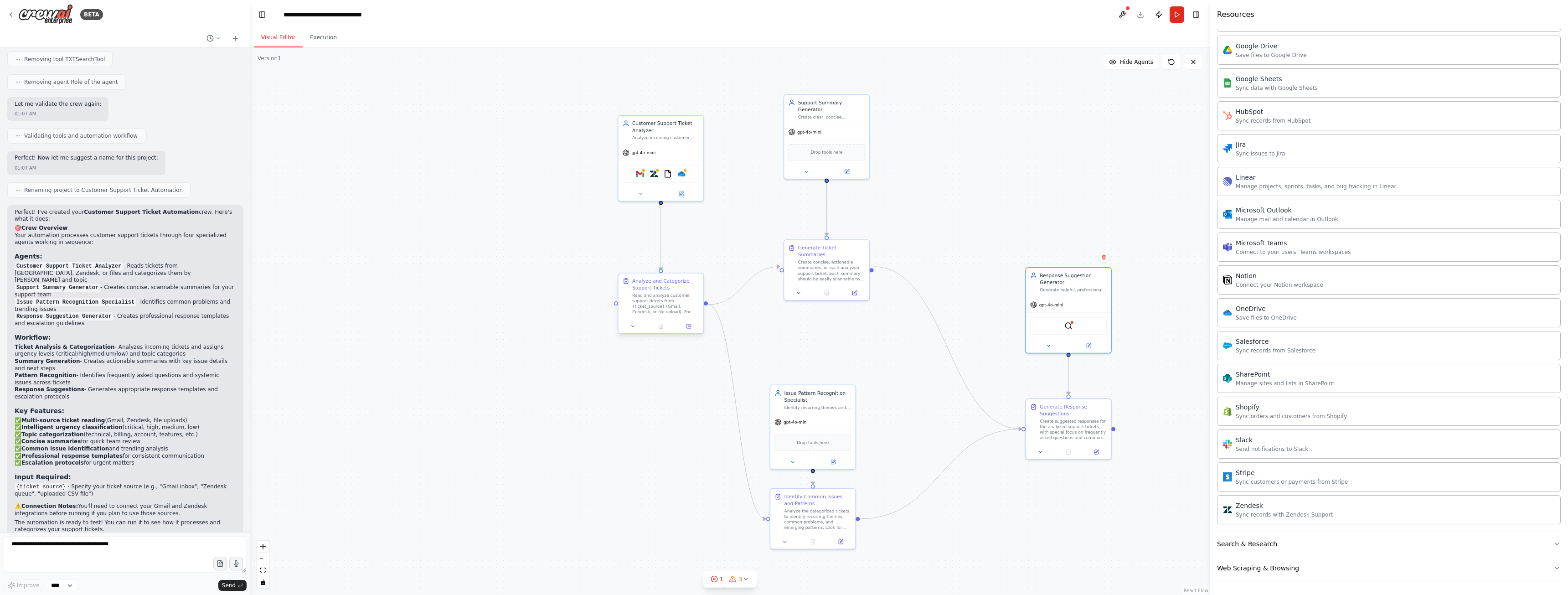
click at [654, 304] on div "Read and analyze customer support tickets from {ticket_source} (Gmail, Zendesk,…" at bounding box center [666, 304] width 67 height 23
click at [671, 297] on div "Read and analyze customer support tickets from {ticket_source} (Gmail, Zendesk,…" at bounding box center [666, 304] width 67 height 23
click at [693, 329] on button at bounding box center [688, 326] width 24 height 8
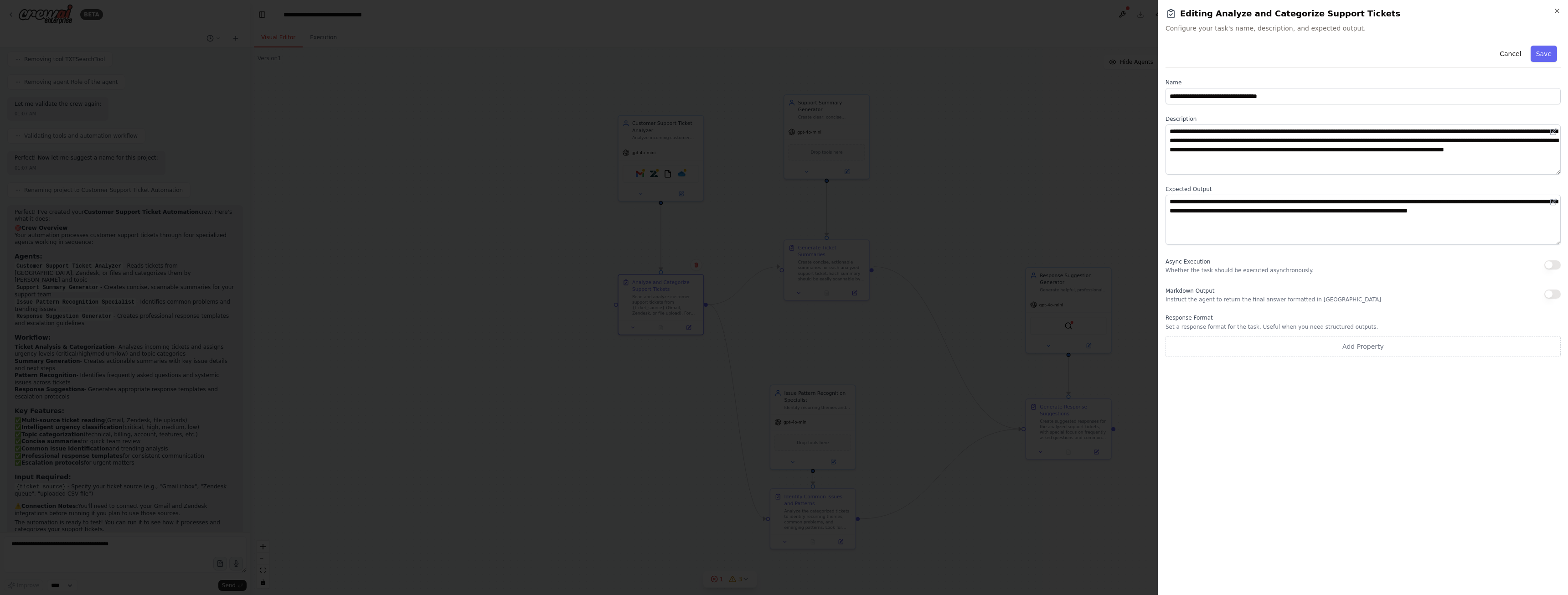
drag, startPoint x: 950, startPoint y: 188, endPoint x: 942, endPoint y: 186, distance: 8.2
click at [950, 187] on div at bounding box center [784, 297] width 1568 height 595
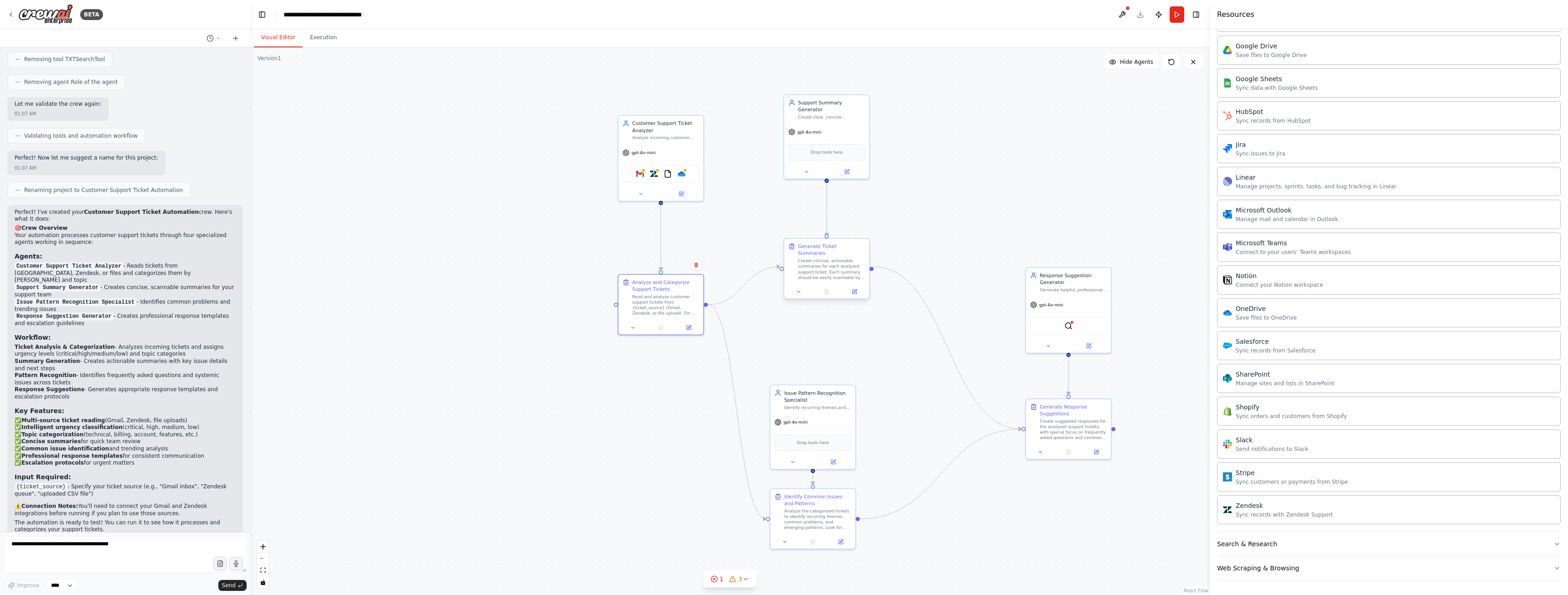
click at [827, 269] on div "Create concise, actionable summaries for each analyzed support ticket. Each sum…" at bounding box center [831, 269] width 67 height 23
click at [834, 123] on div "gpt-4o-mini" at bounding box center [826, 130] width 85 height 15
click at [831, 258] on div "Create concise, actionable summaries for each analyzed support ticket. Each sum…" at bounding box center [831, 269] width 67 height 23
click at [858, 288] on button at bounding box center [855, 292] width 24 height 8
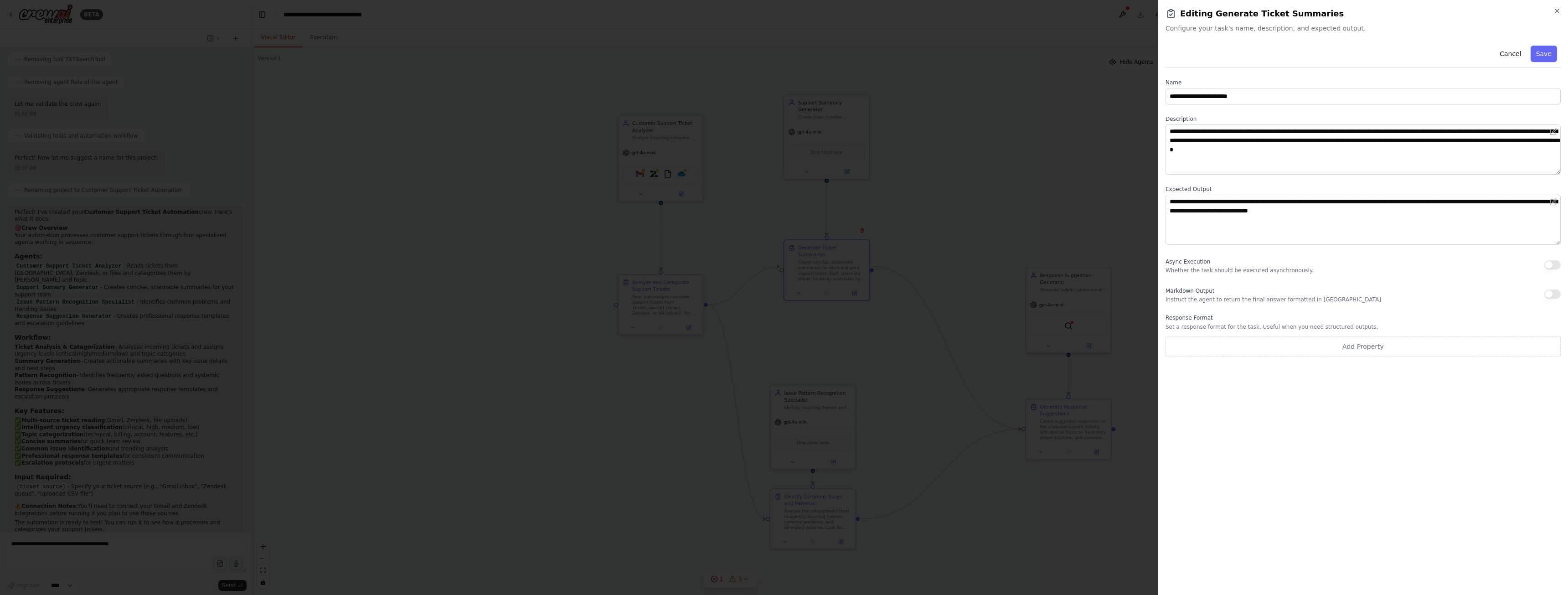
click at [996, 188] on div at bounding box center [784, 297] width 1568 height 595
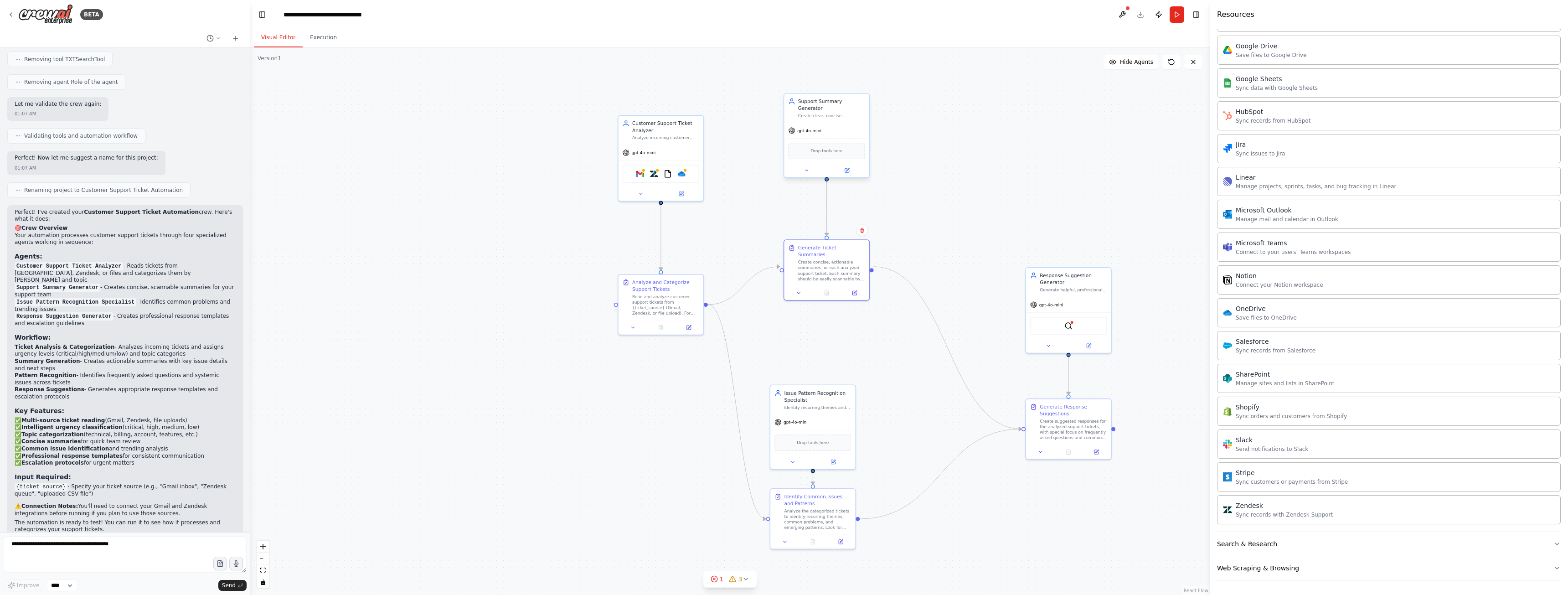
click at [844, 123] on div "gpt-4o-mini" at bounding box center [826, 130] width 85 height 15
click at [825, 516] on div "Analyze the categorized tickets to identify recurring themes, common problems, …" at bounding box center [817, 518] width 67 height 23
click at [842, 538] on icon at bounding box center [840, 540] width 5 height 5
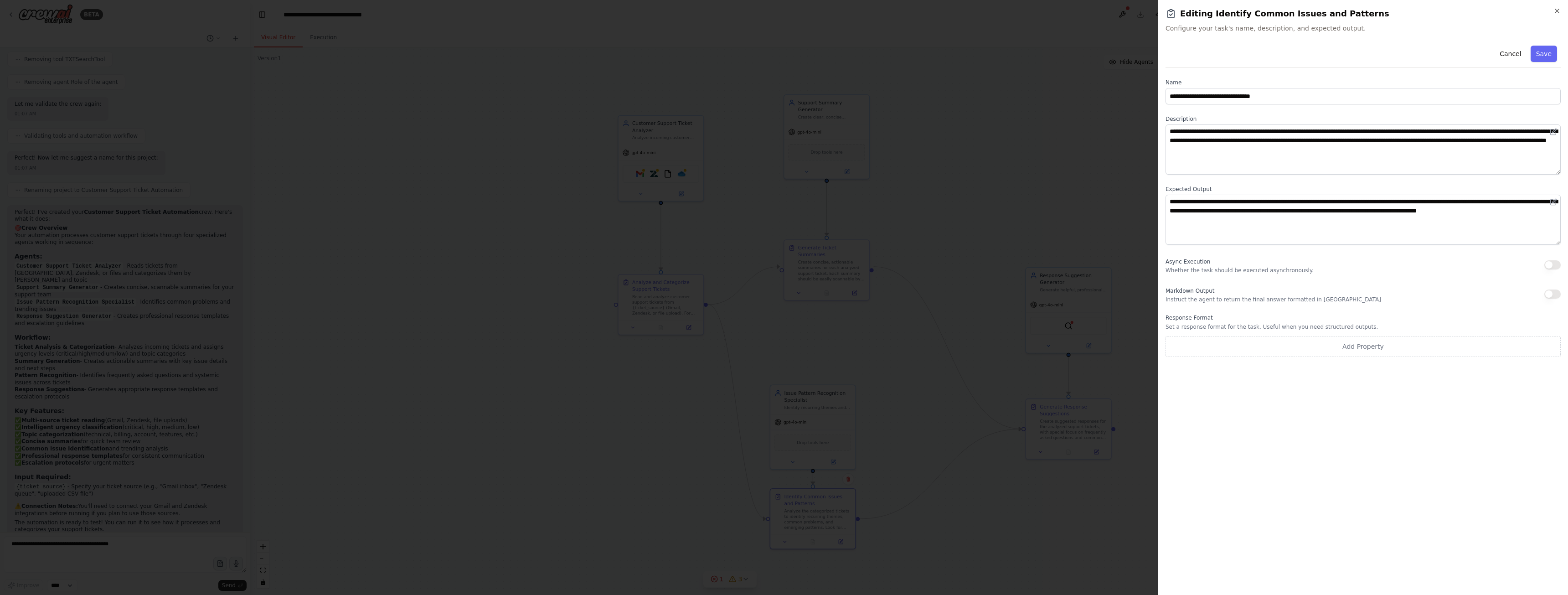
click at [937, 205] on div at bounding box center [784, 297] width 1568 height 595
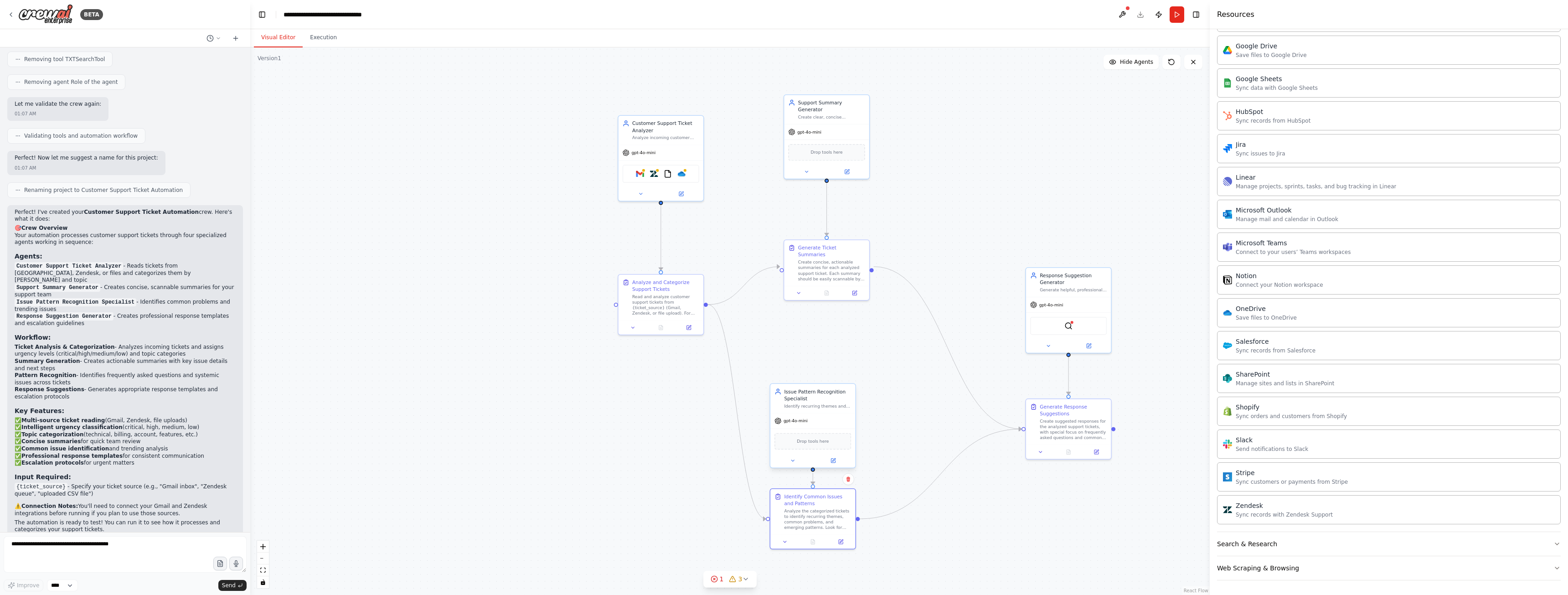
click at [830, 414] on div "gpt-4o-mini" at bounding box center [813, 420] width 85 height 15
click at [838, 459] on button at bounding box center [833, 460] width 39 height 8
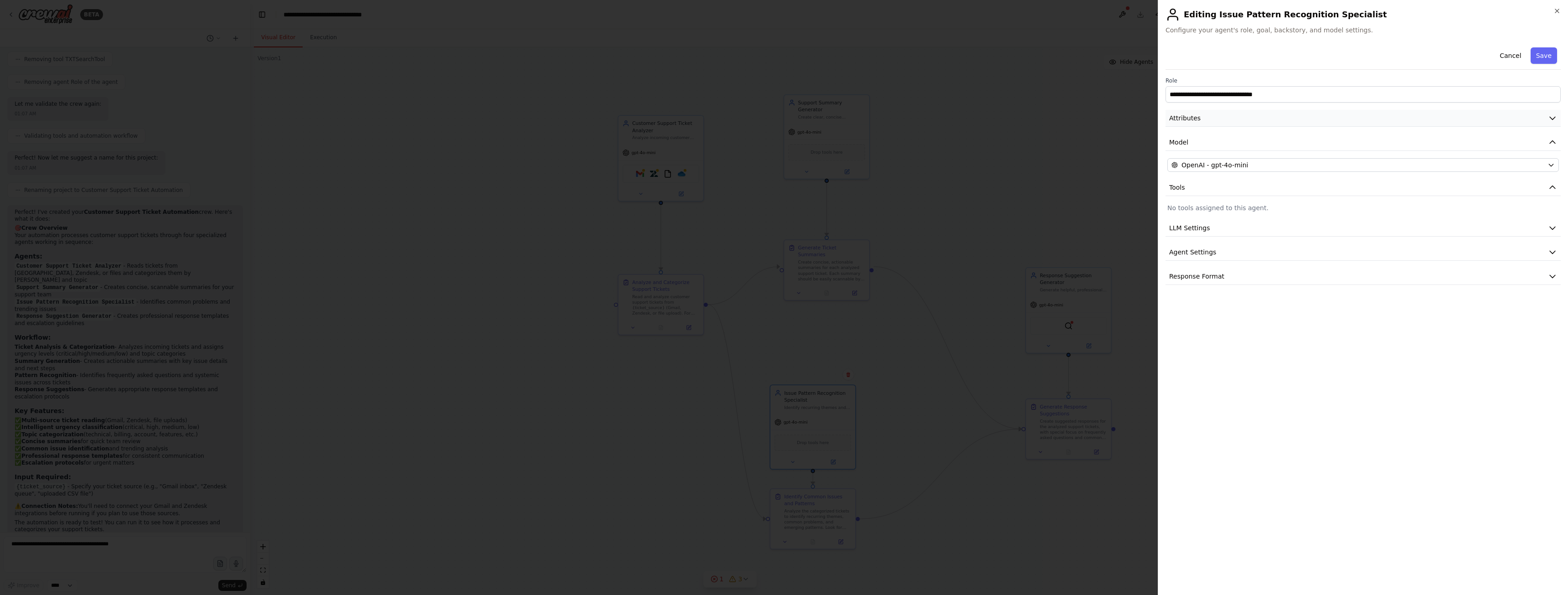
click at [1556, 120] on icon "button" at bounding box center [1552, 118] width 9 height 9
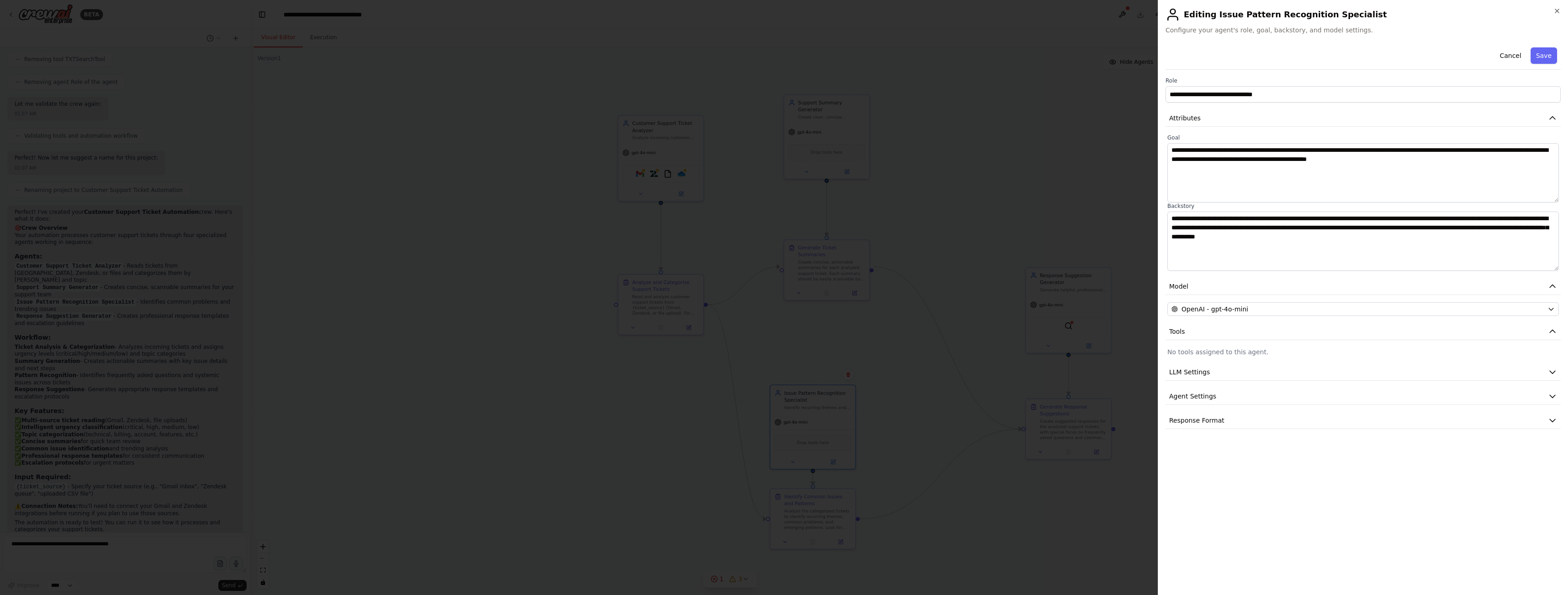
click at [917, 262] on div at bounding box center [784, 297] width 1568 height 595
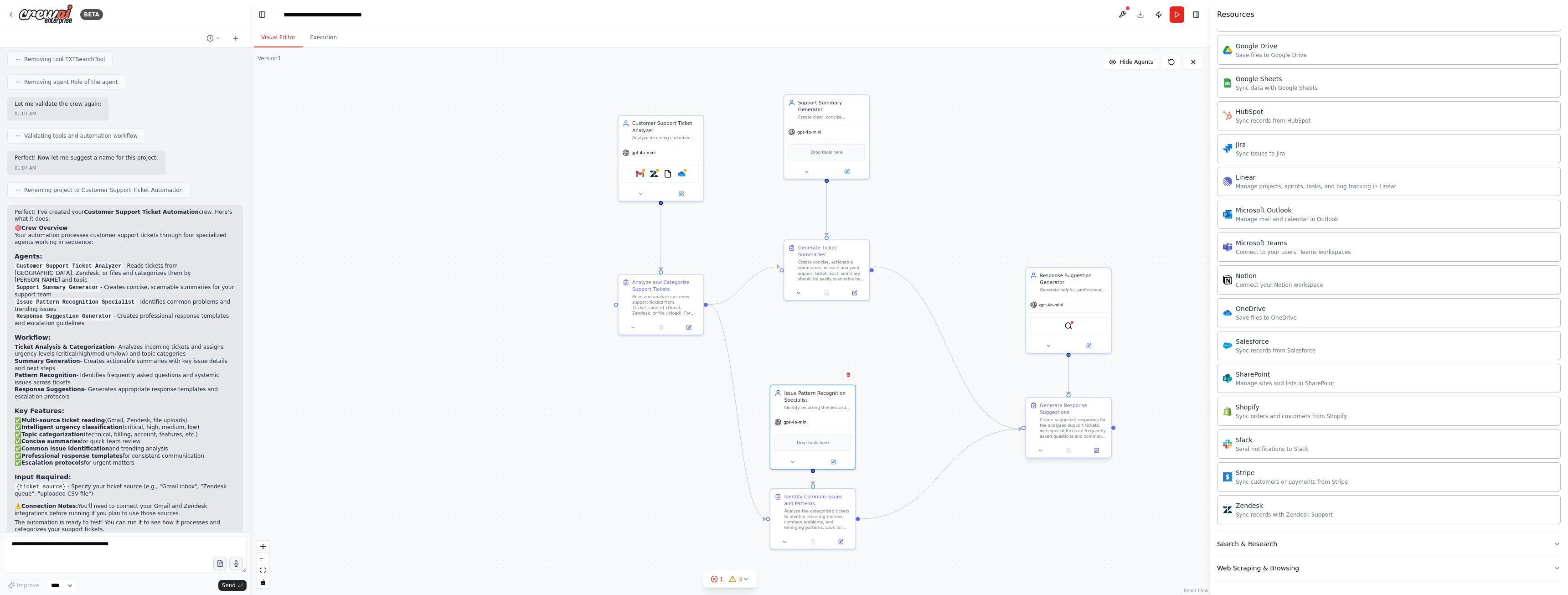
click at [1065, 426] on div "Create suggested responses for the analyzed support tickets, with special focus…" at bounding box center [1073, 428] width 67 height 23
click at [1082, 284] on div "Response Suggestion Generator" at bounding box center [1073, 277] width 67 height 13
click at [1086, 433] on div "Create suggested responses for the analyzed support tickets, with special focus…" at bounding box center [1073, 428] width 67 height 23
click at [1075, 298] on div "gpt-4o-mini" at bounding box center [1068, 303] width 85 height 15
click at [1080, 345] on button at bounding box center [1089, 344] width 39 height 8
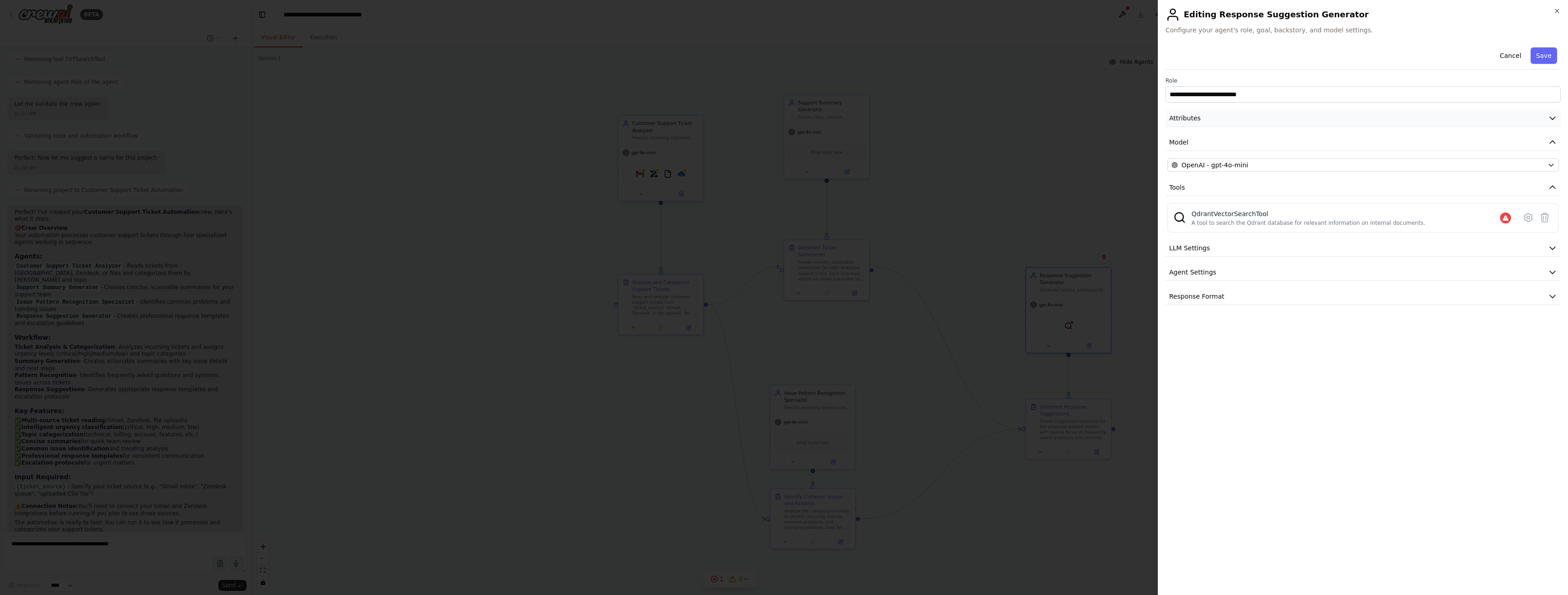
click at [1269, 119] on button "Attributes" at bounding box center [1363, 118] width 395 height 17
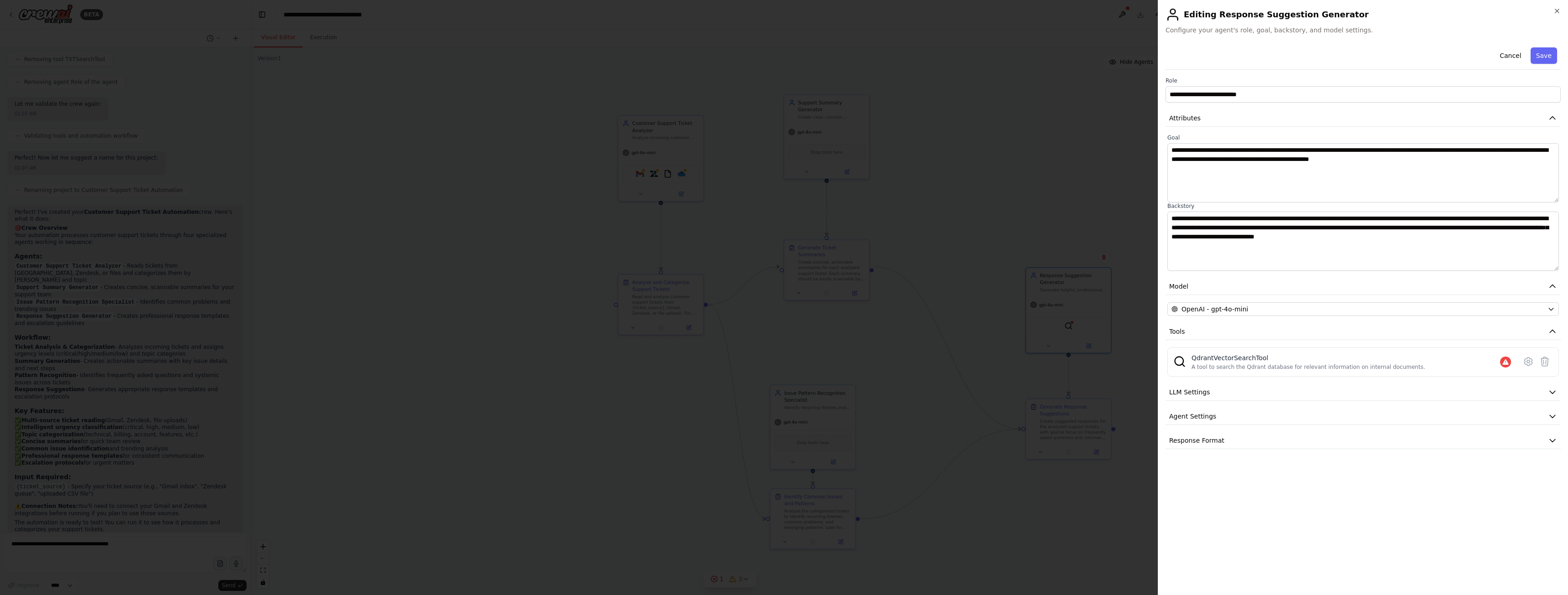
click at [1039, 220] on div at bounding box center [784, 297] width 1568 height 595
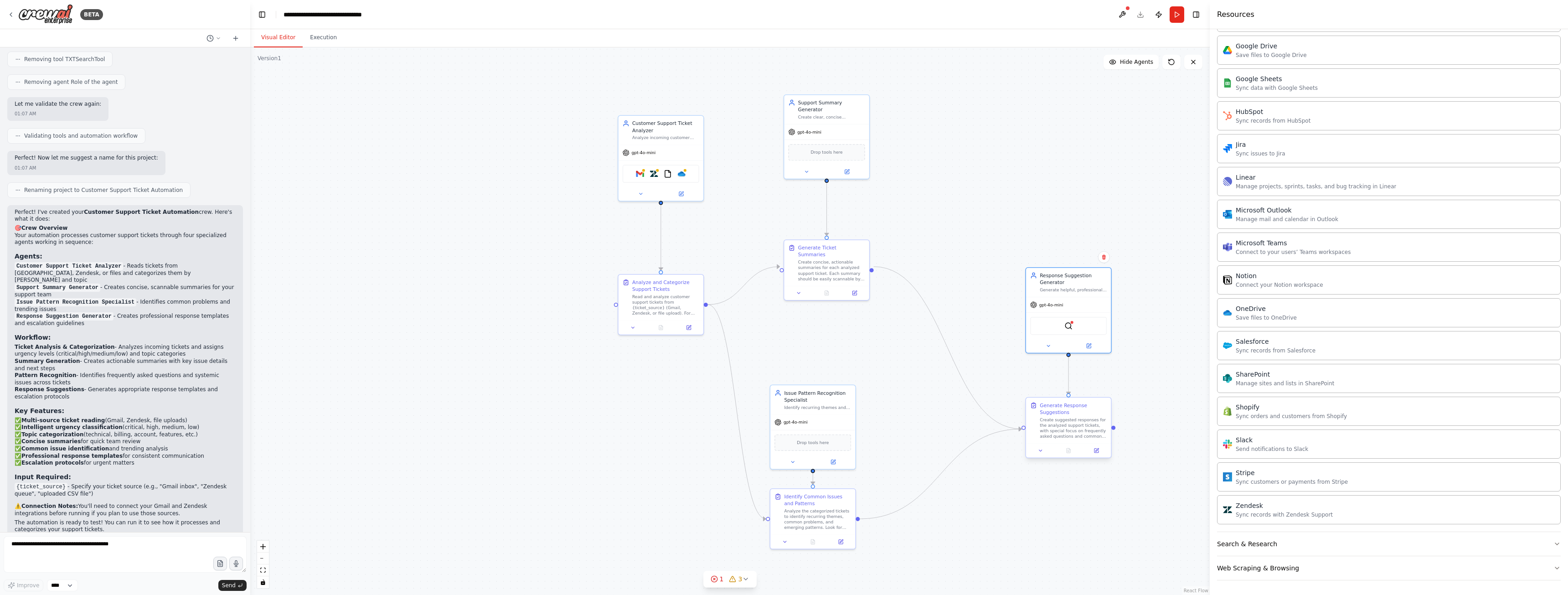
click at [1087, 415] on div "Generate Response Suggestions" at bounding box center [1073, 409] width 67 height 13
click at [1095, 455] on button at bounding box center [1096, 450] width 24 height 8
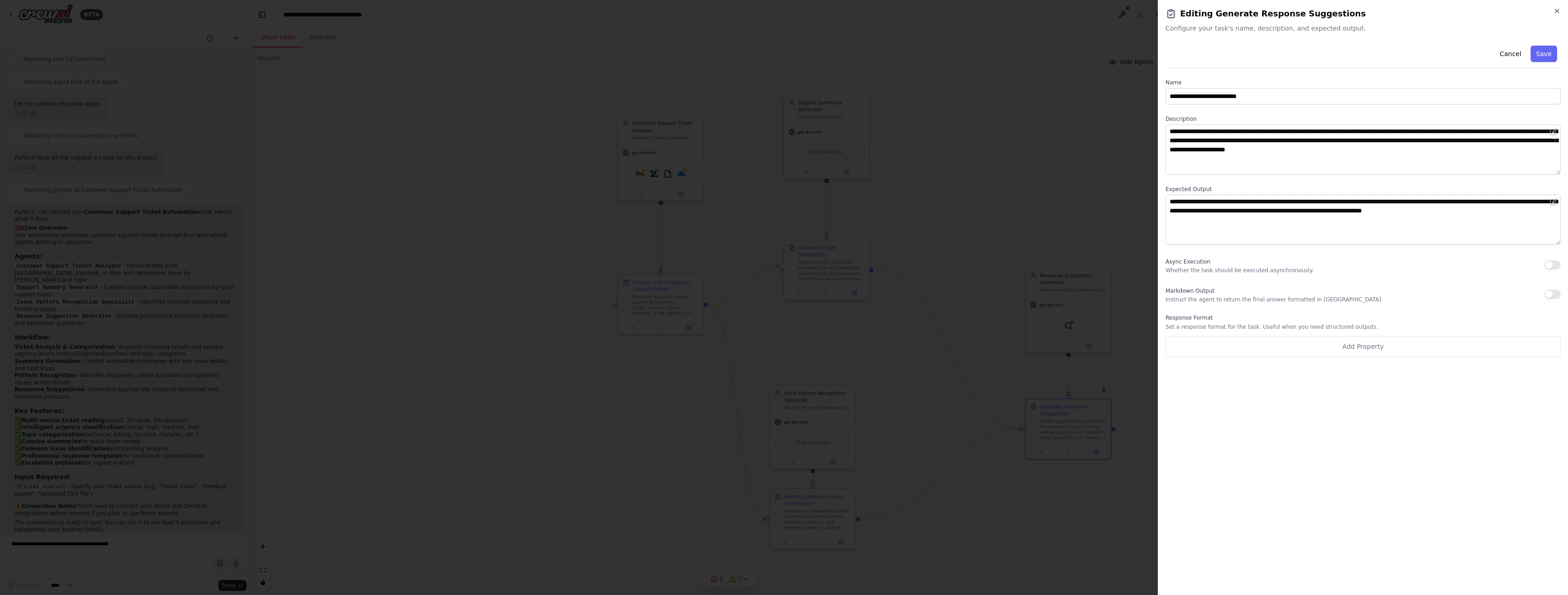
click at [1031, 157] on div at bounding box center [784, 297] width 1568 height 595
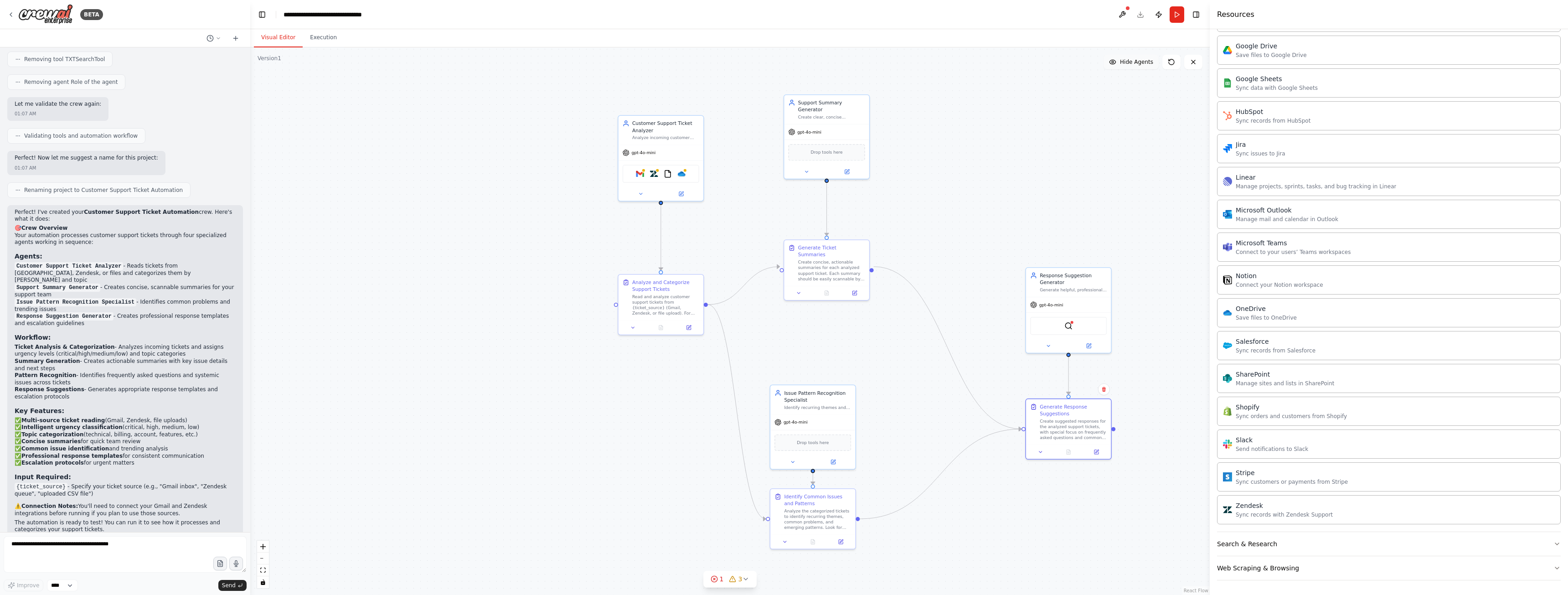
click at [1137, 63] on span "Hide Agents" at bounding box center [1136, 62] width 33 height 7
drag, startPoint x: 531, startPoint y: 433, endPoint x: 528, endPoint y: 440, distance: 7.6
drag, startPoint x: 528, startPoint y: 440, endPoint x: 533, endPoint y: 386, distance: 54.2
click at [533, 386] on div "Read and analyze customer support tickets from {ticket_source} (Gmail, Zendesk,…" at bounding box center [548, 387] width 67 height 23
click at [819, 258] on div "Create concise, actionable summaries for each analyzed support ticket. Each sum…" at bounding box center [831, 269] width 67 height 23
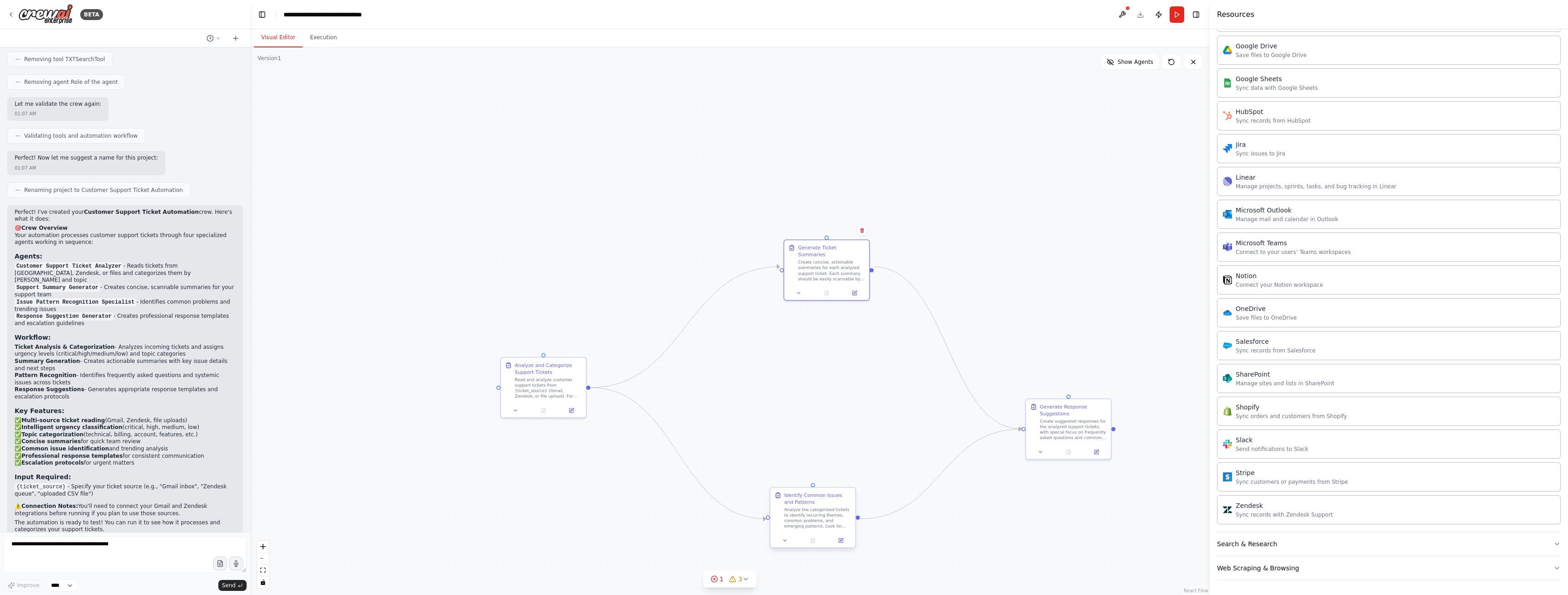
click at [803, 523] on div "Analyze the categorized tickets to identify recurring themes, common problems, …" at bounding box center [817, 518] width 67 height 23
click at [835, 269] on div "Create concise, actionable summaries for each analyzed support ticket. Each sum…" at bounding box center [831, 269] width 67 height 23
click at [1063, 434] on div "Create suggested responses for the analyzed support tickets, with special focus…" at bounding box center [1073, 428] width 67 height 23
click at [1143, 62] on span "Show Agents" at bounding box center [1135, 62] width 35 height 7
